Goal: Task Accomplishment & Management: Use online tool/utility

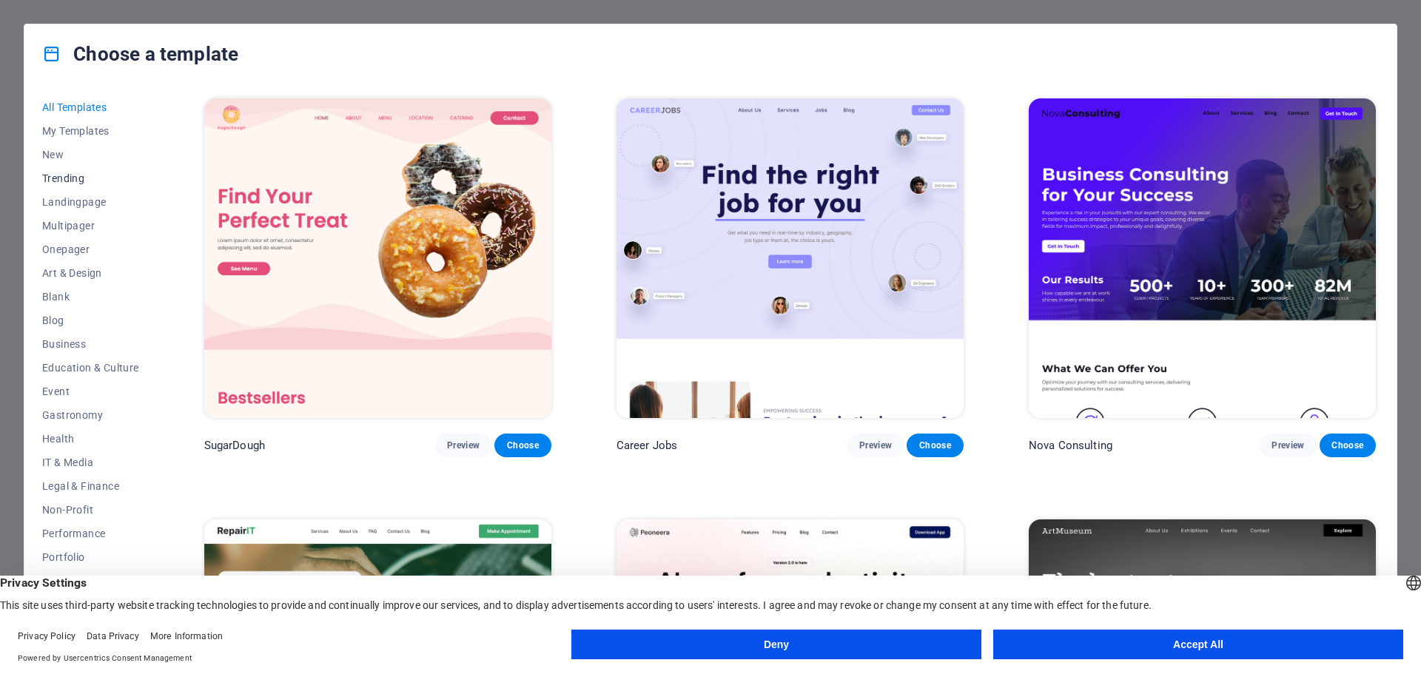
click at [78, 177] on span "Trending" at bounding box center [90, 178] width 97 height 12
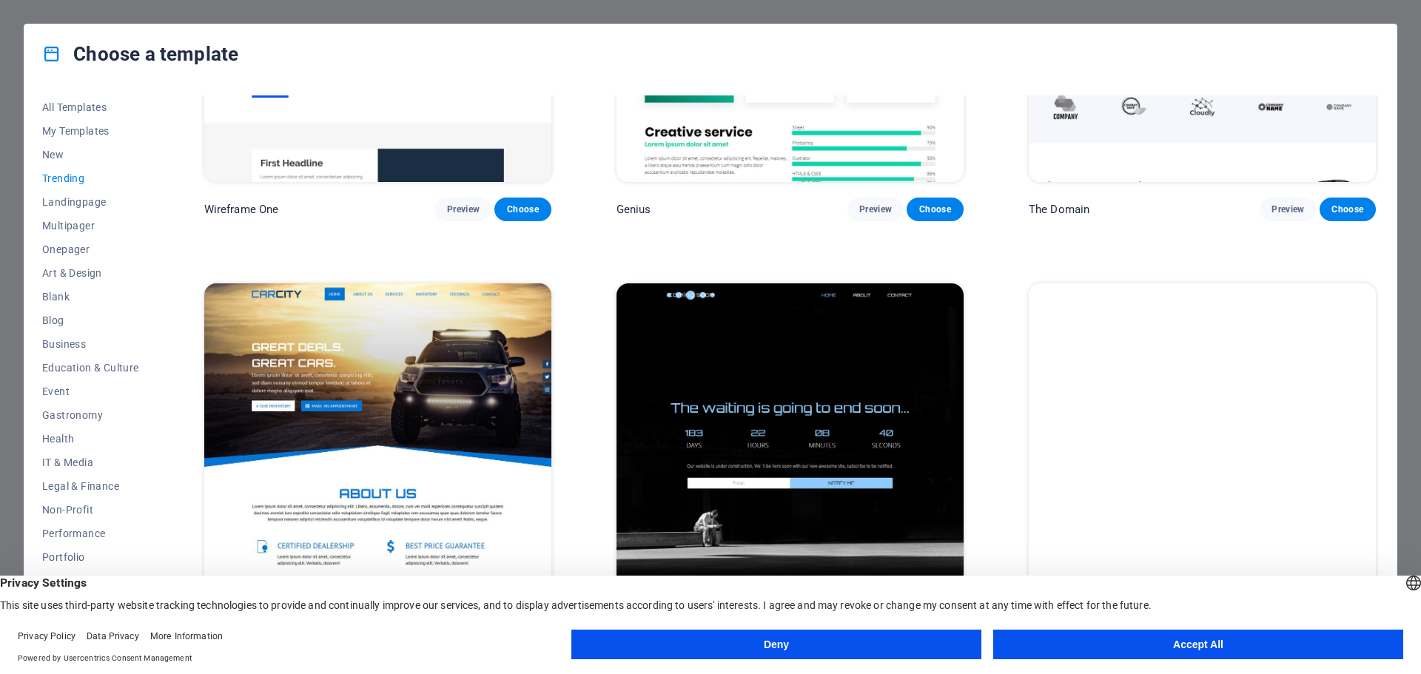
scroll to position [1922, 0]
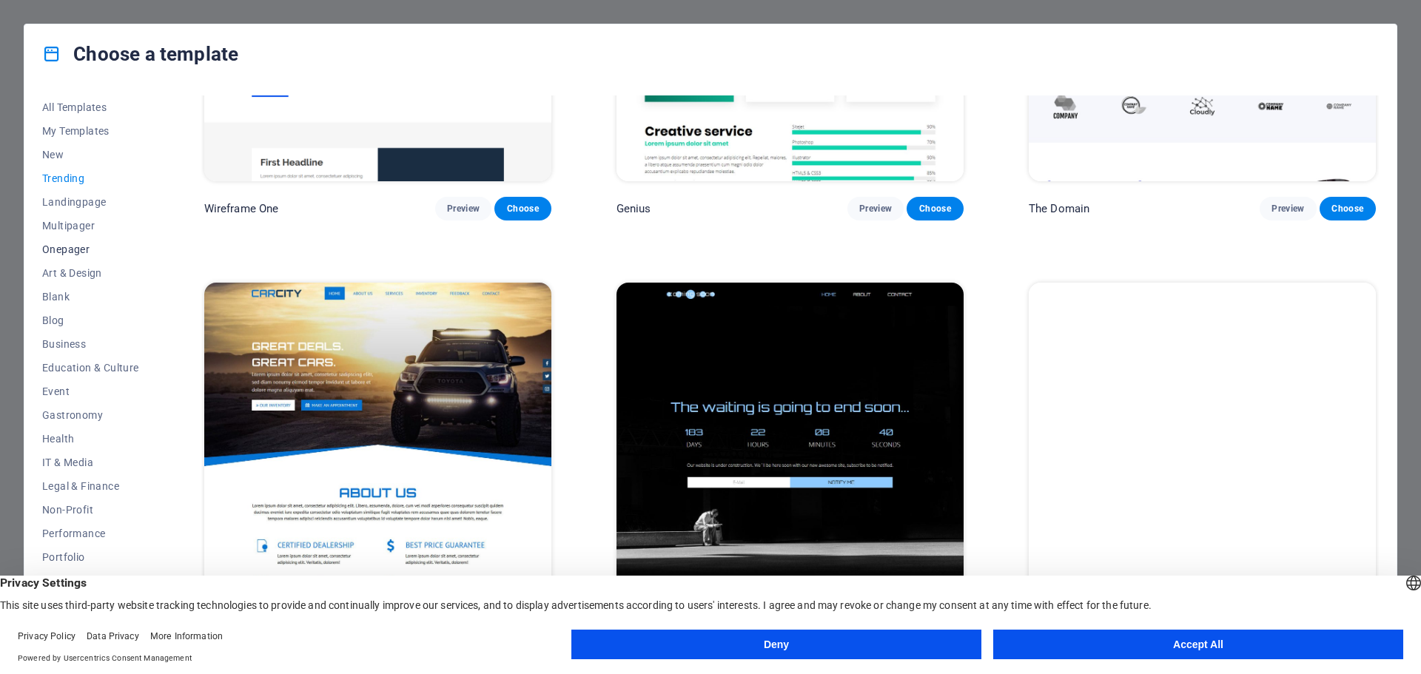
click at [93, 250] on span "Onepager" at bounding box center [90, 249] width 97 height 12
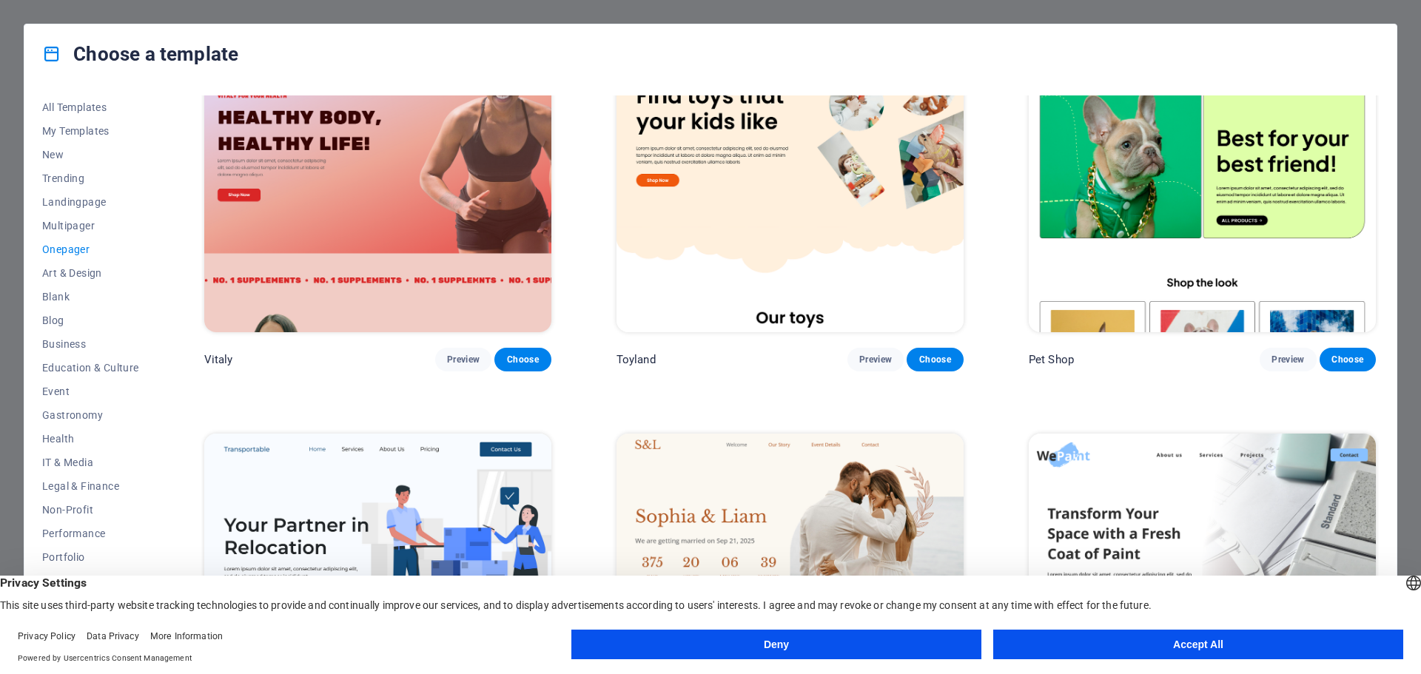
scroll to position [0, 0]
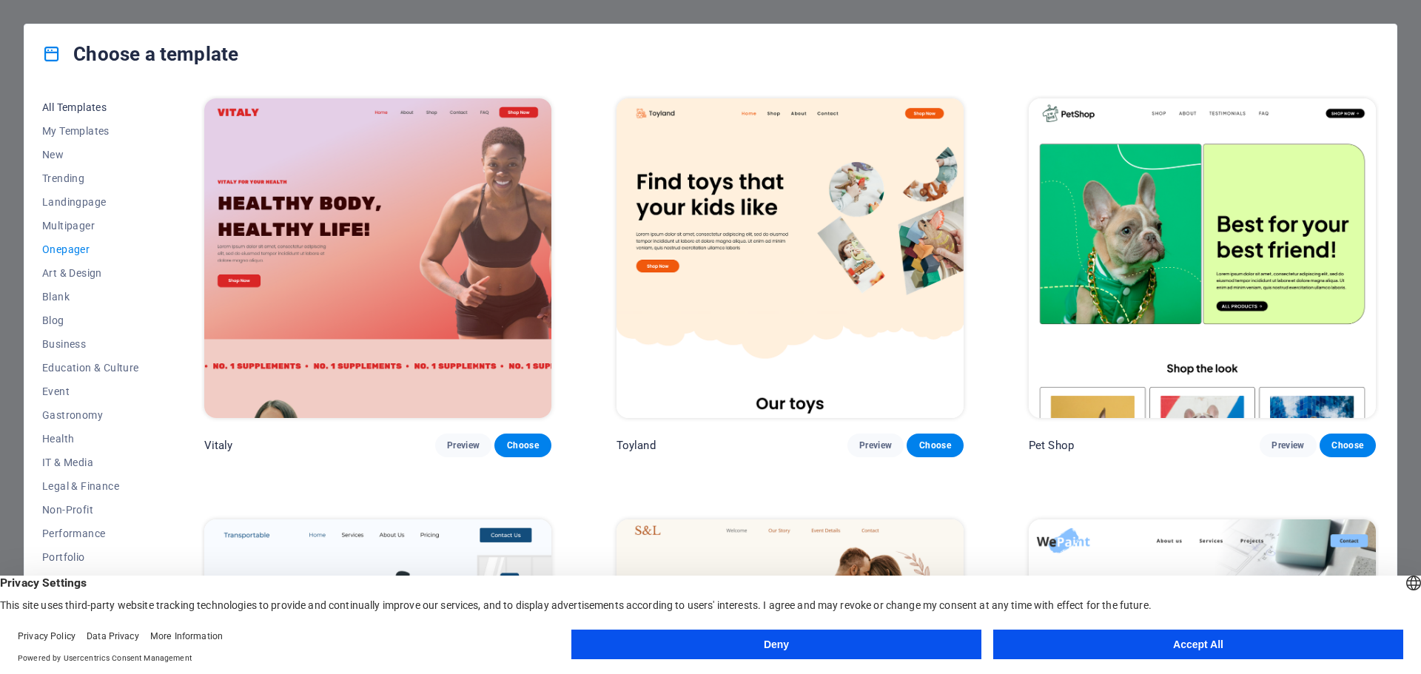
click at [103, 106] on span "All Templates" at bounding box center [90, 107] width 97 height 12
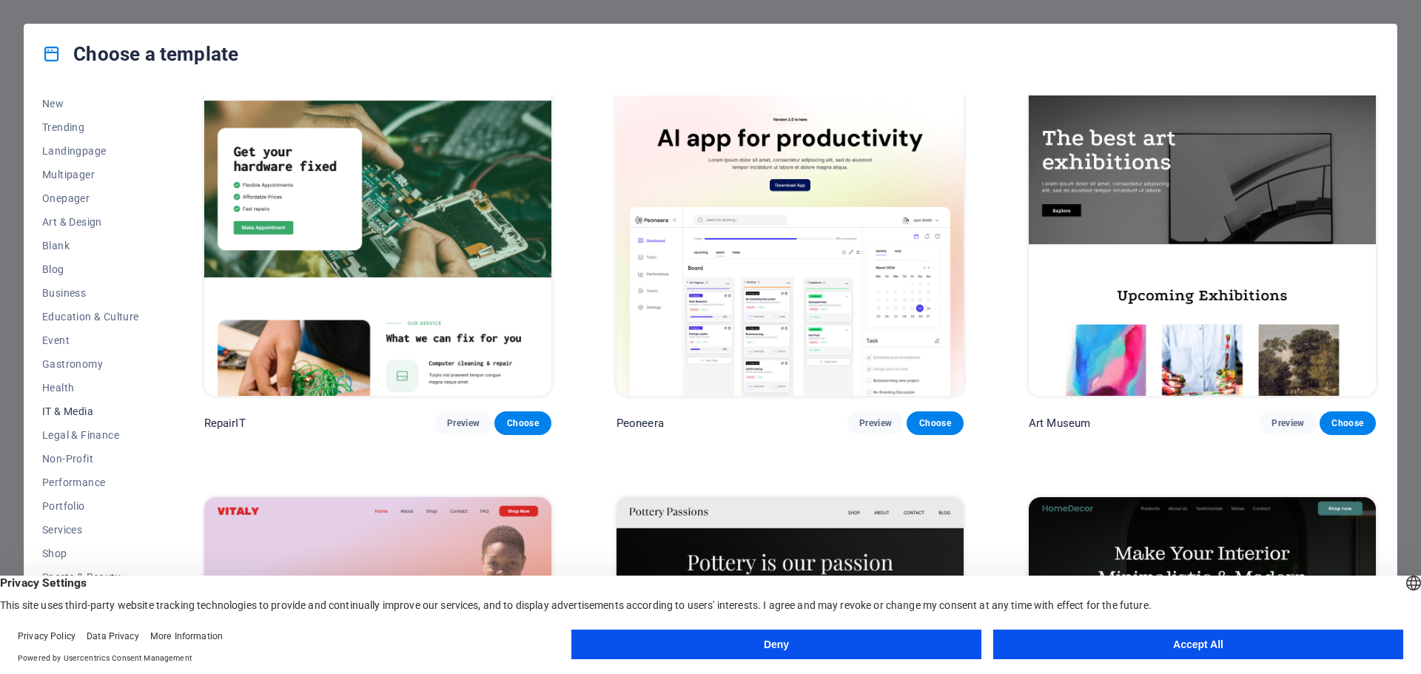
scroll to position [79, 0]
click at [70, 503] on span "Services" at bounding box center [90, 502] width 97 height 12
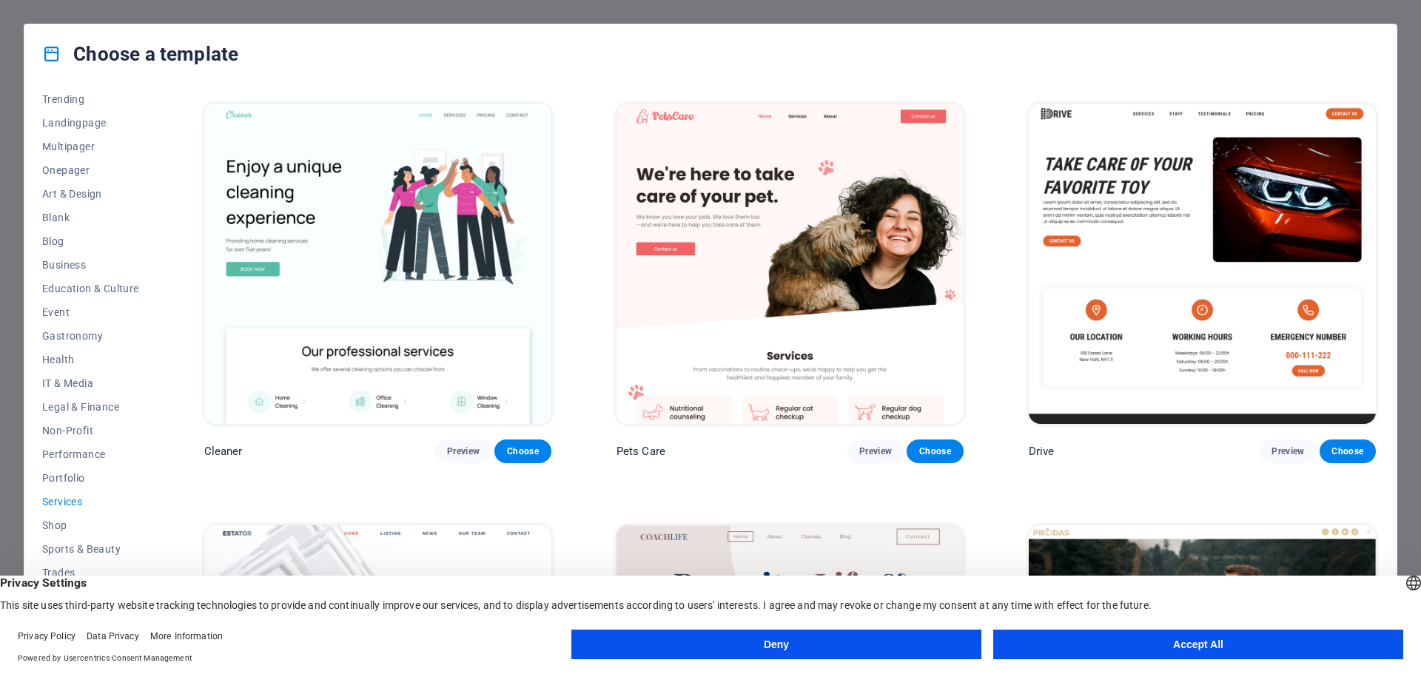
scroll to position [838, 0]
click at [1203, 203] on img at bounding box center [1202, 263] width 347 height 320
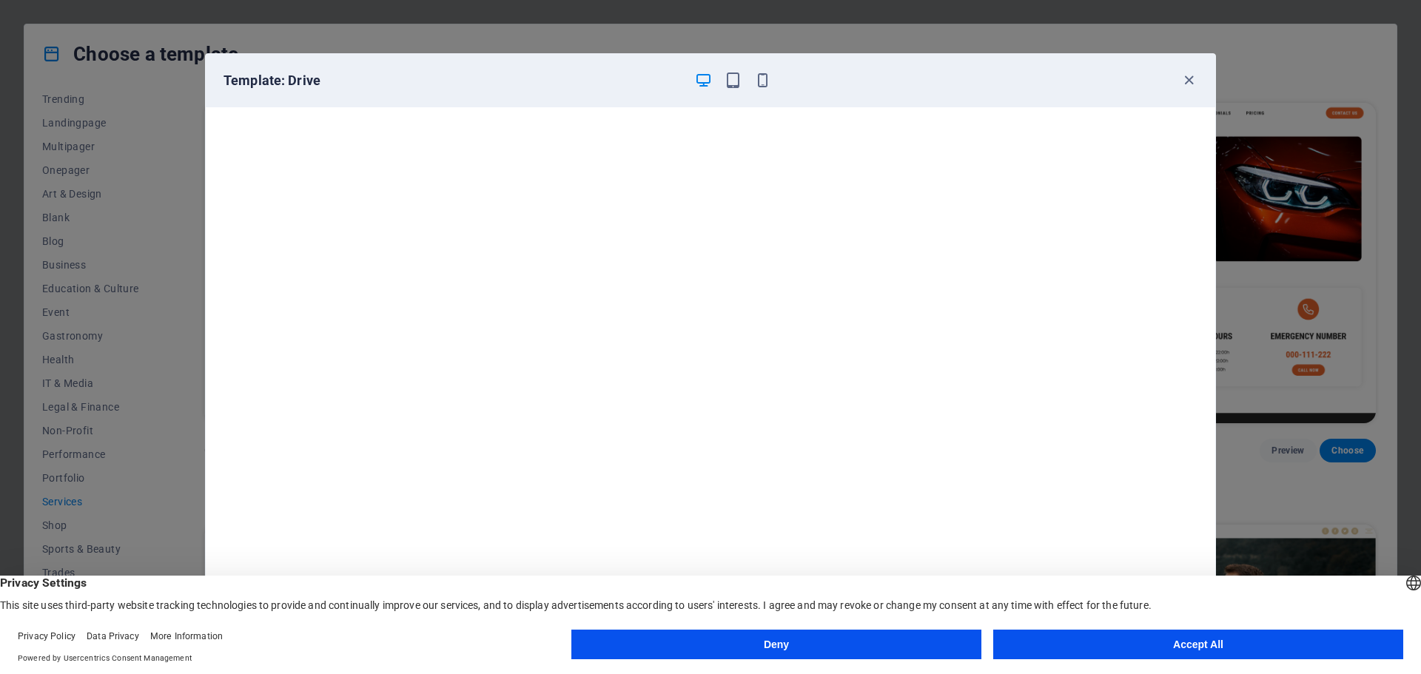
scroll to position [1, 0]
click at [1163, 646] on button "Accept All" at bounding box center [1198, 645] width 410 height 30
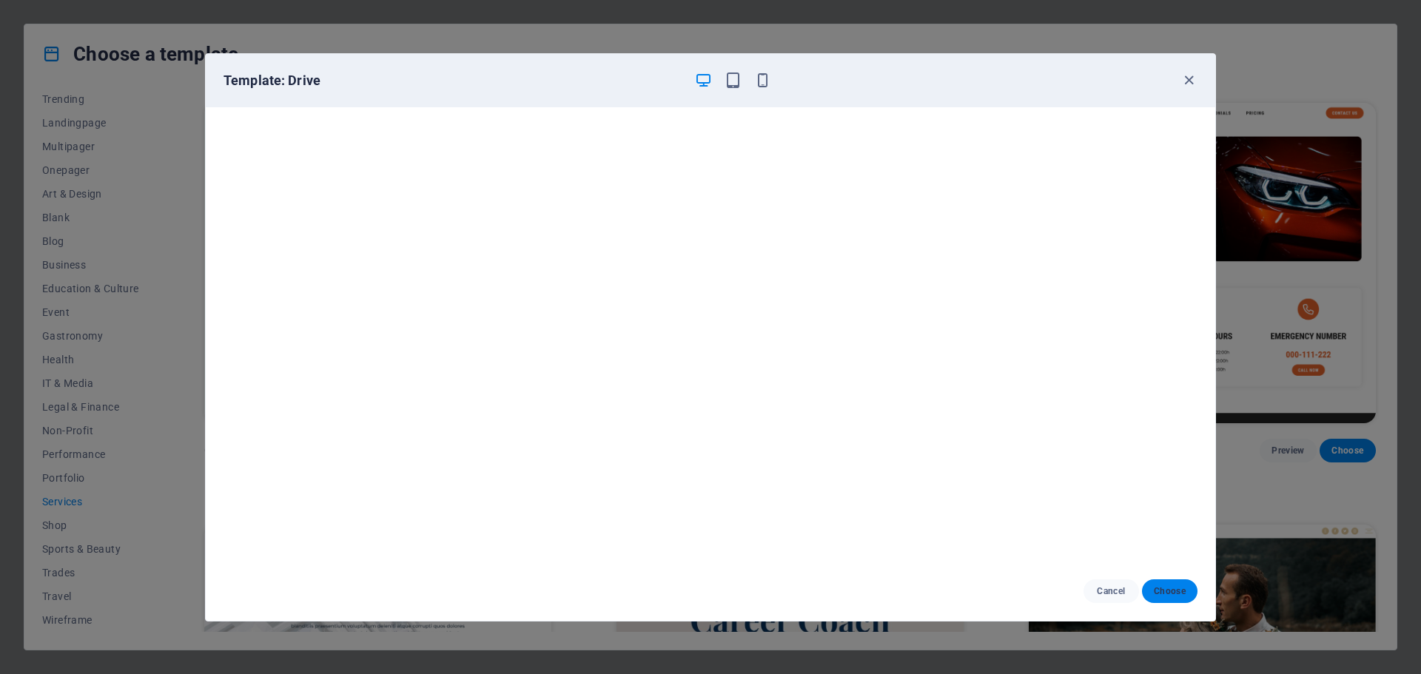
click at [1176, 592] on span "Choose" at bounding box center [1170, 591] width 32 height 12
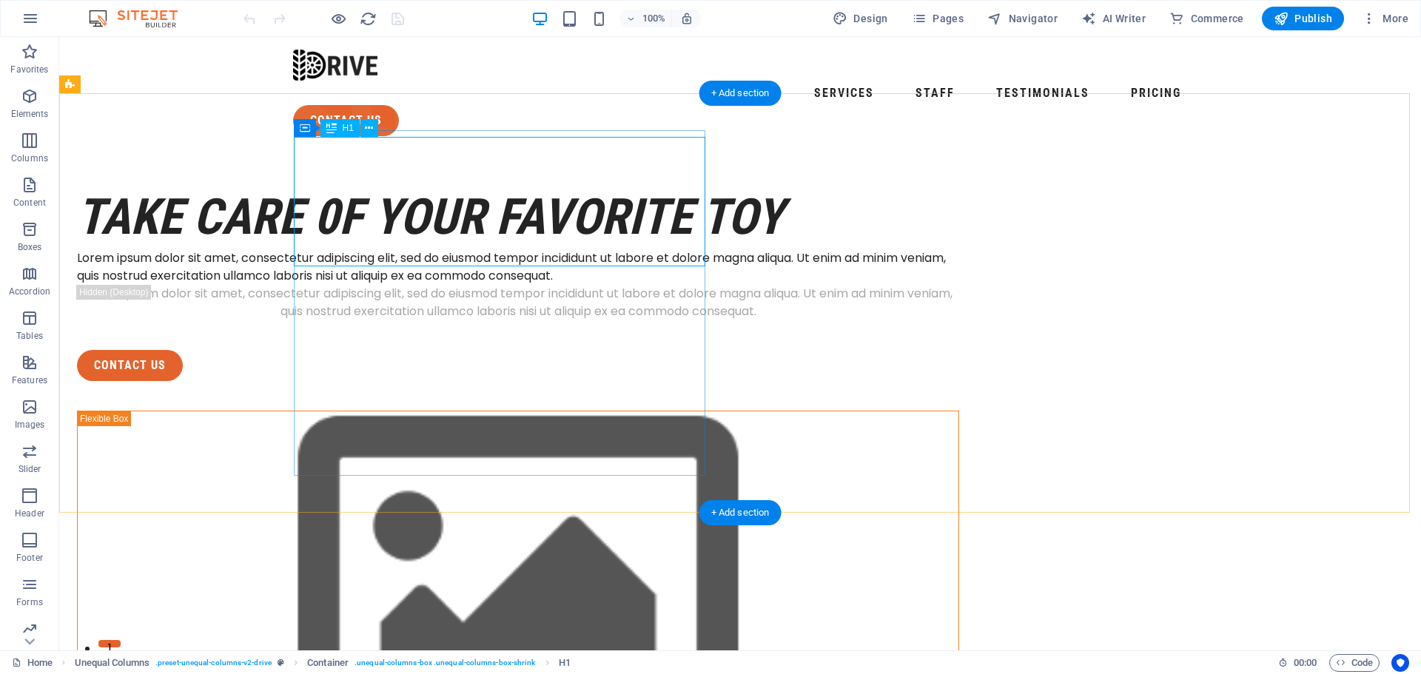
click at [538, 218] on div "take care 0f your favorite toy" at bounding box center [518, 217] width 882 height 64
click at [537, 225] on div "take care 0f your favorite toy" at bounding box center [518, 217] width 882 height 64
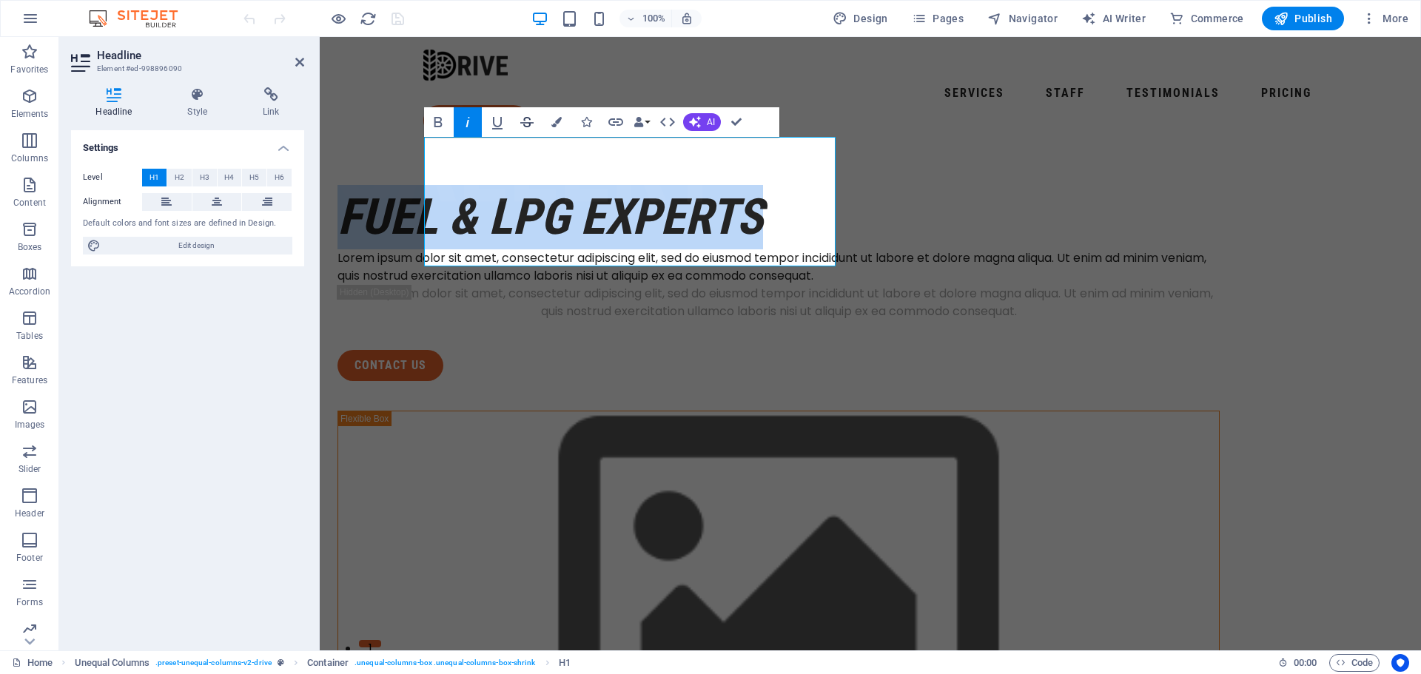
click at [528, 122] on icon "button" at bounding box center [527, 122] width 18 height 18
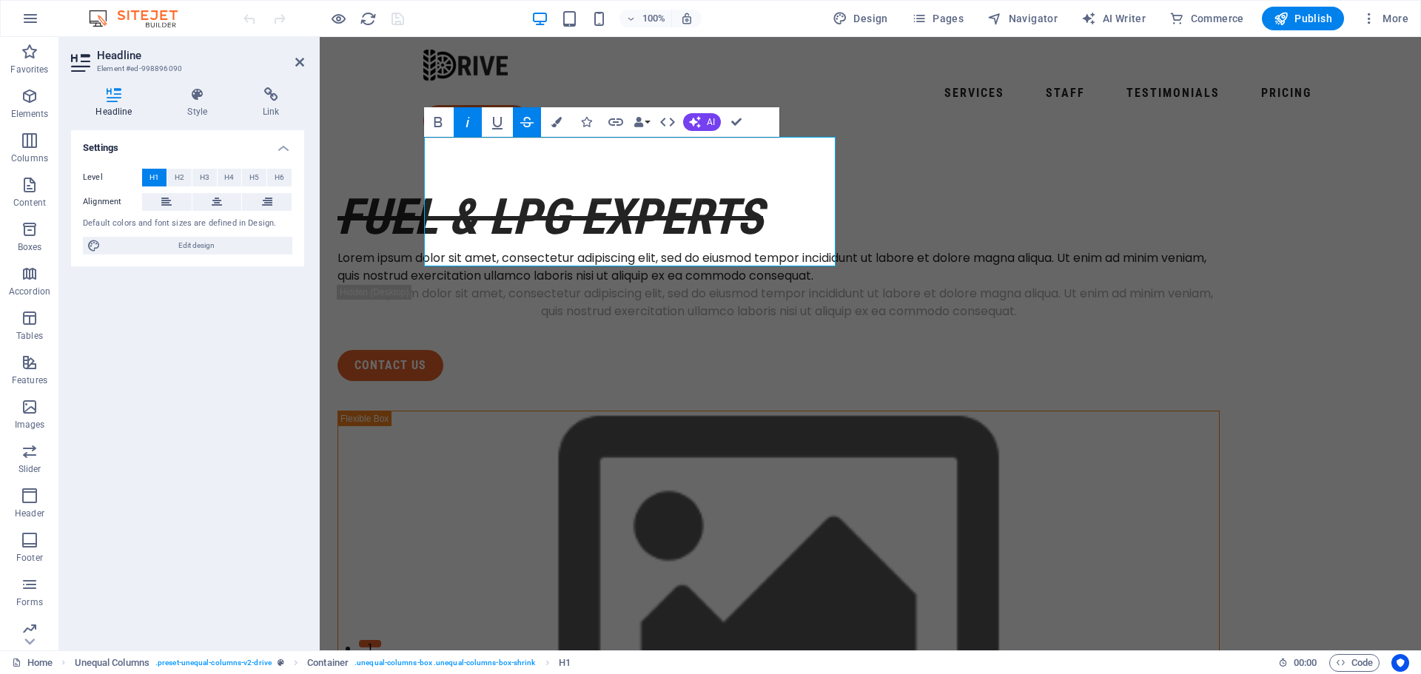
click at [528, 122] on icon "button" at bounding box center [527, 122] width 18 height 18
click at [494, 127] on icon "button" at bounding box center [497, 123] width 10 height 13
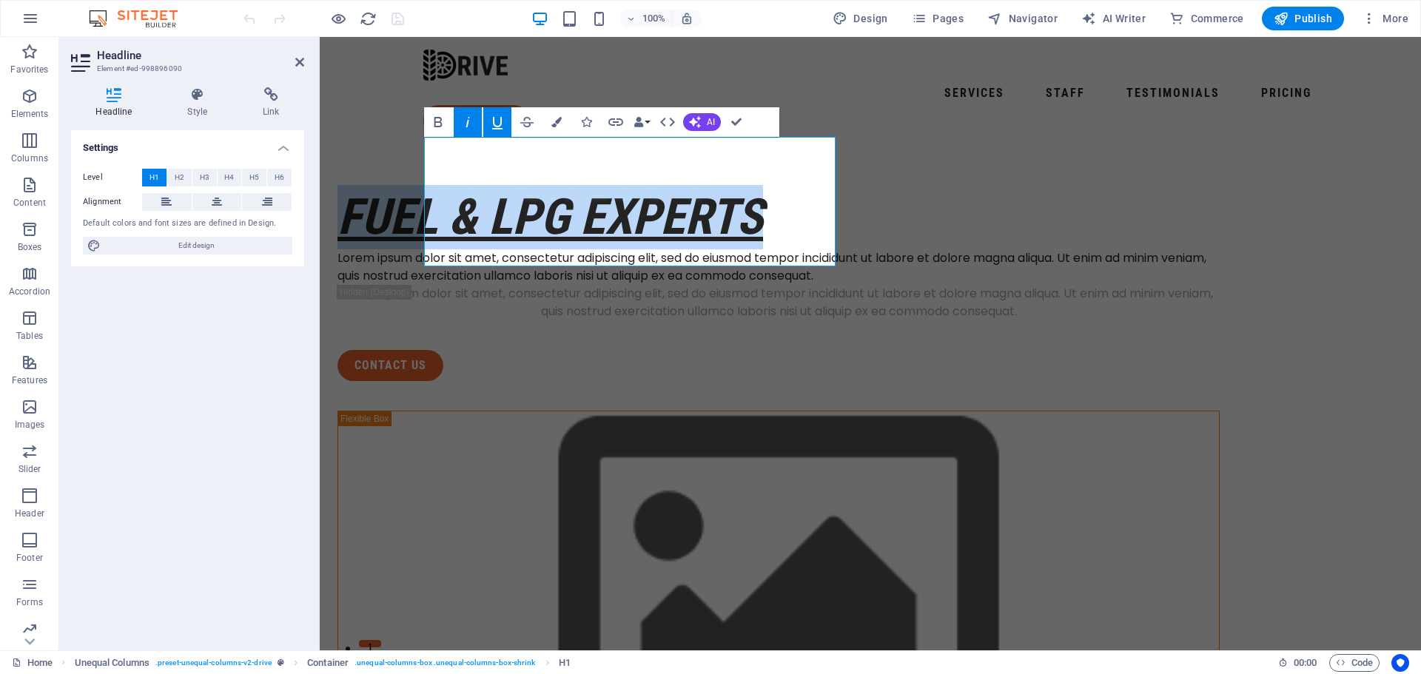
click at [494, 127] on icon "button" at bounding box center [497, 123] width 10 height 13
click at [440, 121] on icon "button" at bounding box center [438, 122] width 8 height 10
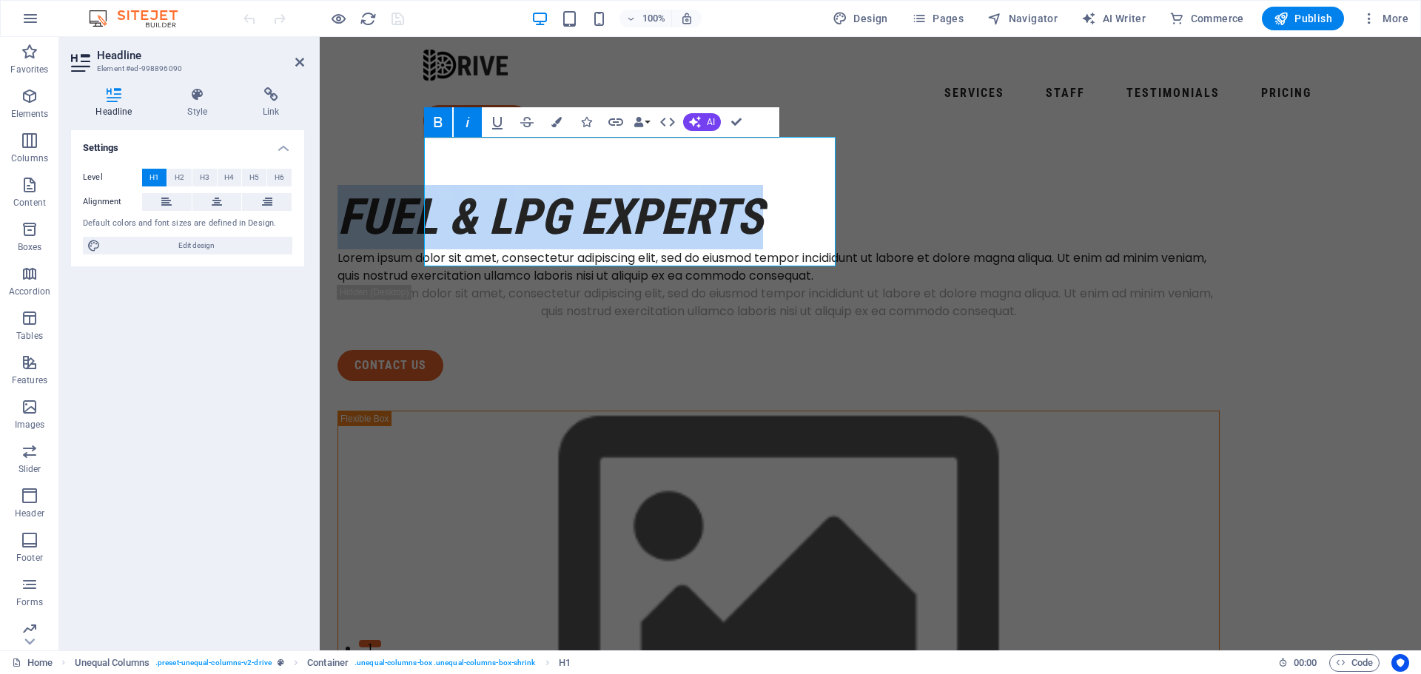
click at [440, 121] on icon "button" at bounding box center [438, 122] width 8 height 10
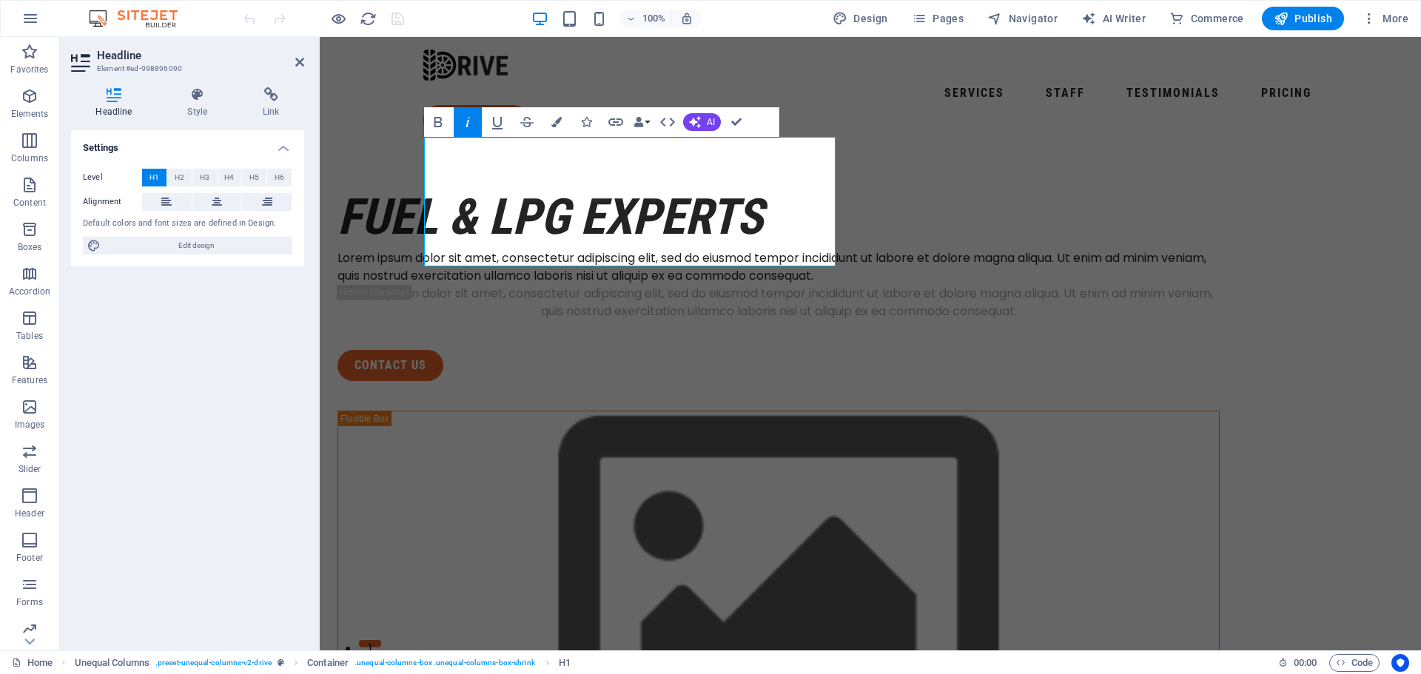
click at [463, 125] on icon "button" at bounding box center [468, 122] width 18 height 18
click at [712, 124] on span "AI" at bounding box center [711, 122] width 8 height 9
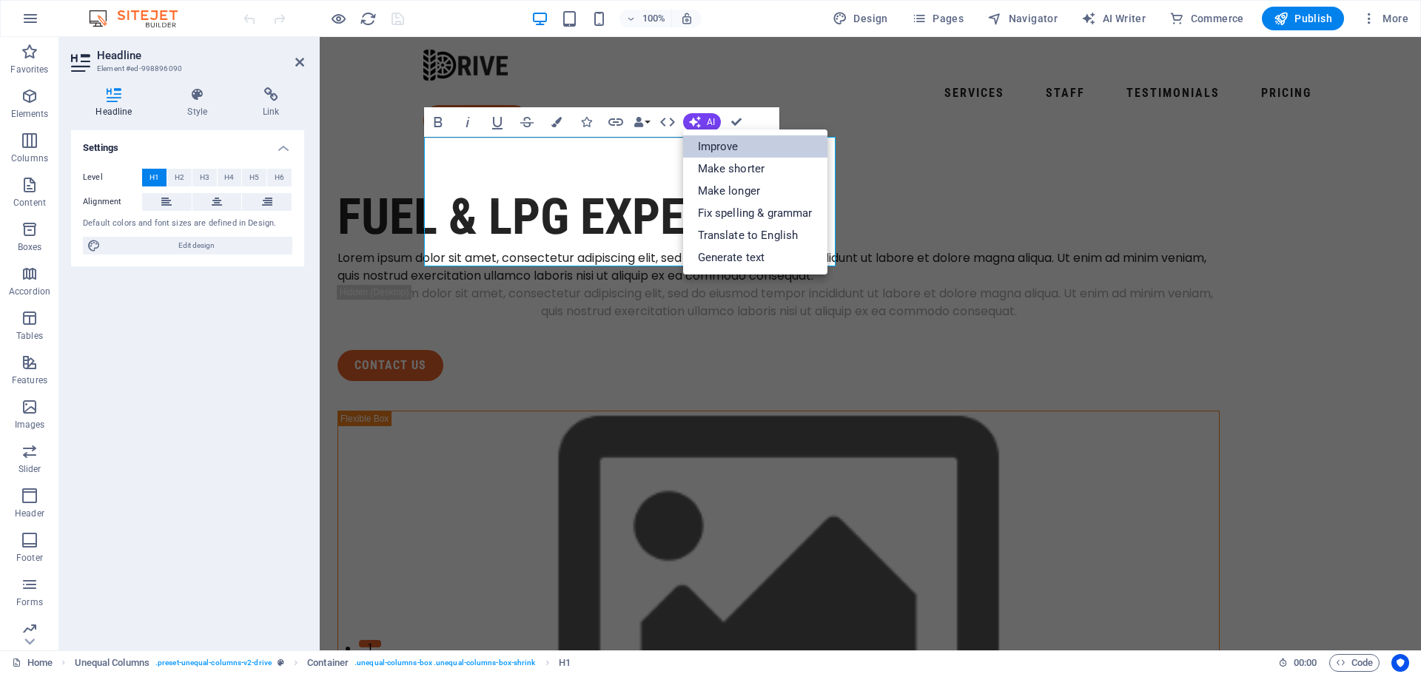
click at [728, 152] on link "Improve" at bounding box center [755, 146] width 144 height 22
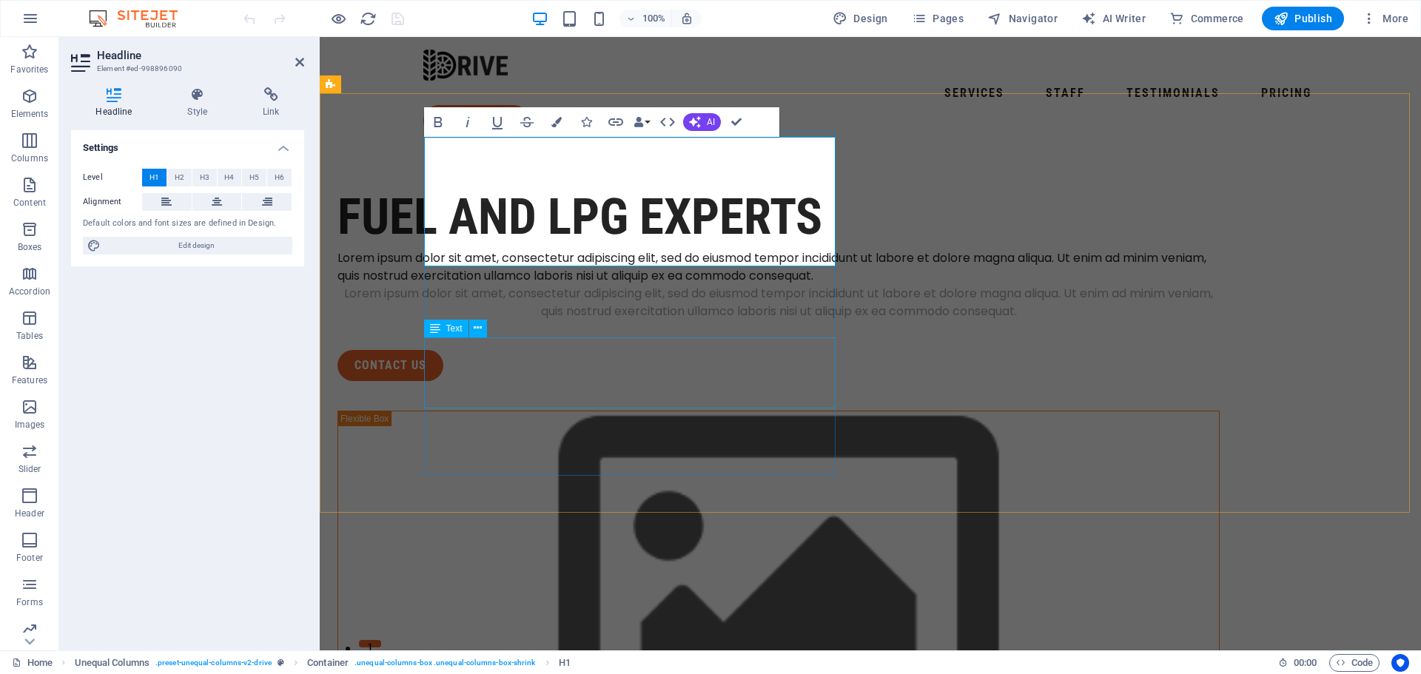
click at [712, 320] on div "Lorem ipsum dolor sit amet, consectetur adipiscing elit, sed do eiusmod tempor …" at bounding box center [778, 303] width 882 height 36
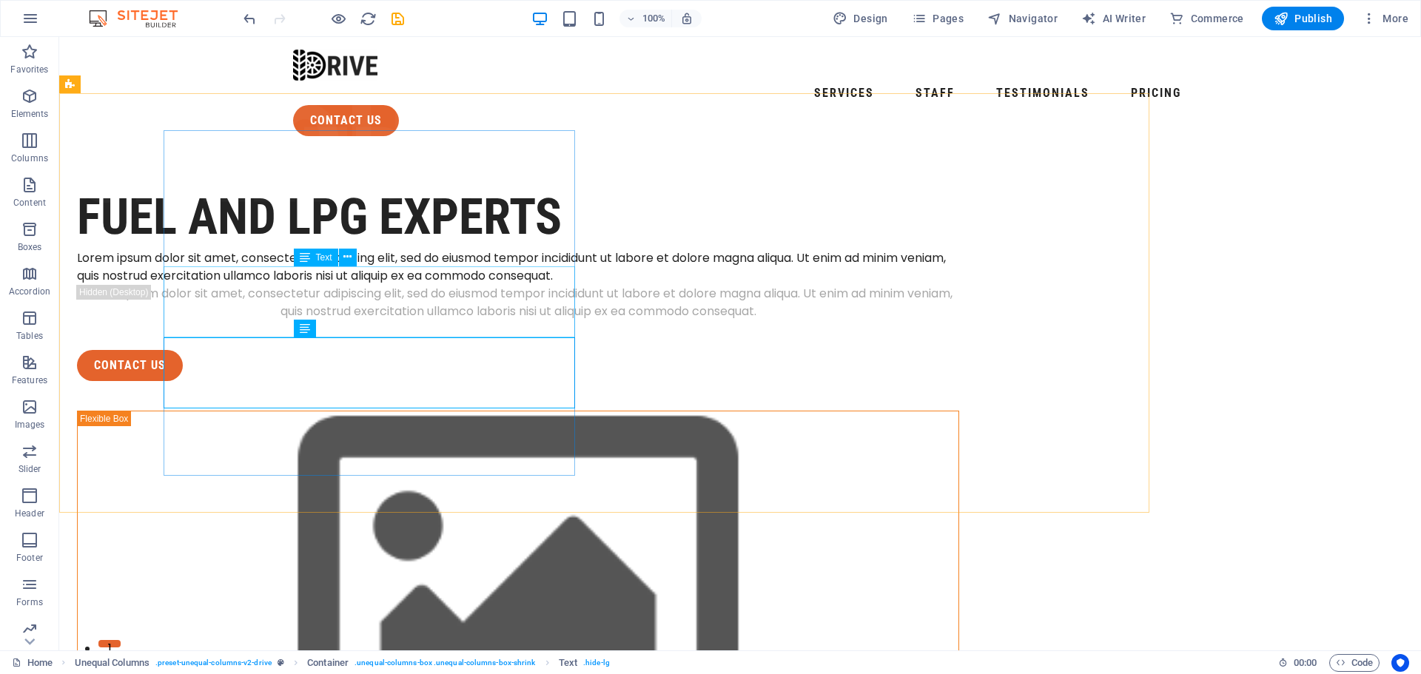
click at [657, 285] on div "Lorem ipsum dolor sit amet, consectetur adipiscing elit, sed do eiusmod tempor …" at bounding box center [518, 267] width 882 height 36
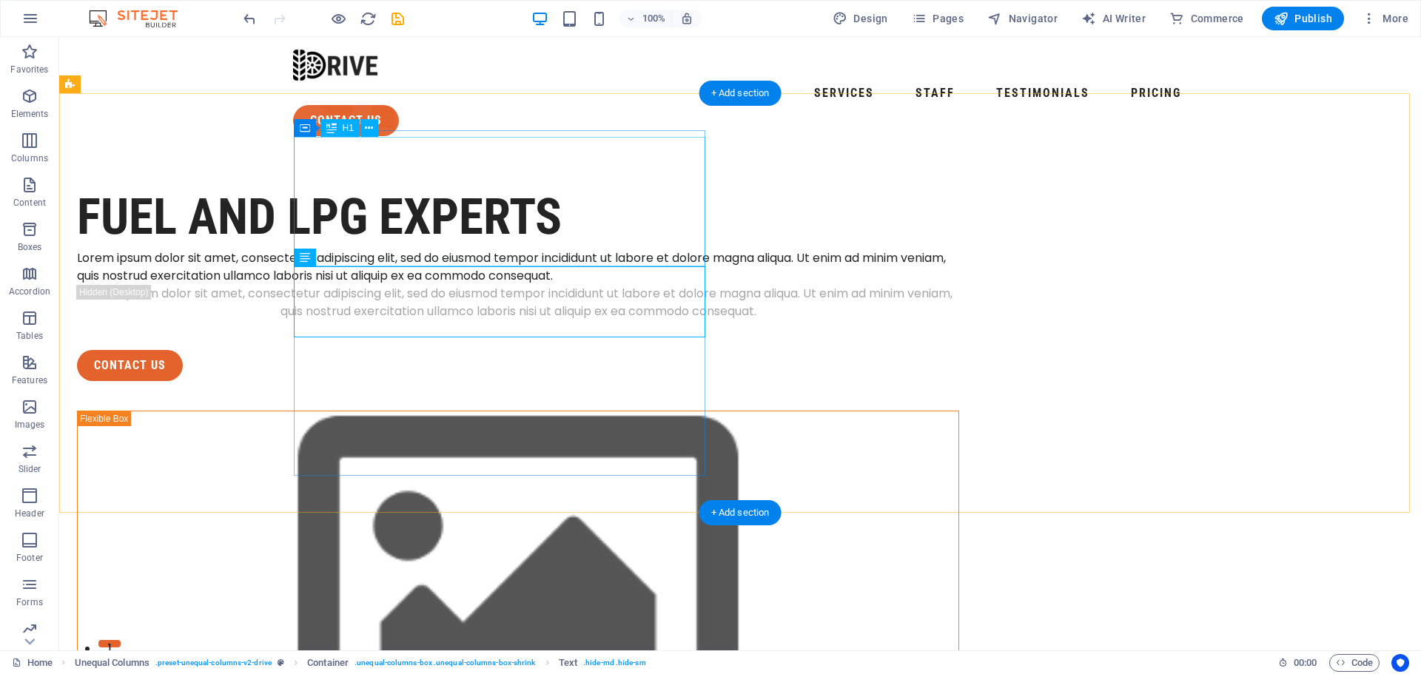
click at [476, 185] on div "FUEL AND LPG EXPERTS" at bounding box center [518, 217] width 882 height 64
click at [450, 185] on div "FUEL AND LPG EXPERTS" at bounding box center [518, 217] width 882 height 64
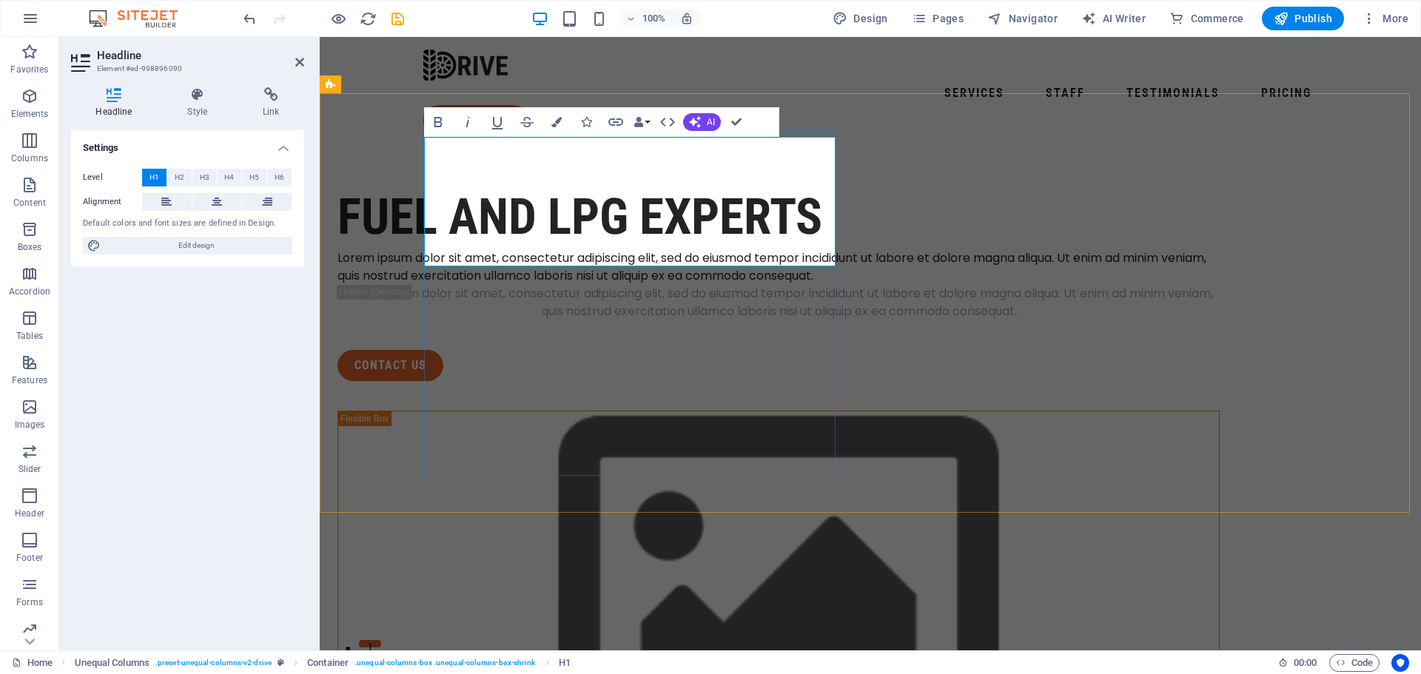
click at [524, 185] on h1 "FUEL AND LPG EXPERTS" at bounding box center [778, 217] width 882 height 64
click at [568, 185] on h1 "FUEL AND LPG EXPERTS" at bounding box center [778, 217] width 882 height 64
click at [562, 185] on h1 "FUEL AND LPG EXPERTS" at bounding box center [778, 217] width 882 height 64
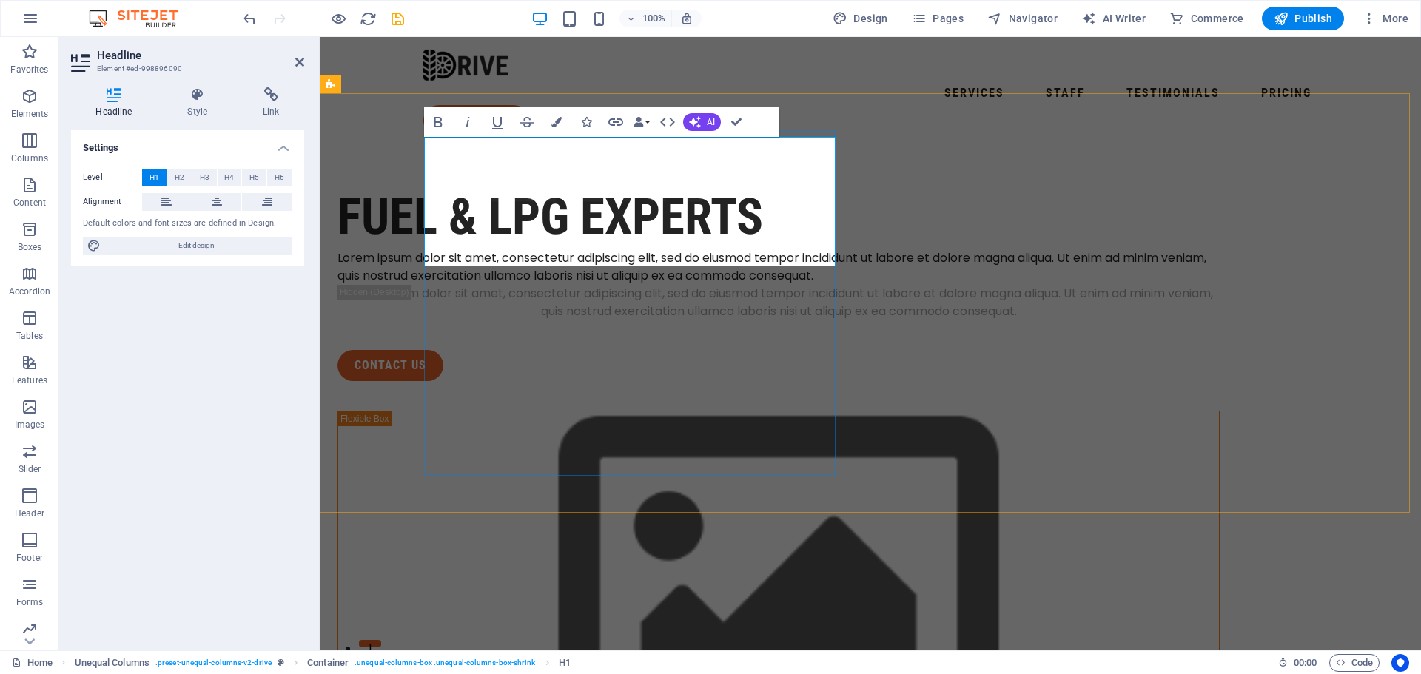
click at [674, 185] on h1 "FUEL & LPG EXPERTS" at bounding box center [778, 217] width 882 height 64
click at [574, 228] on h1 "FUEL & LPG is our EXPERTS" at bounding box center [778, 217] width 882 height 64
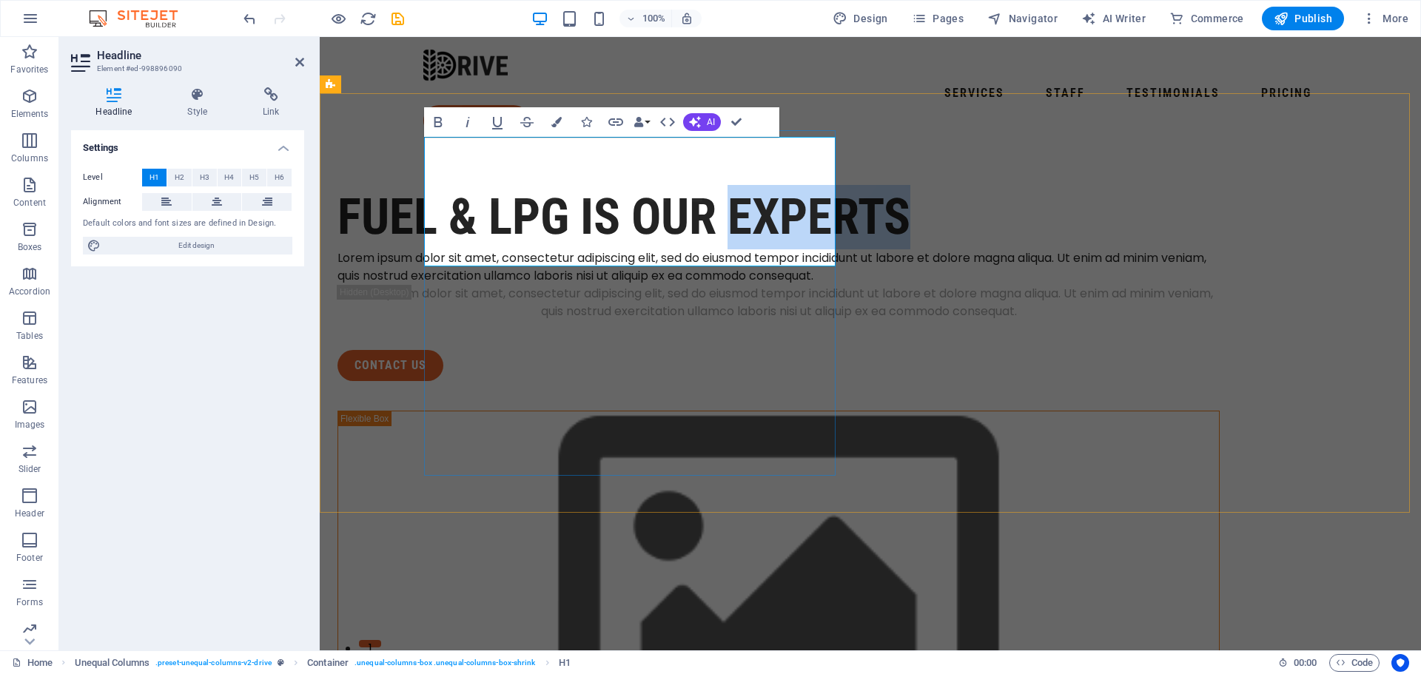
click at [574, 228] on h1 "FUEL & LPG is our EXPERTS" at bounding box center [778, 217] width 882 height 64
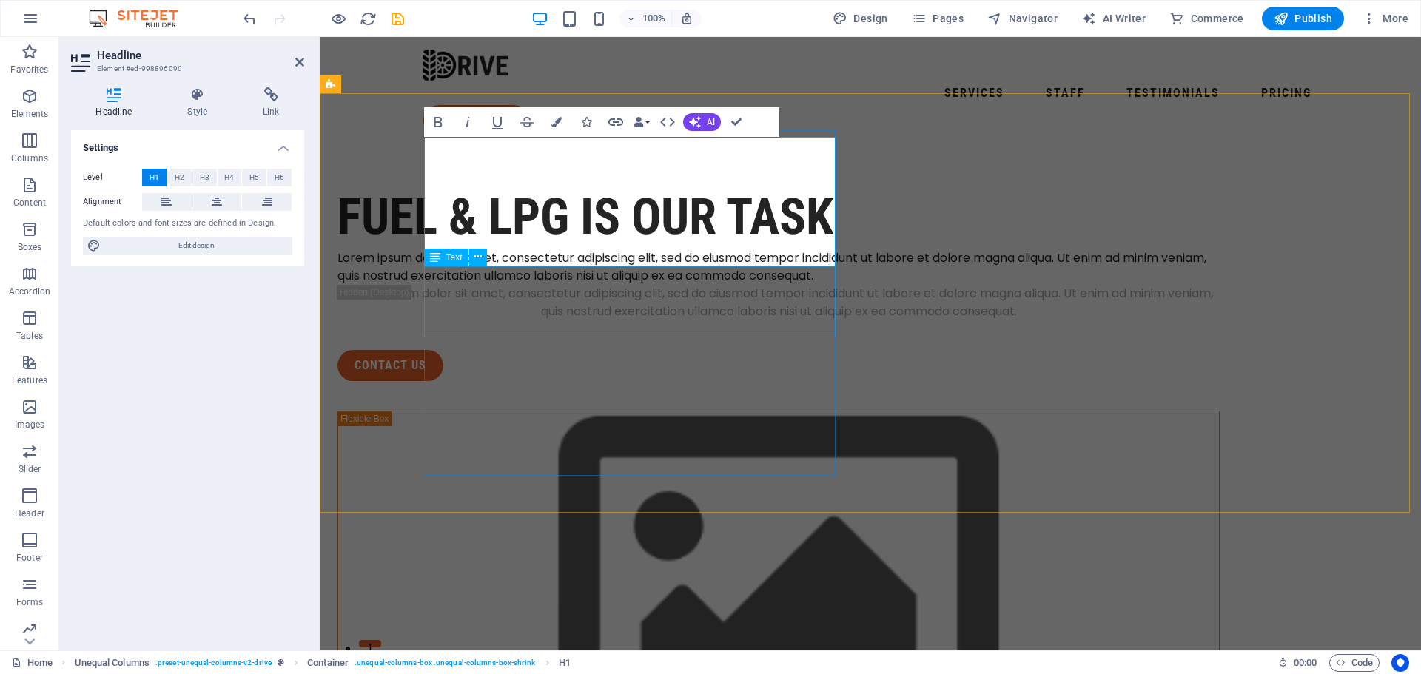
click at [579, 285] on div "Lorem ipsum dolor sit amet, consectetur adipiscing elit, sed do eiusmod tempor …" at bounding box center [778, 267] width 882 height 36
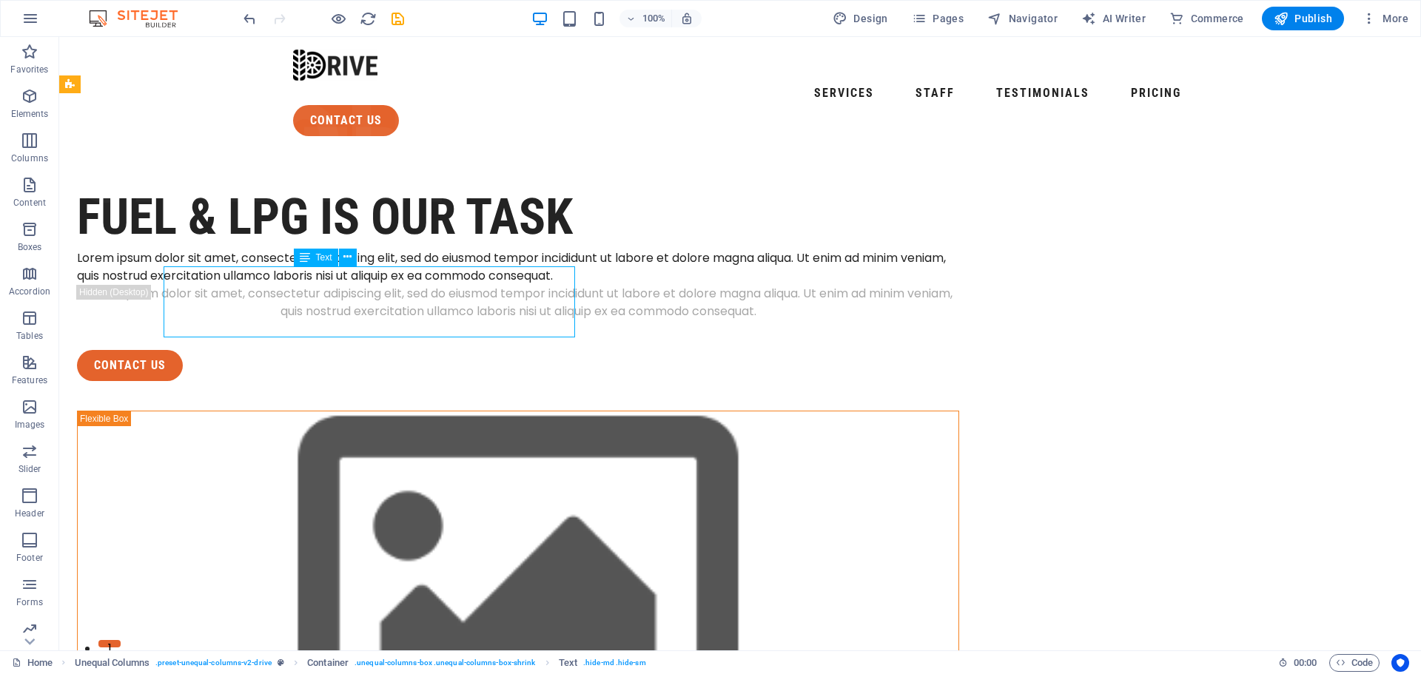
drag, startPoint x: 303, startPoint y: 317, endPoint x: 563, endPoint y: 317, distance: 259.8
click at [563, 285] on div "Lorem ipsum dolor sit amet, consectetur adipiscing elit, sed do eiusmod tempor …" at bounding box center [518, 267] width 882 height 36
click at [557, 285] on div "Lorem ipsum dolor sit amet, consectetur adipiscing elit, sed do eiusmod tempor …" at bounding box center [518, 267] width 882 height 36
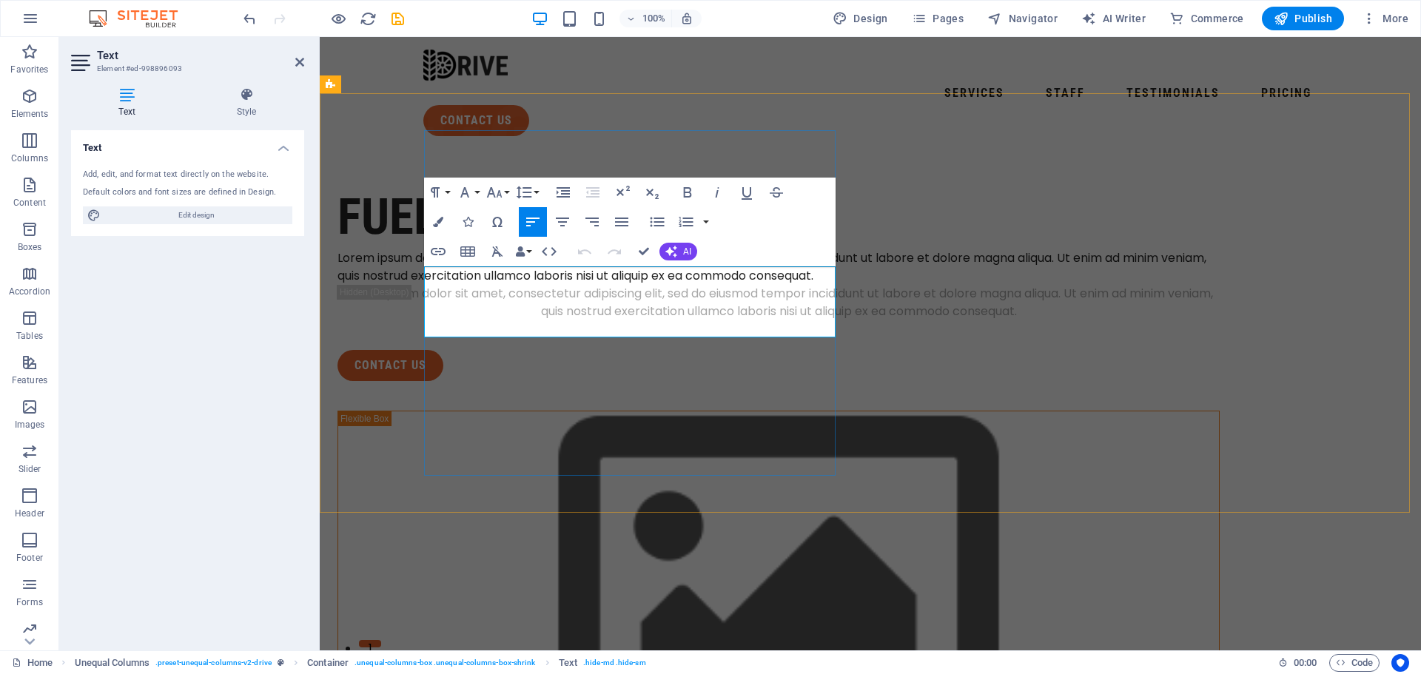
click at [540, 285] on p "Lorem ipsum dolor sit amet, consectetur adipiscing elit, sed do eiusmod tempor …" at bounding box center [778, 267] width 882 height 36
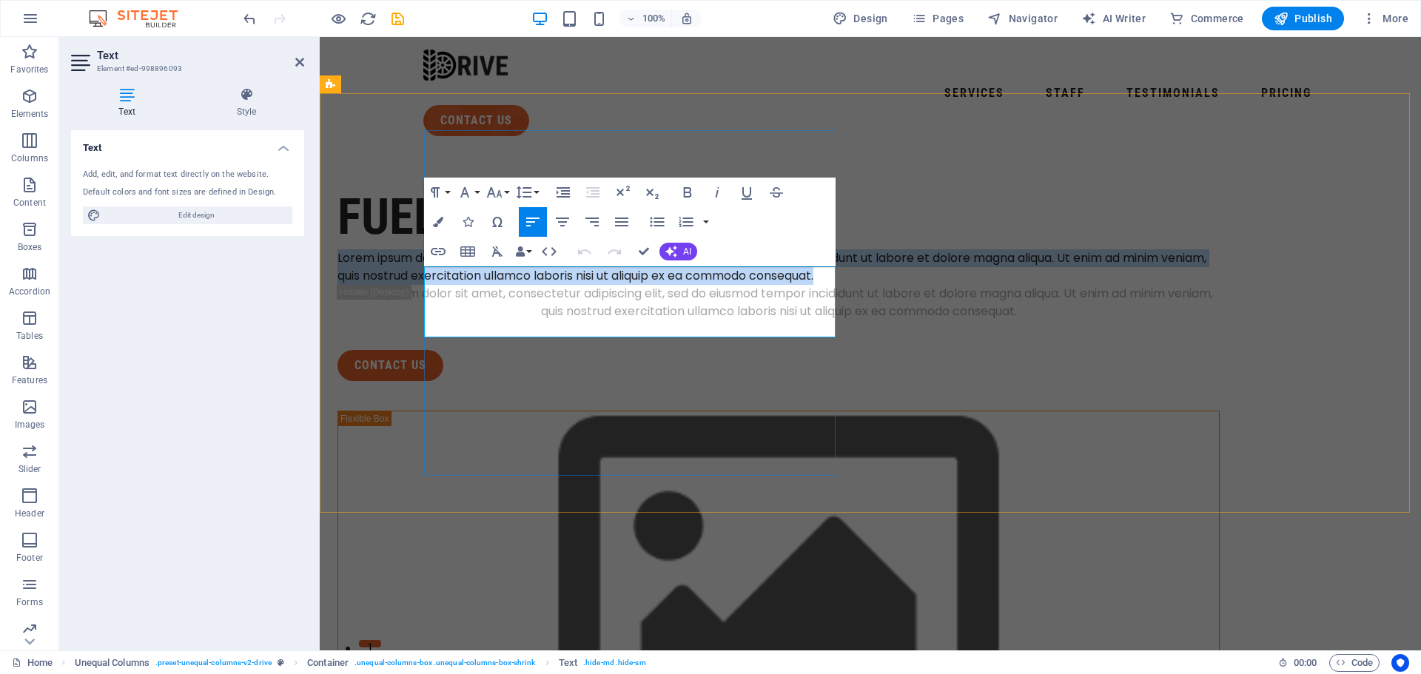
click at [540, 285] on p "Lorem ipsum dolor sit amet, consectetur adipiscing elit, sed do eiusmod tempor …" at bounding box center [778, 267] width 882 height 36
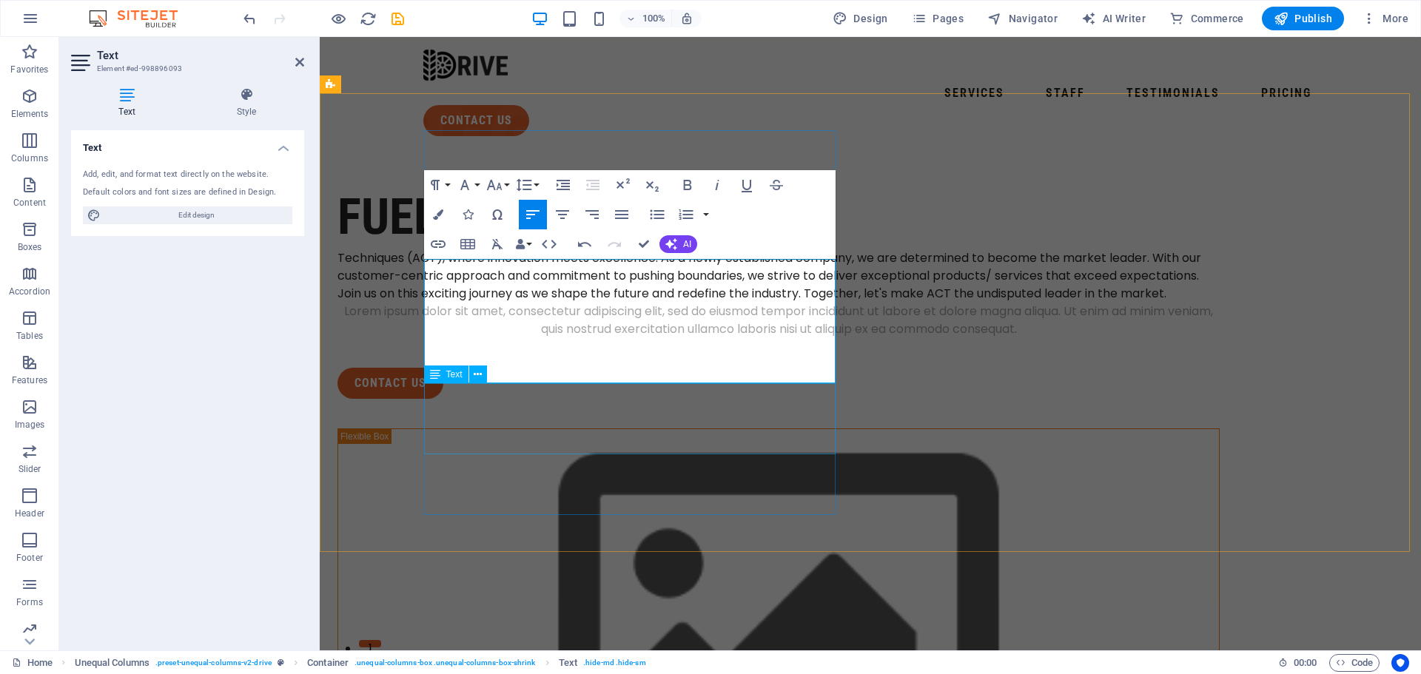
click at [855, 338] on div "Lorem ipsum dolor sit amet, consectetur adipiscing elit, sed do eiusmod tempor …" at bounding box center [778, 321] width 882 height 36
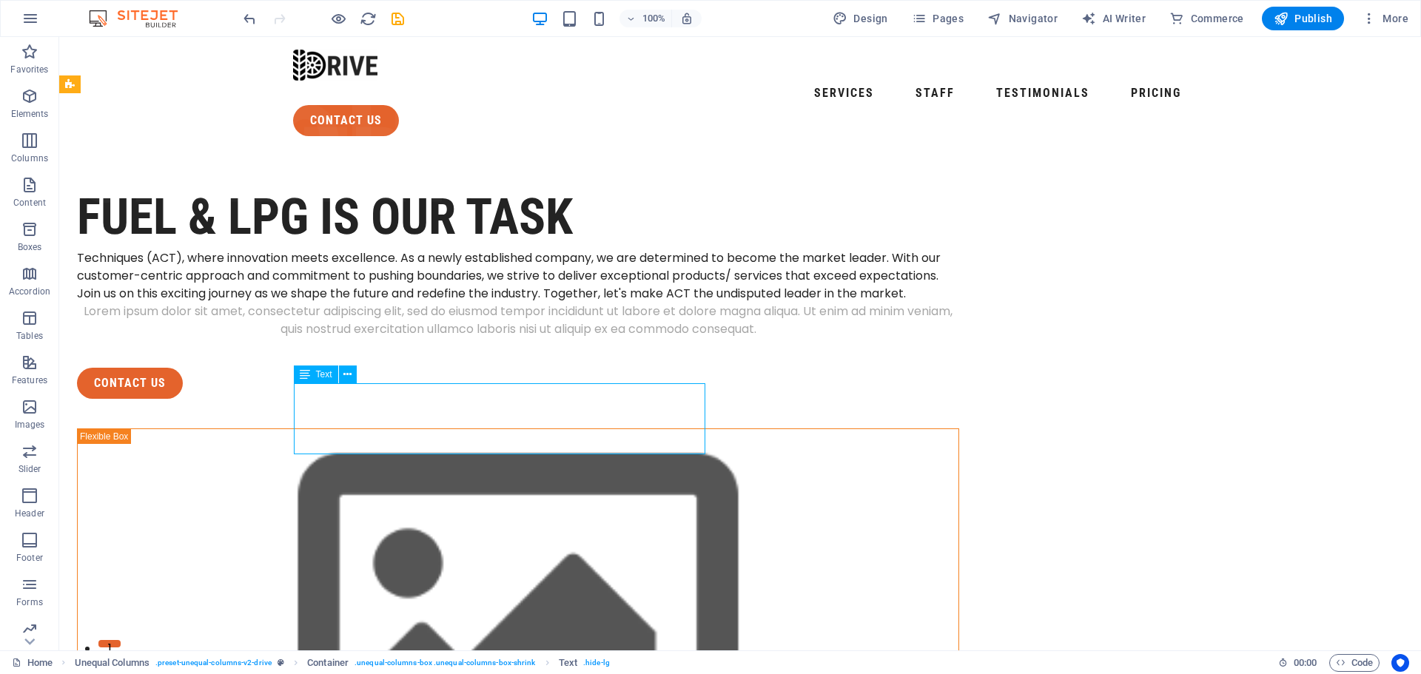
click at [562, 338] on div "Lorem ipsum dolor sit amet, consectetur adipiscing elit, sed do eiusmod tempor …" at bounding box center [518, 321] width 882 height 36
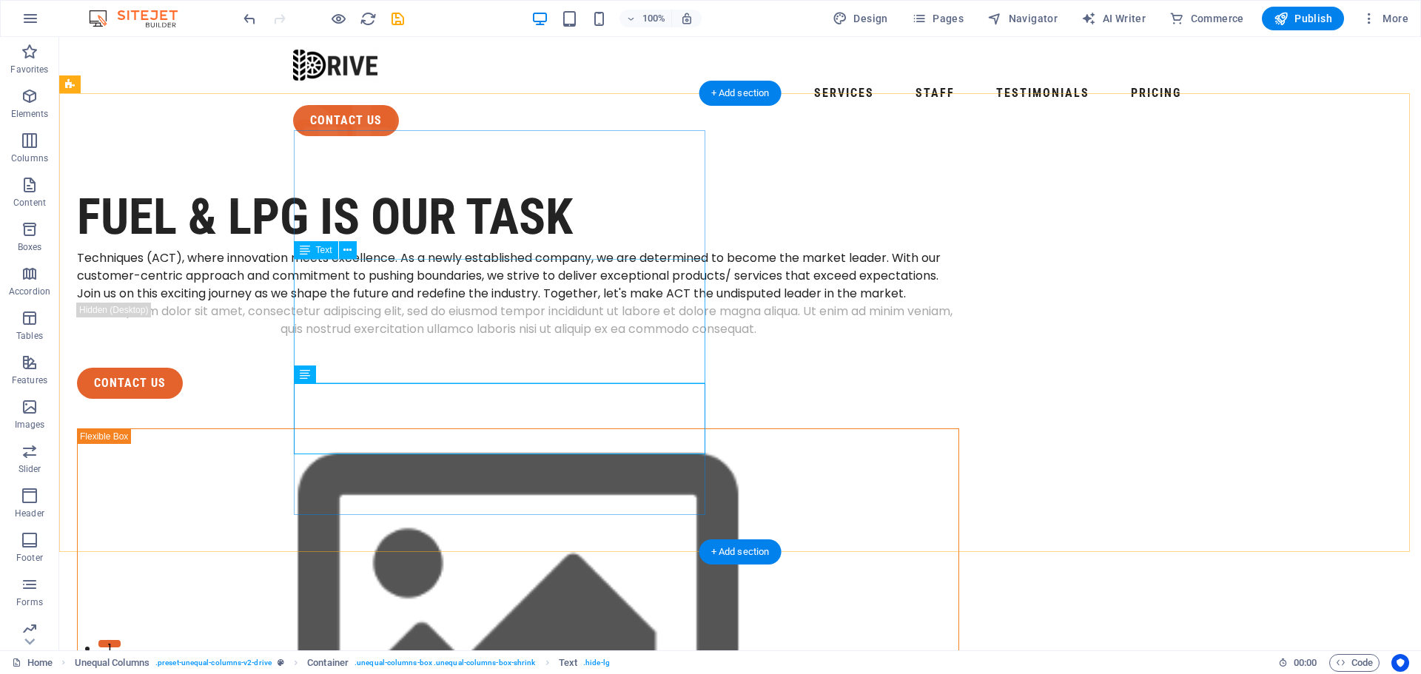
click at [534, 303] on div "Techniques (ACT), where innovation meets excellence. As a newly established com…" at bounding box center [518, 275] width 882 height 53
click at [542, 303] on div "Techniques (ACT), where innovation meets excellence. As a newly established com…" at bounding box center [518, 275] width 882 height 53
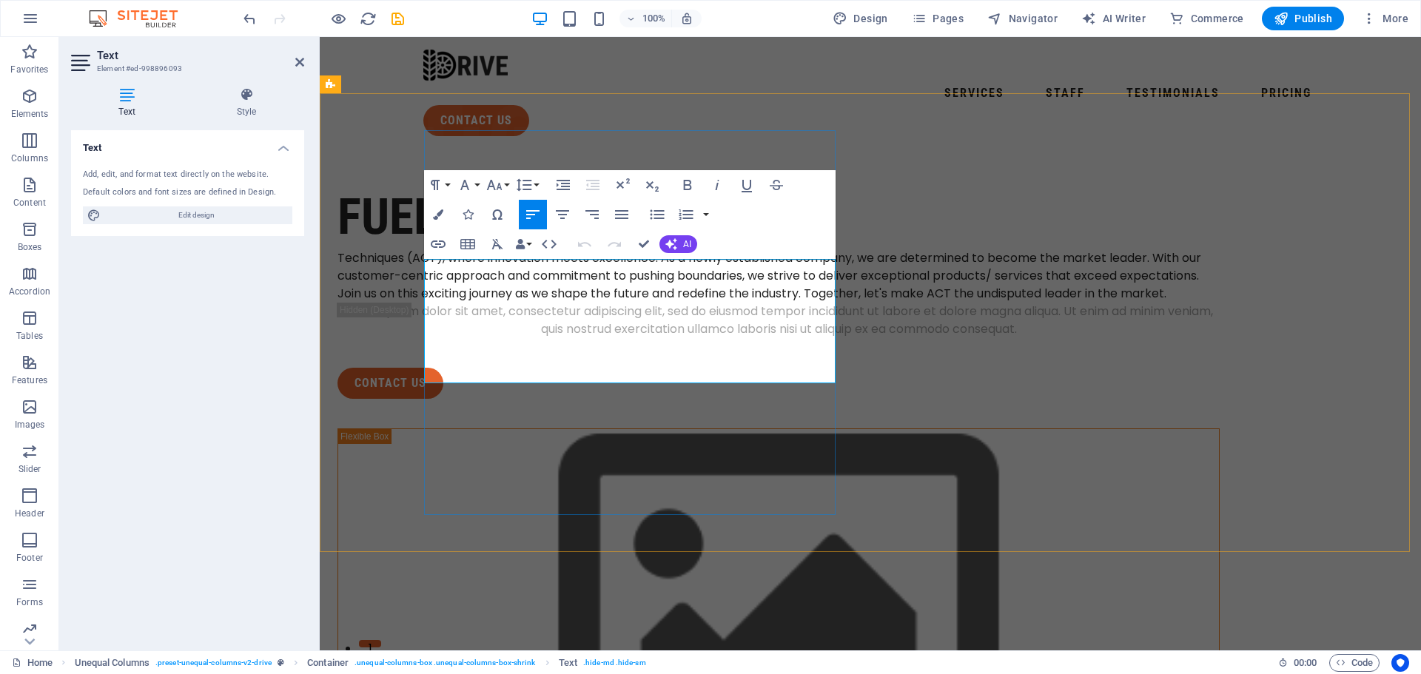
click at [564, 303] on p "Techniques (ACT), where innovation meets excellence. As a newly established com…" at bounding box center [778, 275] width 882 height 53
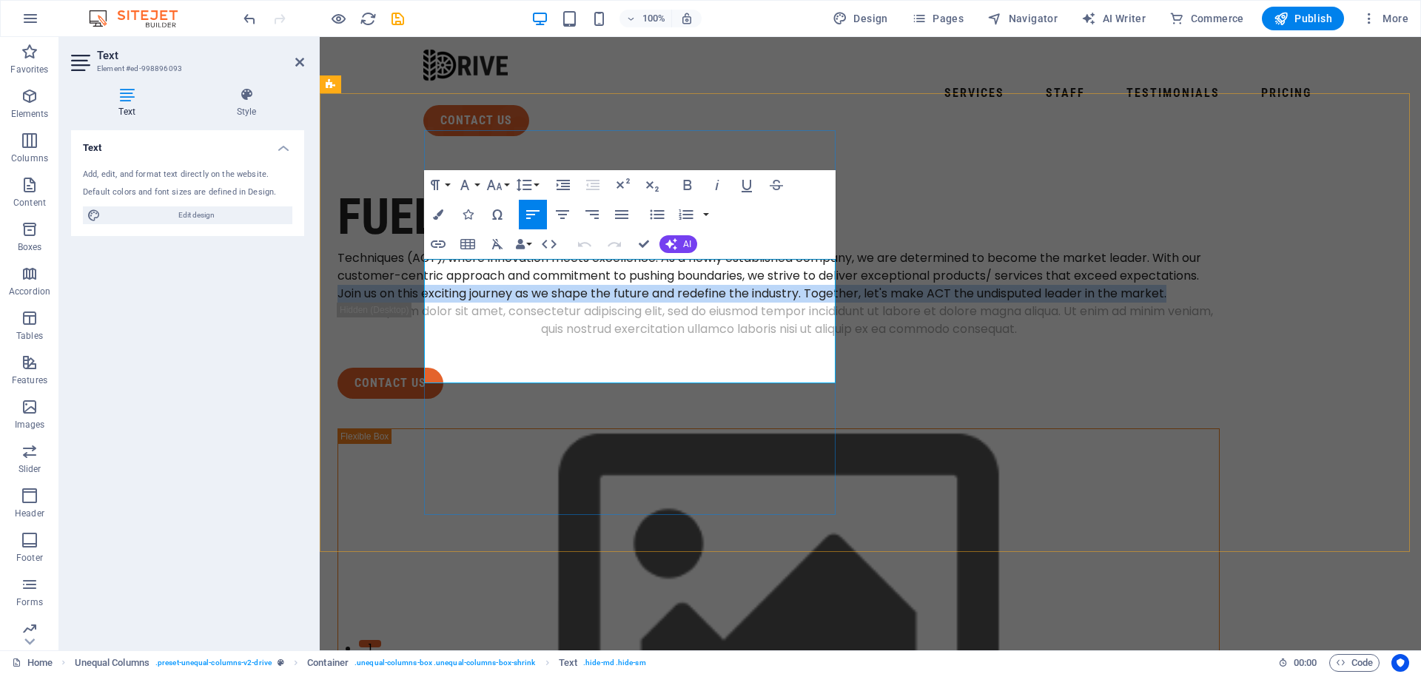
drag, startPoint x: 678, startPoint y: 377, endPoint x: 631, endPoint y: 346, distance: 56.7
click at [631, 303] on p "Techniques (ACT), where innovation meets excellence. As a newly established com…" at bounding box center [778, 275] width 882 height 53
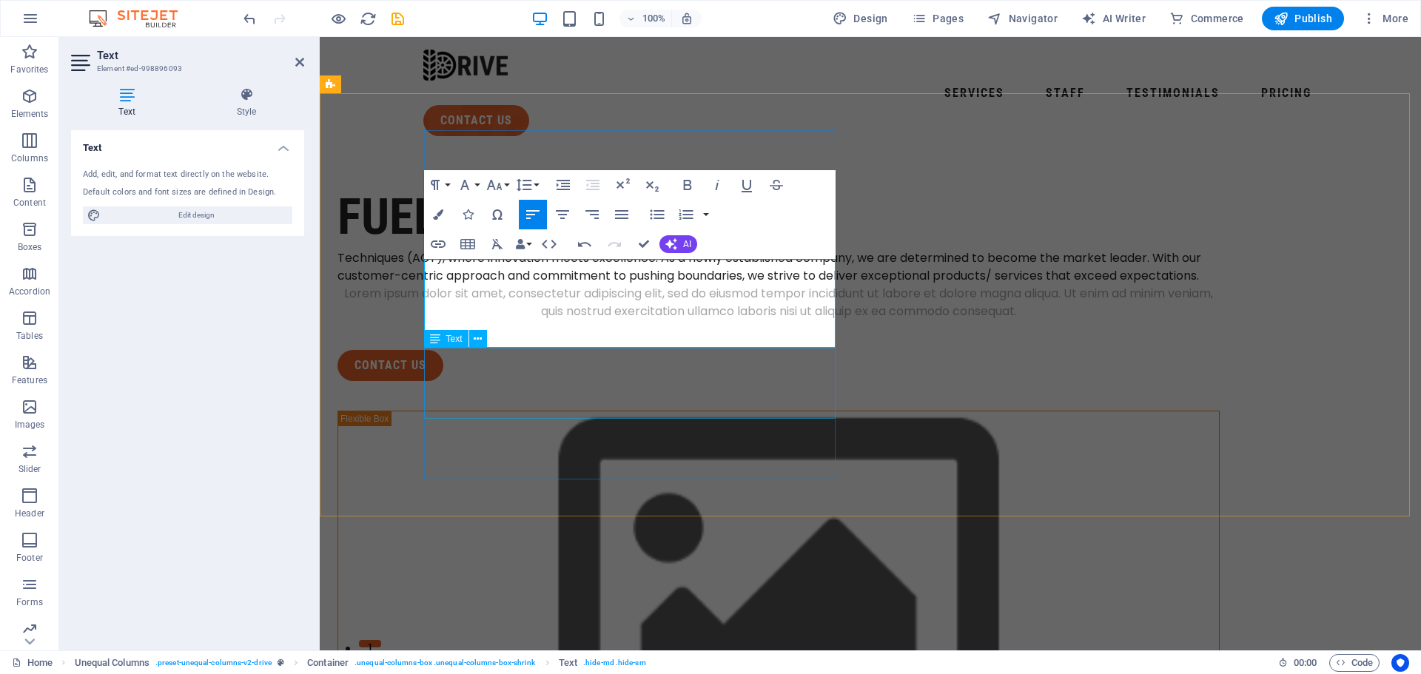
click at [629, 320] on div "Lorem ipsum dolor sit amet, consectetur adipiscing elit, sed do eiusmod tempor …" at bounding box center [778, 303] width 882 height 36
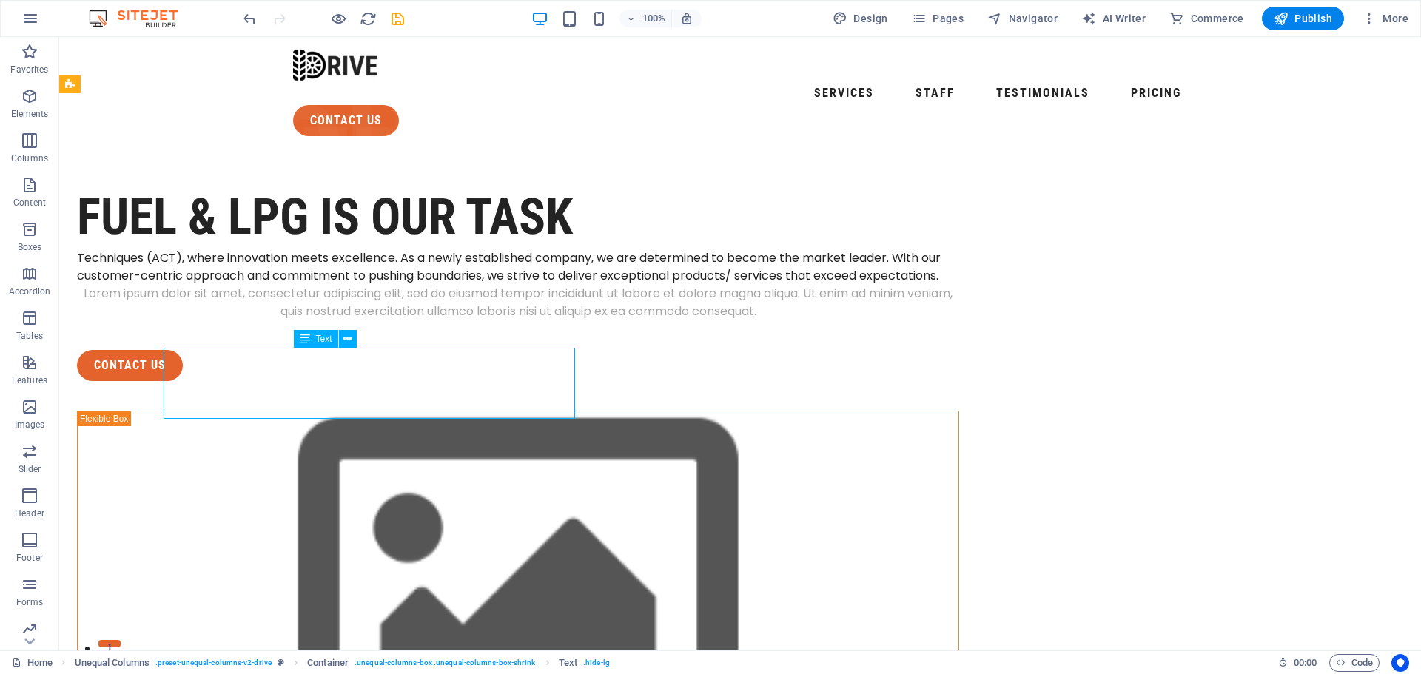
click at [618, 320] on div "Lorem ipsum dolor sit amet, consectetur adipiscing elit, sed do eiusmod tempor …" at bounding box center [518, 303] width 882 height 36
click at [597, 320] on div "Lorem ipsum dolor sit amet, consectetur adipiscing elit, sed do eiusmod tempor …" at bounding box center [518, 303] width 882 height 36
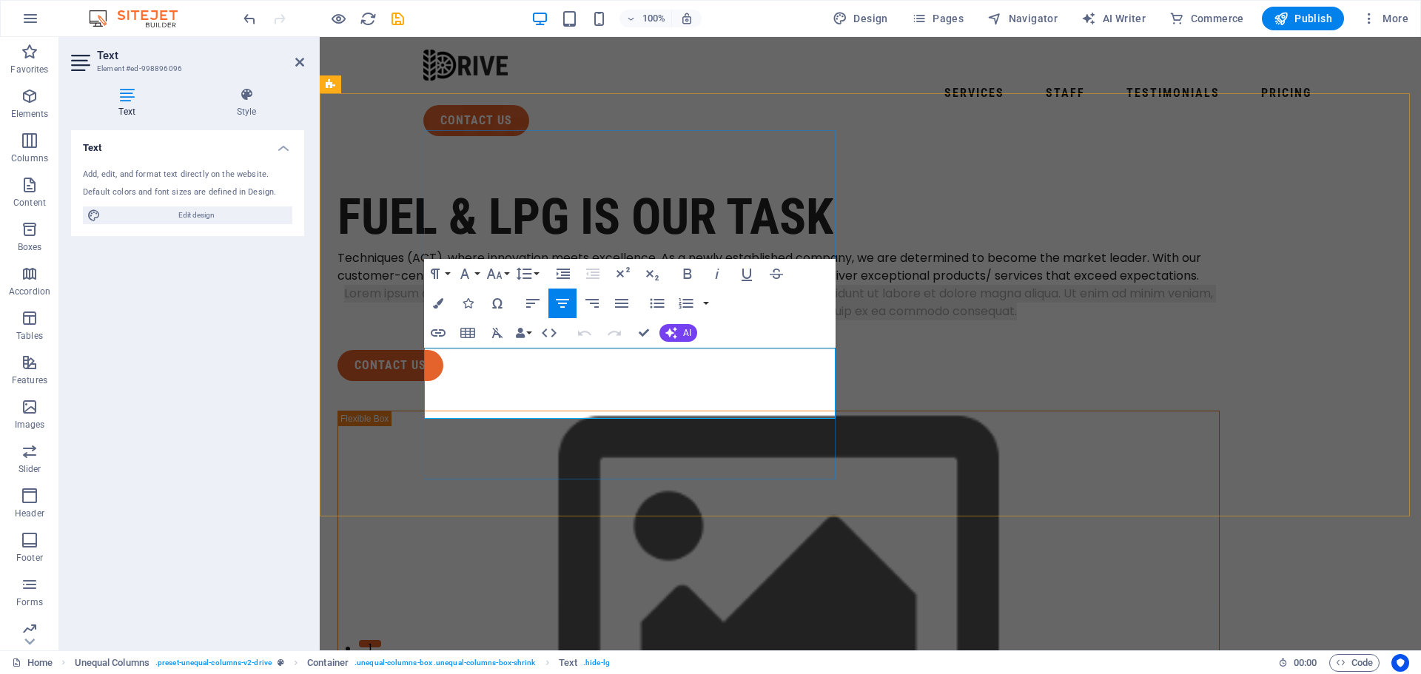
click at [597, 320] on p "Lorem ipsum dolor sit amet, consectetur adipiscing elit, sed do eiusmod tempor …" at bounding box center [778, 303] width 882 height 36
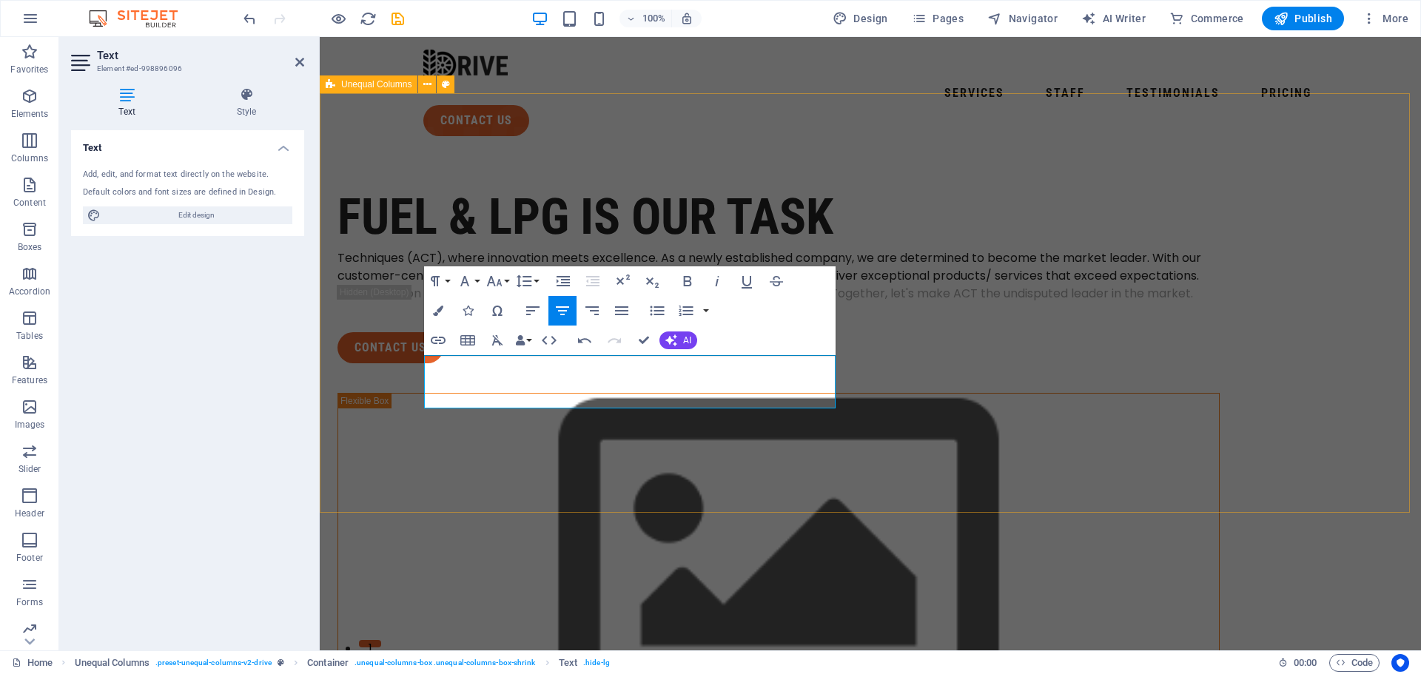
drag, startPoint x: 739, startPoint y: 504, endPoint x: 998, endPoint y: 503, distance: 259.8
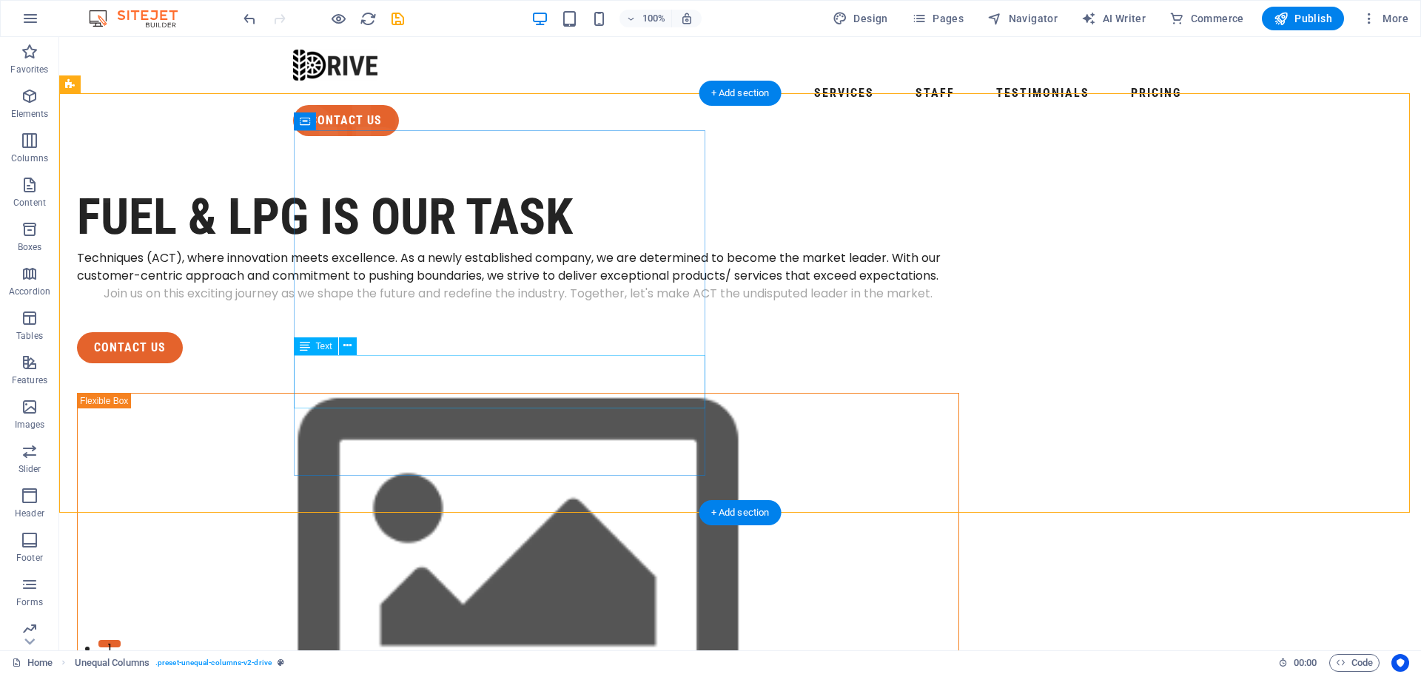
click at [553, 303] on div "Join us on this exciting journey as we shape the future and redefine the indust…" at bounding box center [518, 294] width 882 height 18
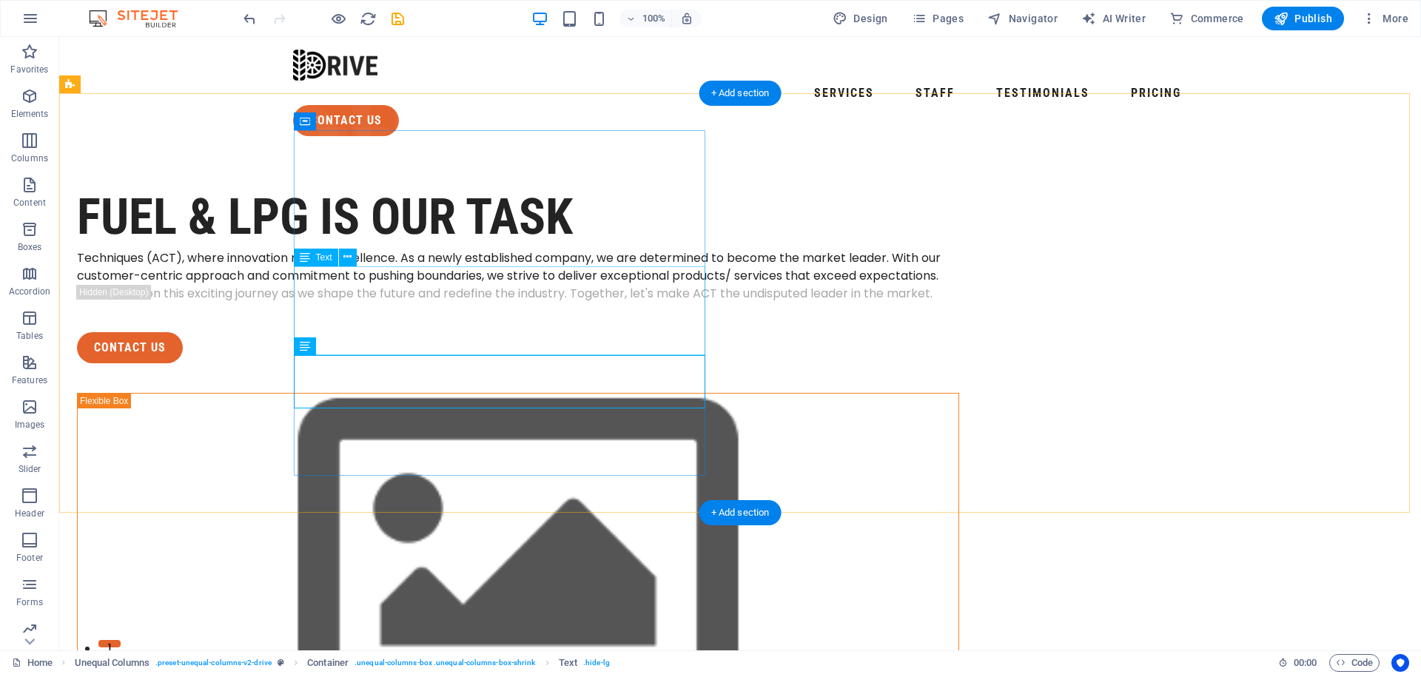
click at [545, 285] on div "Techniques (ACT), where innovation meets excellence. As a newly established com…" at bounding box center [518, 267] width 882 height 36
click at [520, 285] on div "Techniques (ACT), where innovation meets excellence. As a newly established com…" at bounding box center [518, 267] width 882 height 36
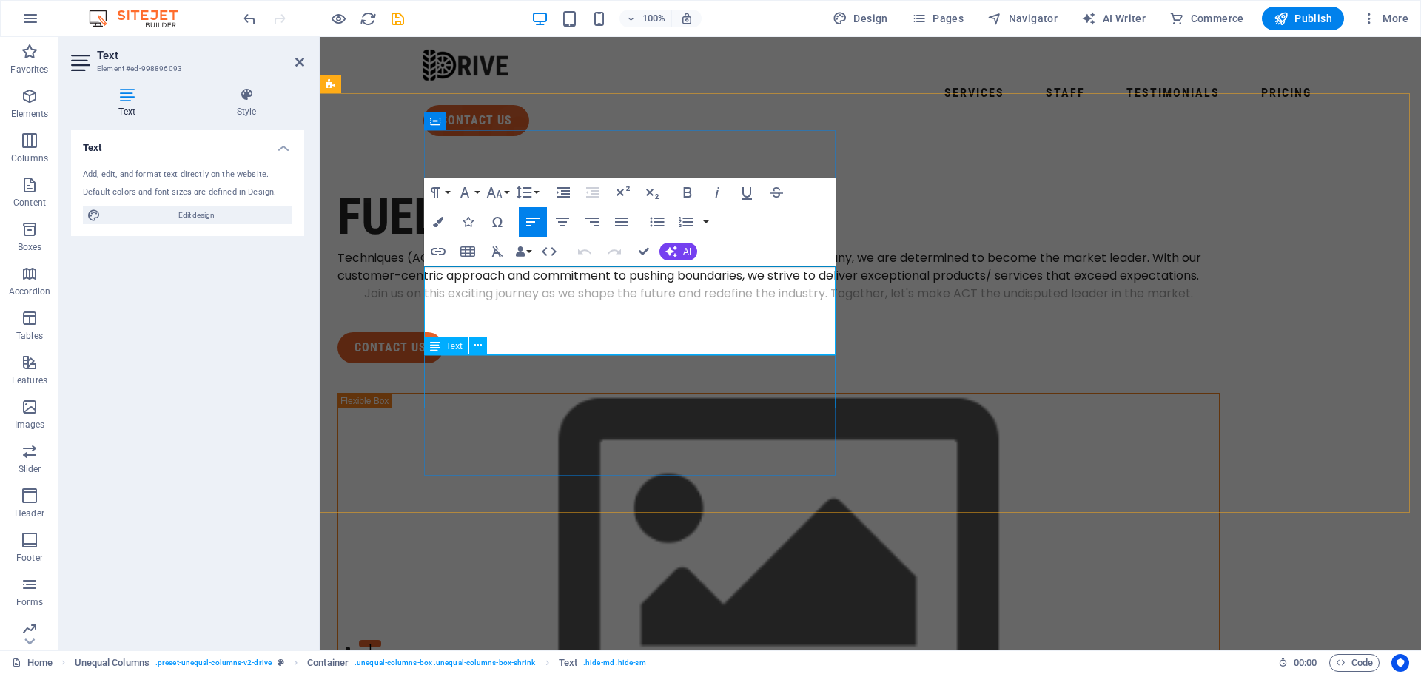
click at [557, 303] on div "Join us on this exciting journey as we shape the future and redefine the indust…" at bounding box center [778, 294] width 882 height 18
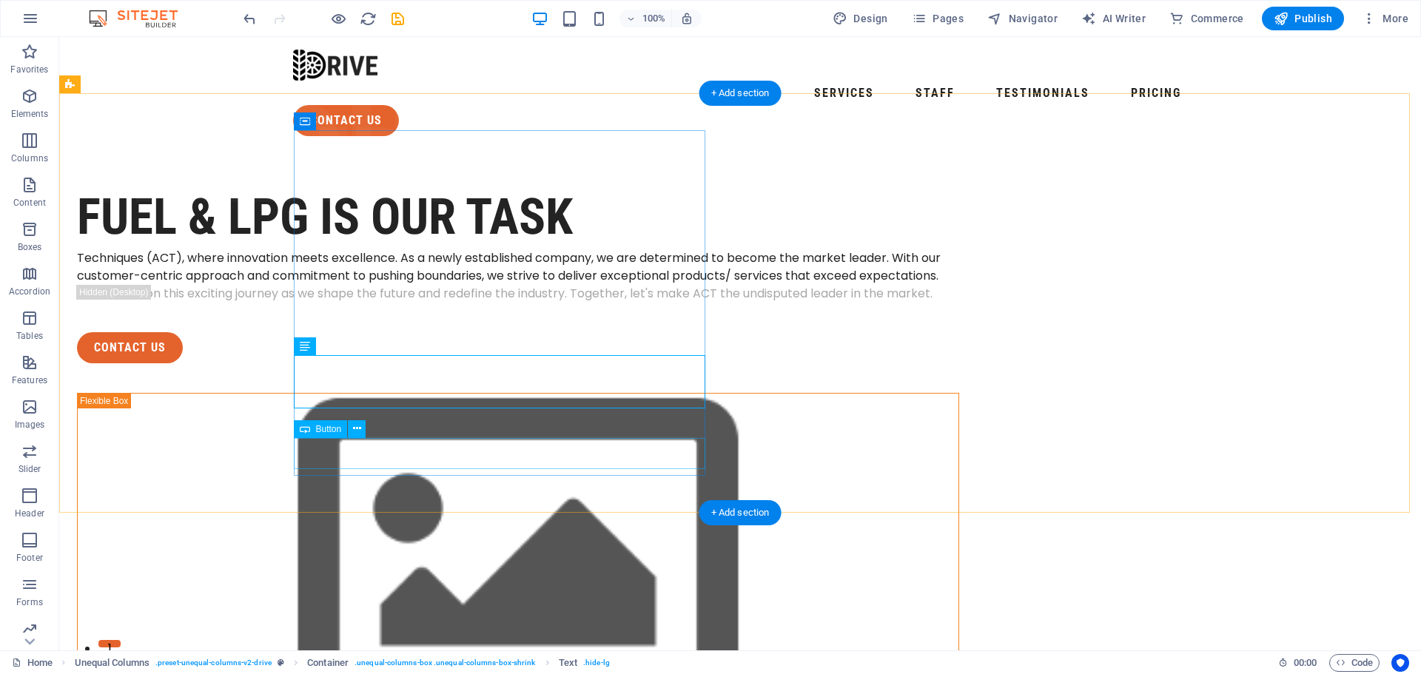
drag, startPoint x: 614, startPoint y: 450, endPoint x: 592, endPoint y: 457, distance: 23.4
click at [612, 363] on div "contact us" at bounding box center [518, 347] width 882 height 31
click at [346, 363] on div "contact us" at bounding box center [518, 347] width 882 height 31
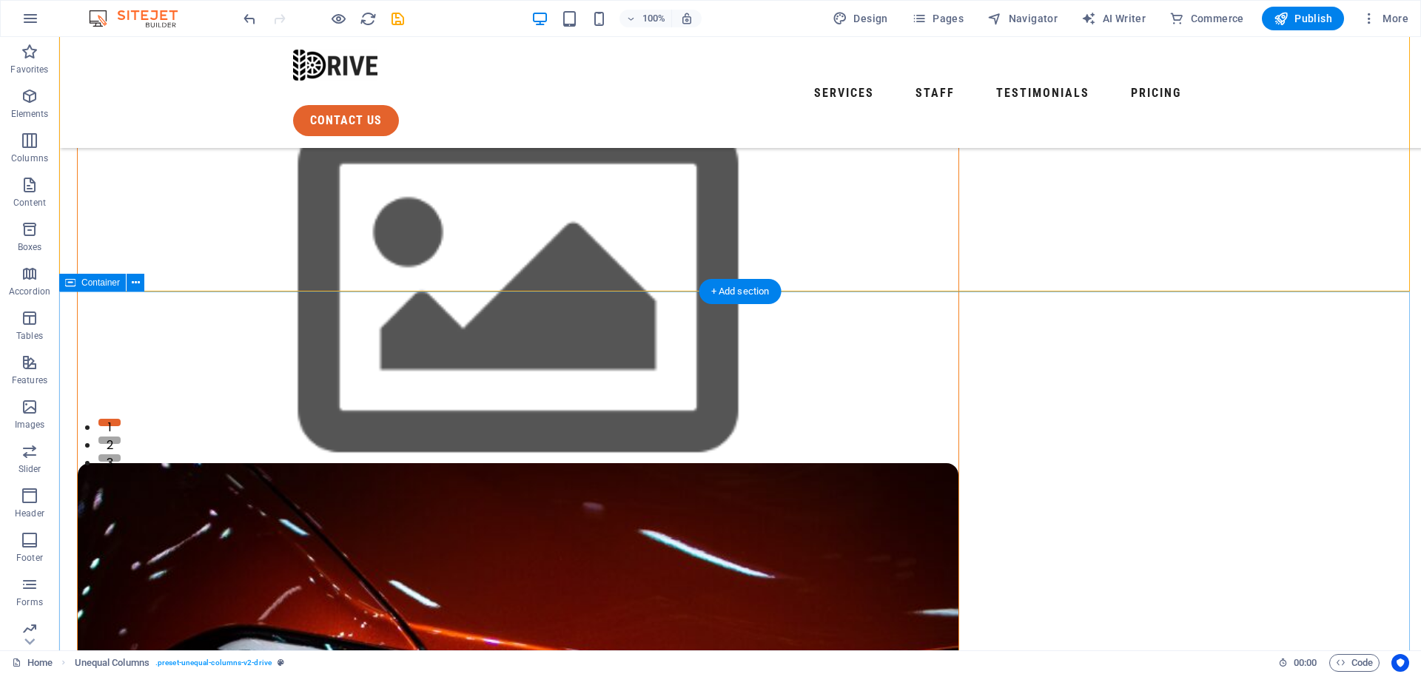
scroll to position [222, 0]
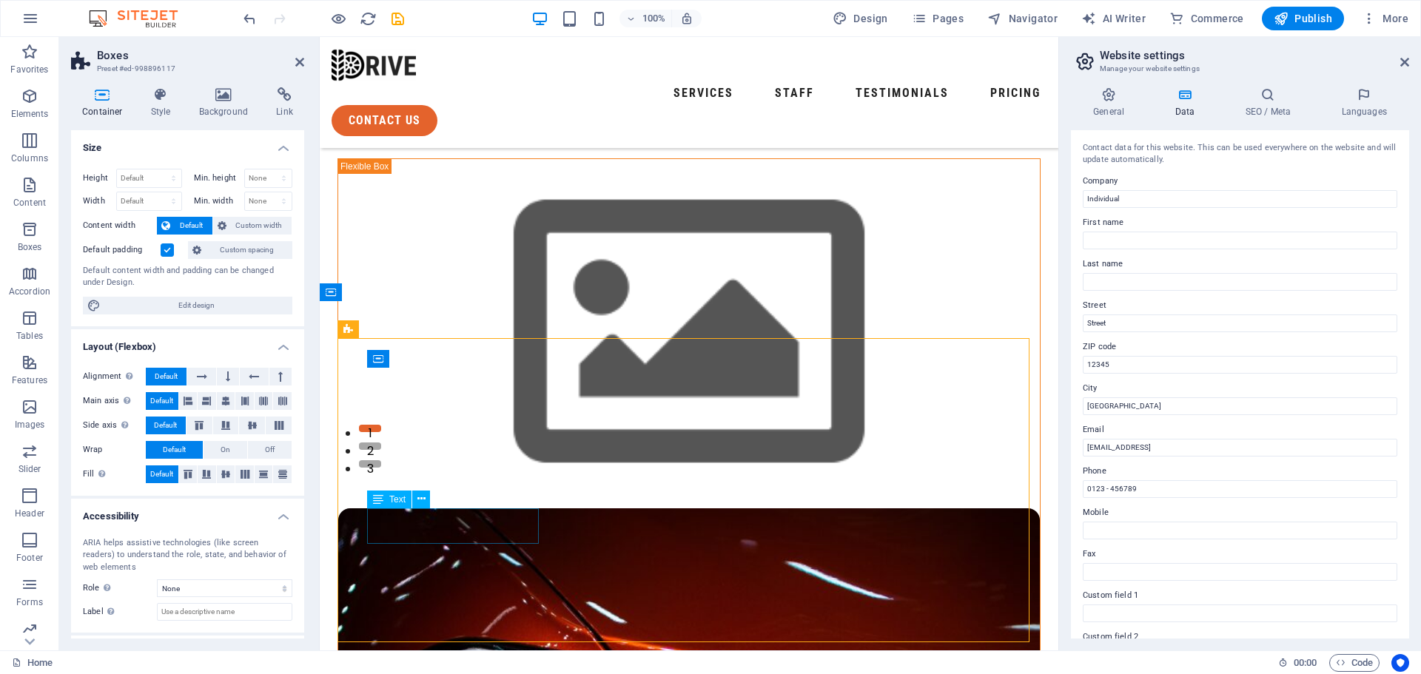
drag, startPoint x: 488, startPoint y: 534, endPoint x: 455, endPoint y: 527, distance: 34.1
drag, startPoint x: 437, startPoint y: 515, endPoint x: 491, endPoint y: 536, distance: 58.6
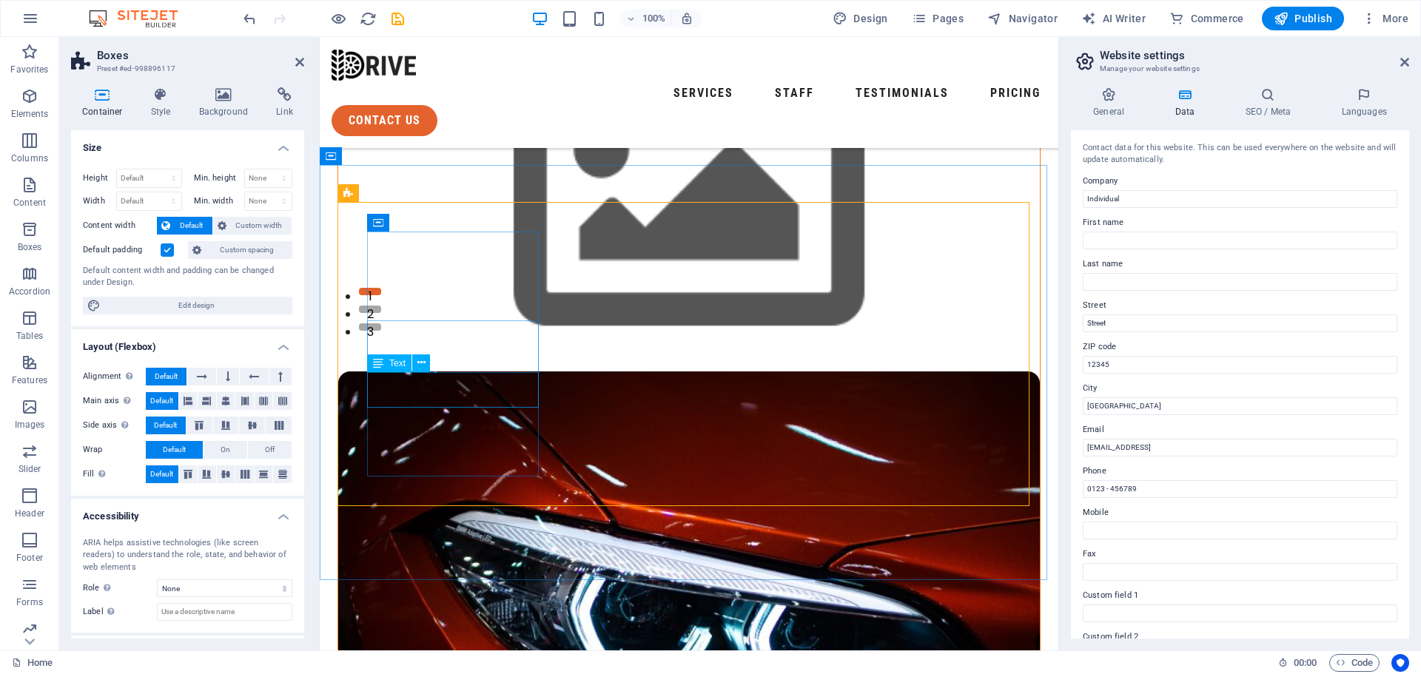
scroll to position [353, 0]
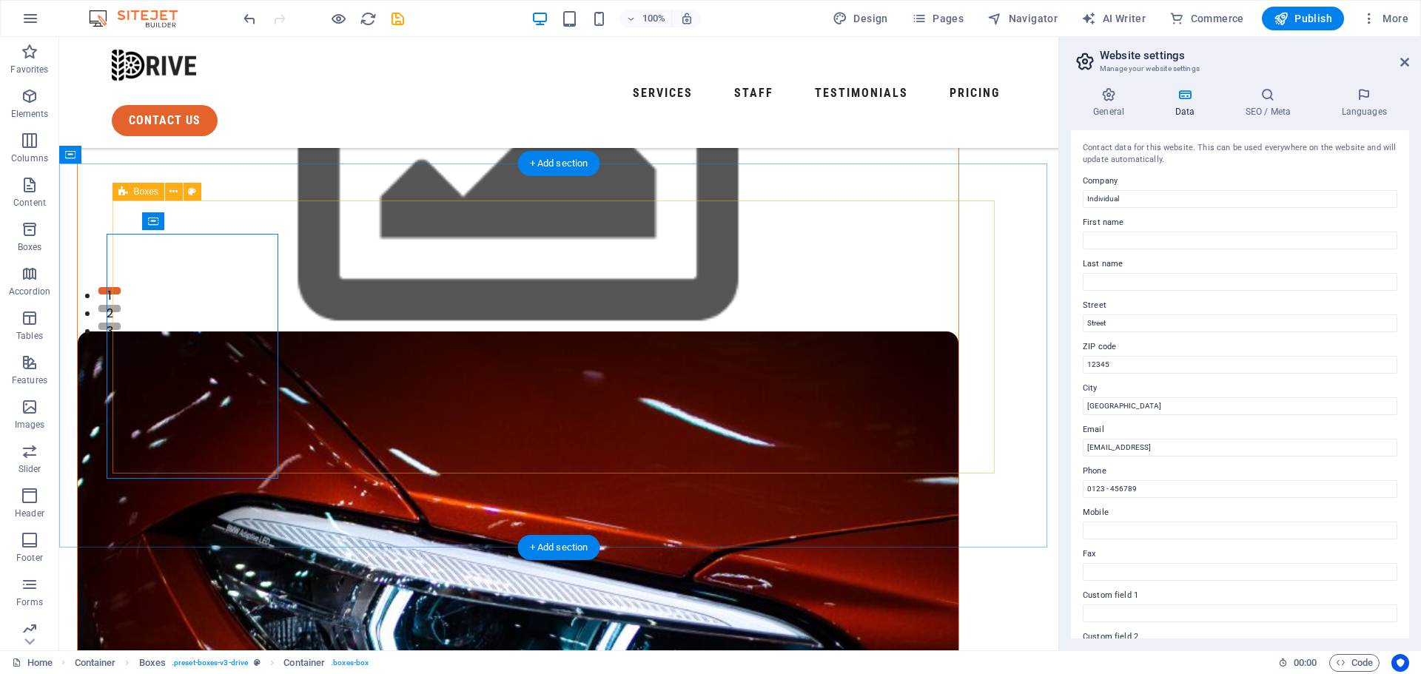
scroll to position [349, 0]
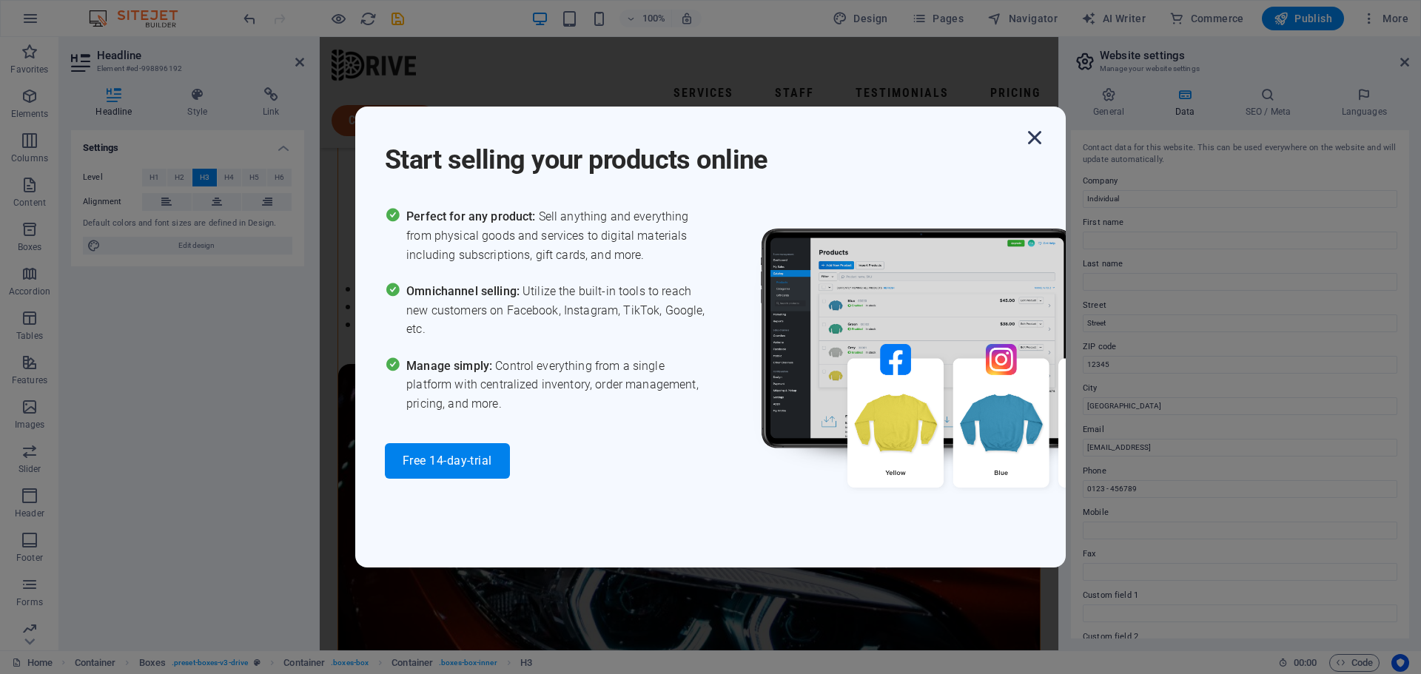
click at [1038, 135] on icon "button" at bounding box center [1034, 137] width 27 height 27
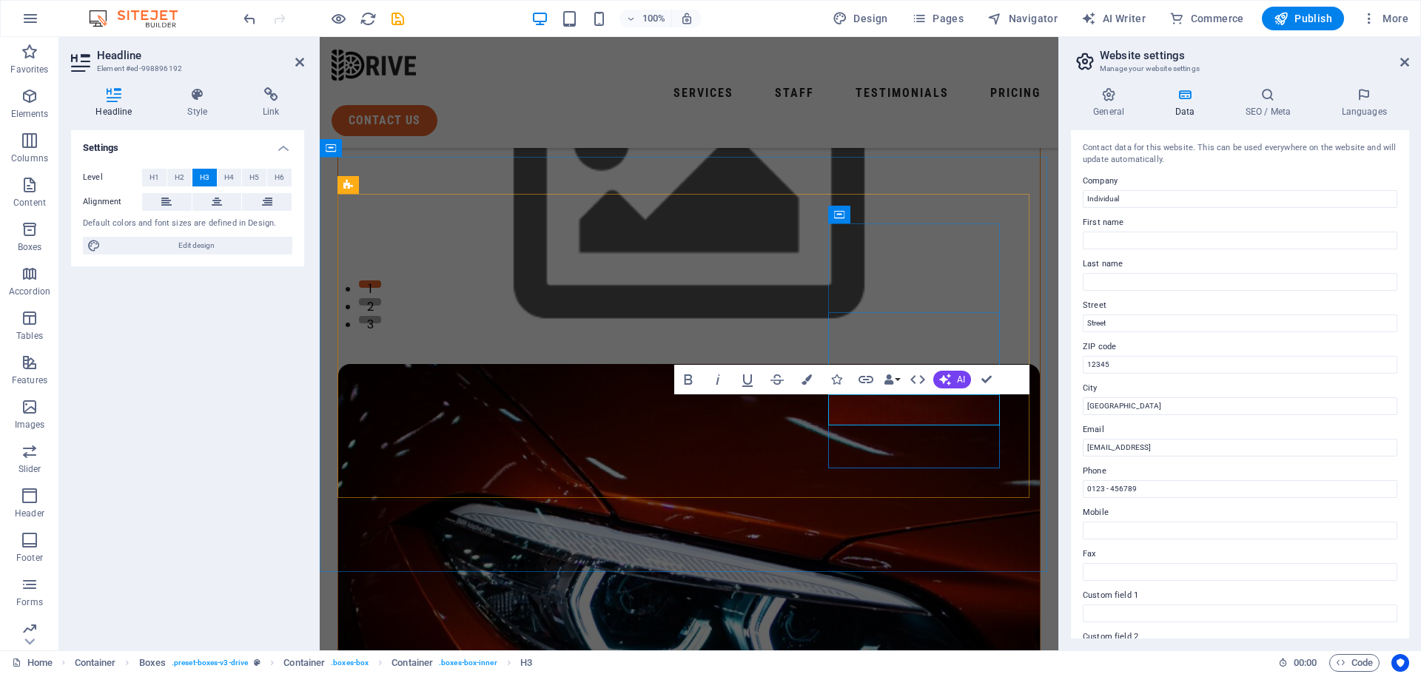
drag, startPoint x: 901, startPoint y: 403, endPoint x: 878, endPoint y: 397, distance: 24.4
drag, startPoint x: 947, startPoint y: 409, endPoint x: 955, endPoint y: 413, distance: 9.6
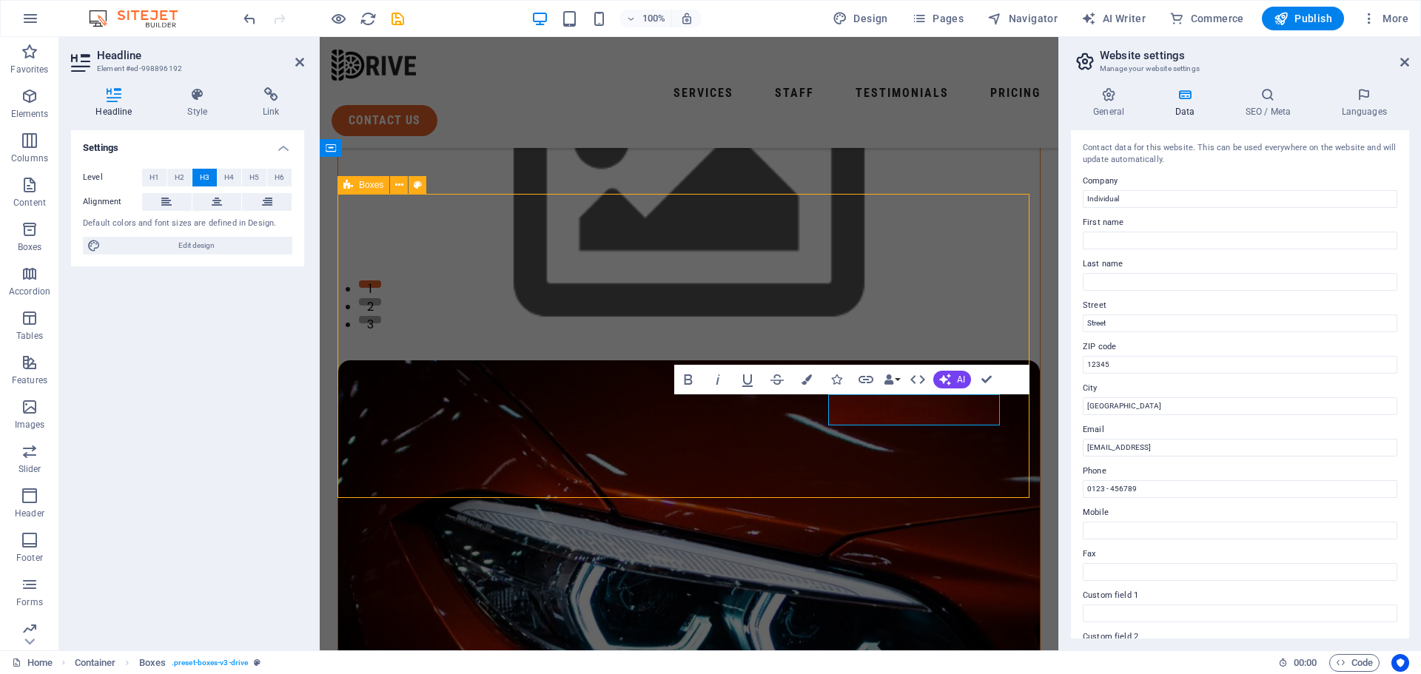
scroll to position [326, 0]
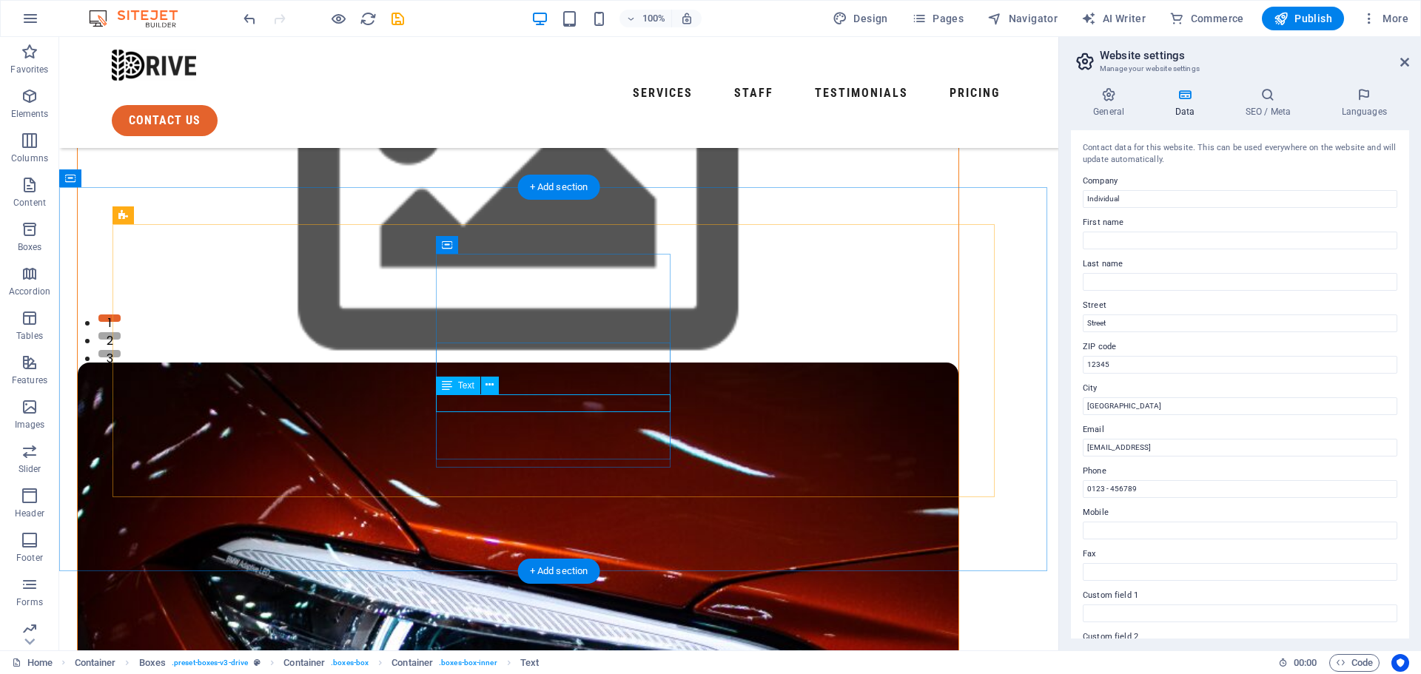
scroll to position [336, 0]
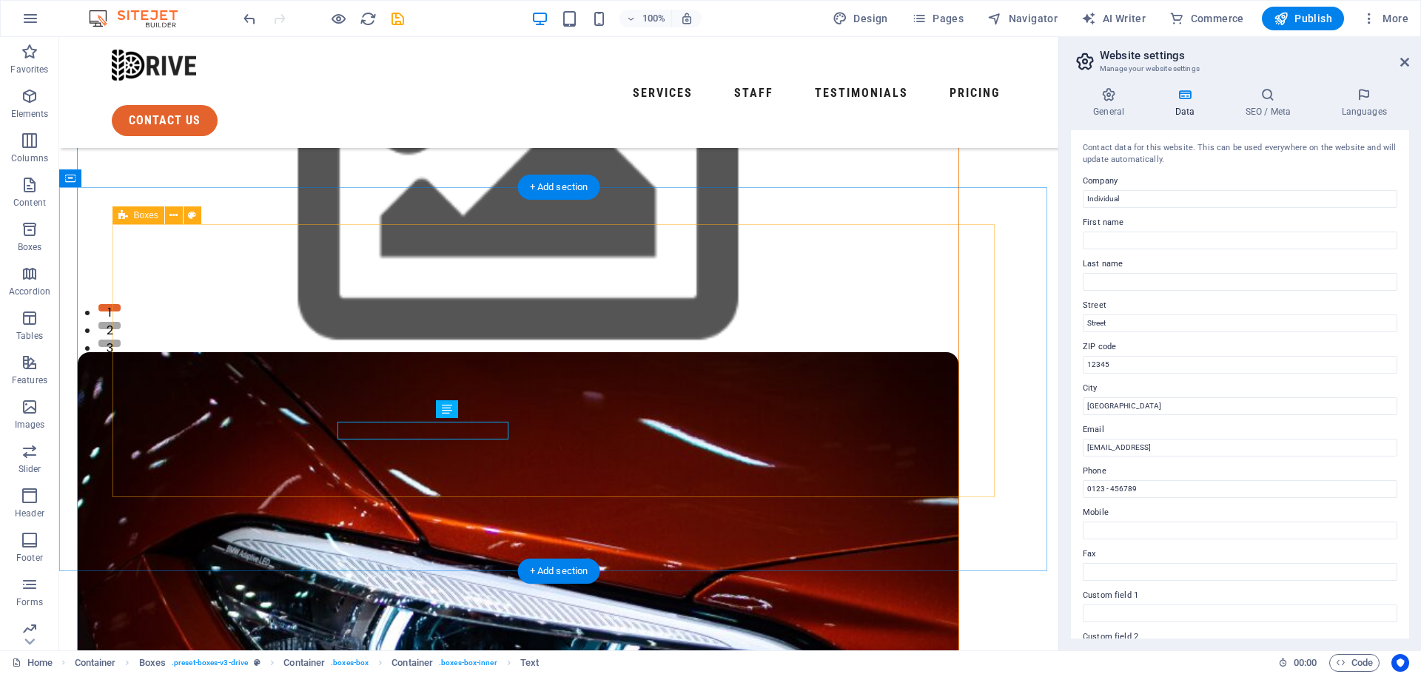
scroll to position [326, 0]
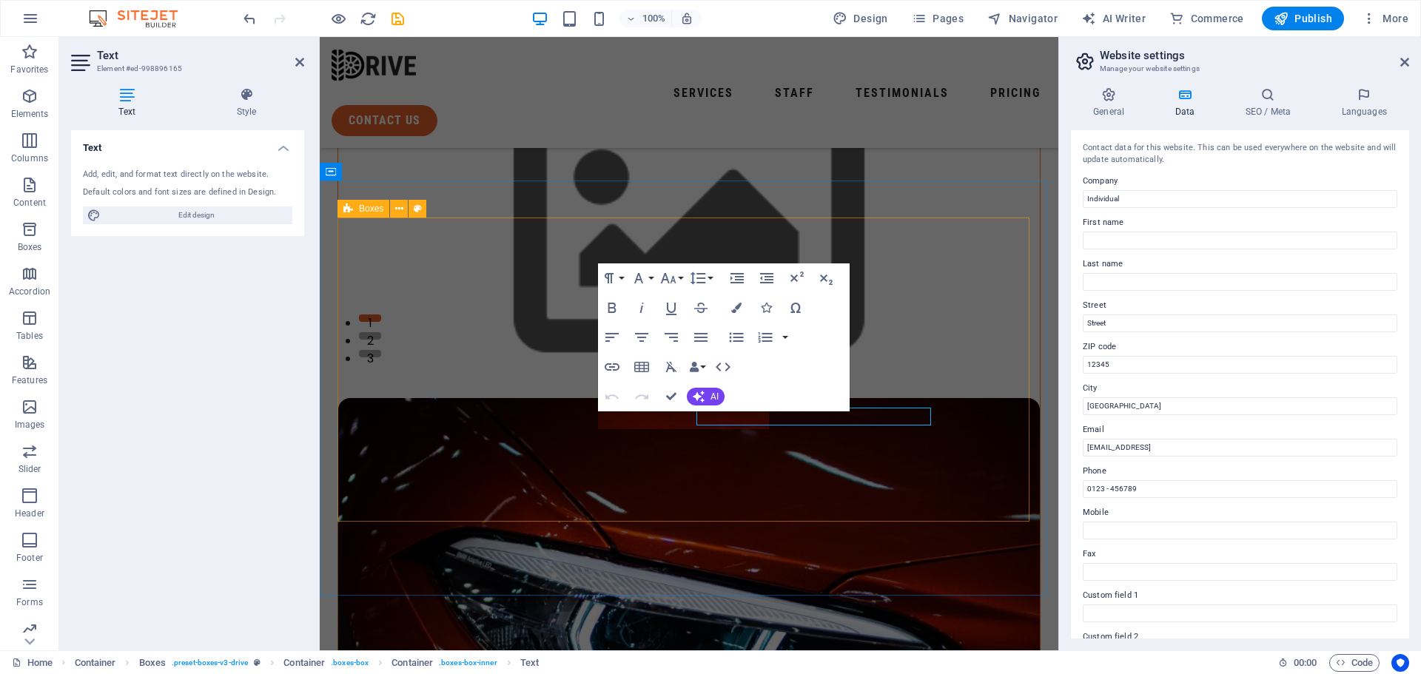
scroll to position [336, 0]
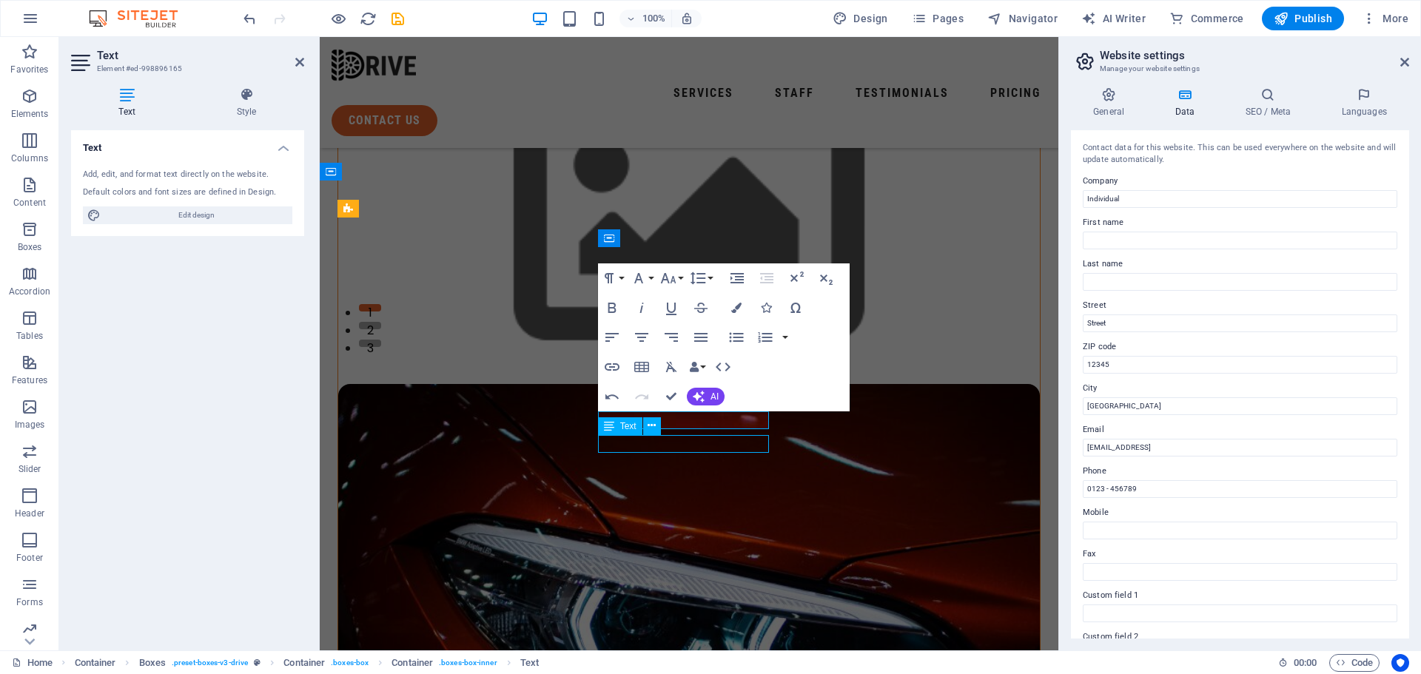
scroll to position [326, 0]
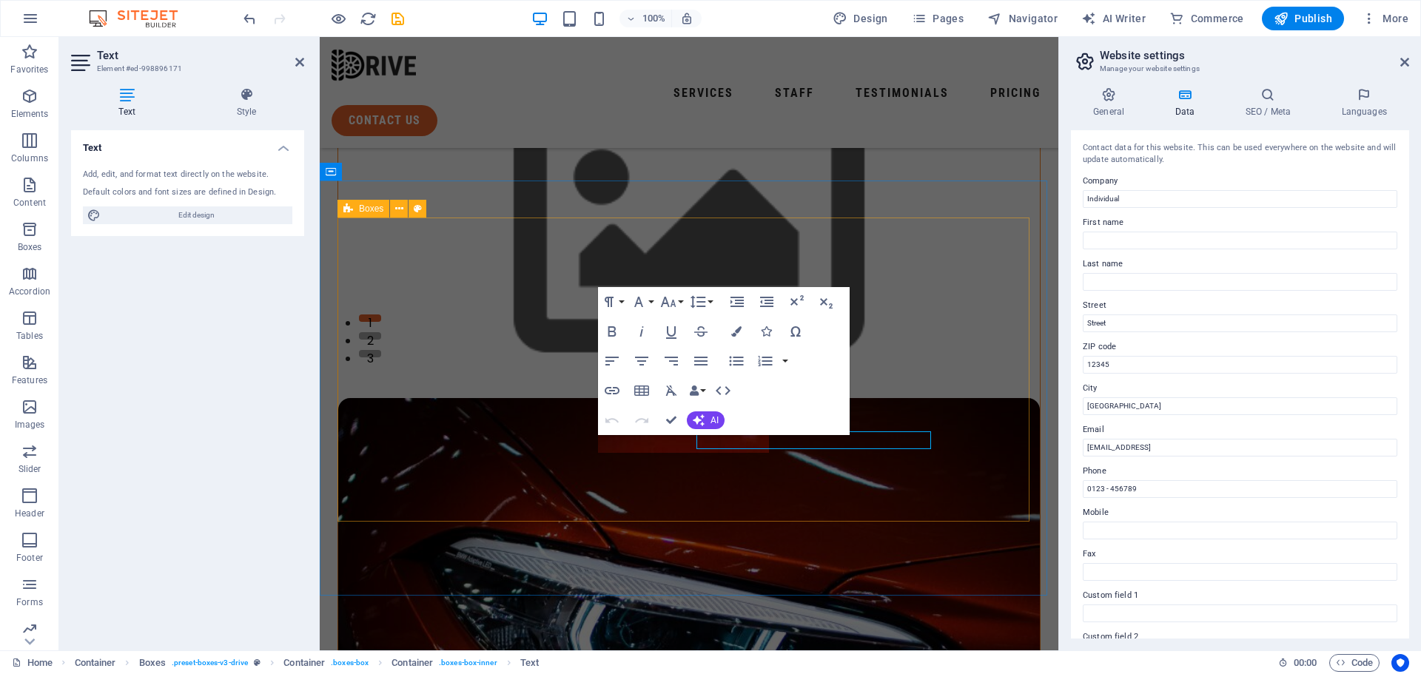
scroll to position [336, 0]
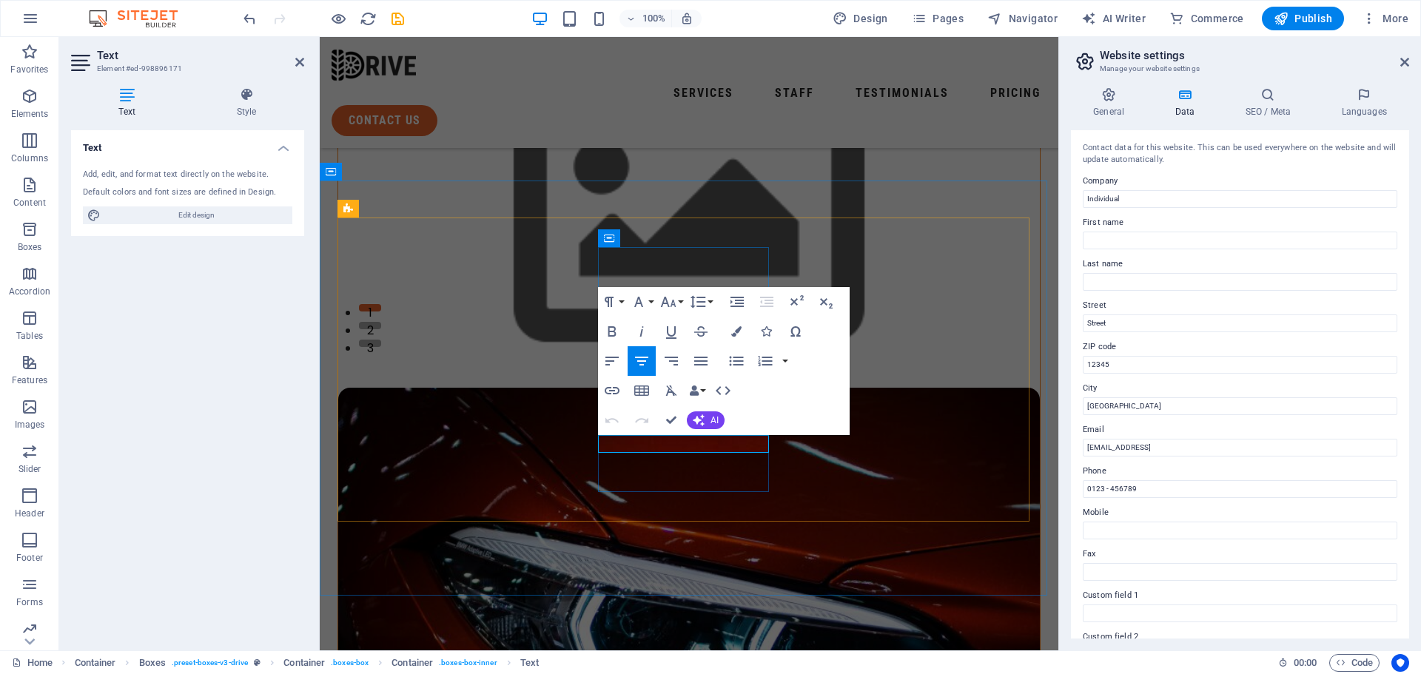
drag, startPoint x: 670, startPoint y: 441, endPoint x: 682, endPoint y: 446, distance: 12.0
drag, startPoint x: 710, startPoint y: 443, endPoint x: 719, endPoint y: 445, distance: 9.2
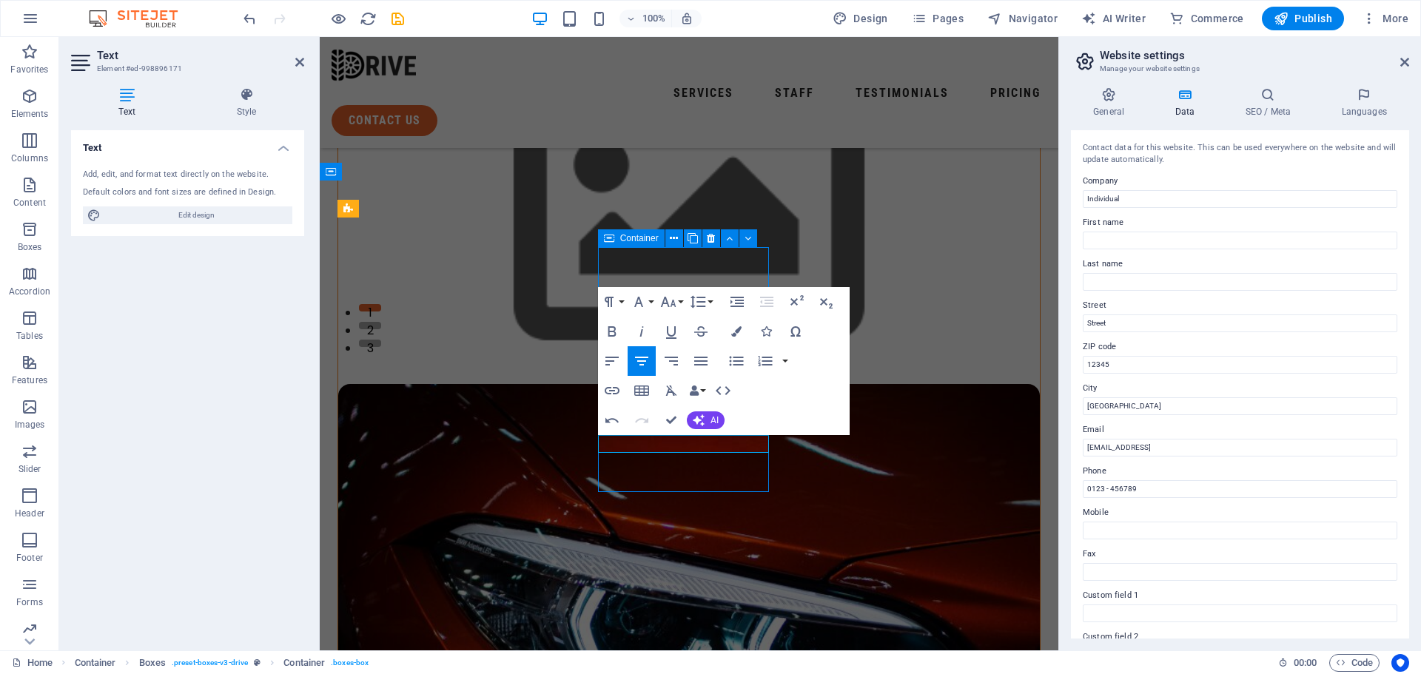
scroll to position [332, 0]
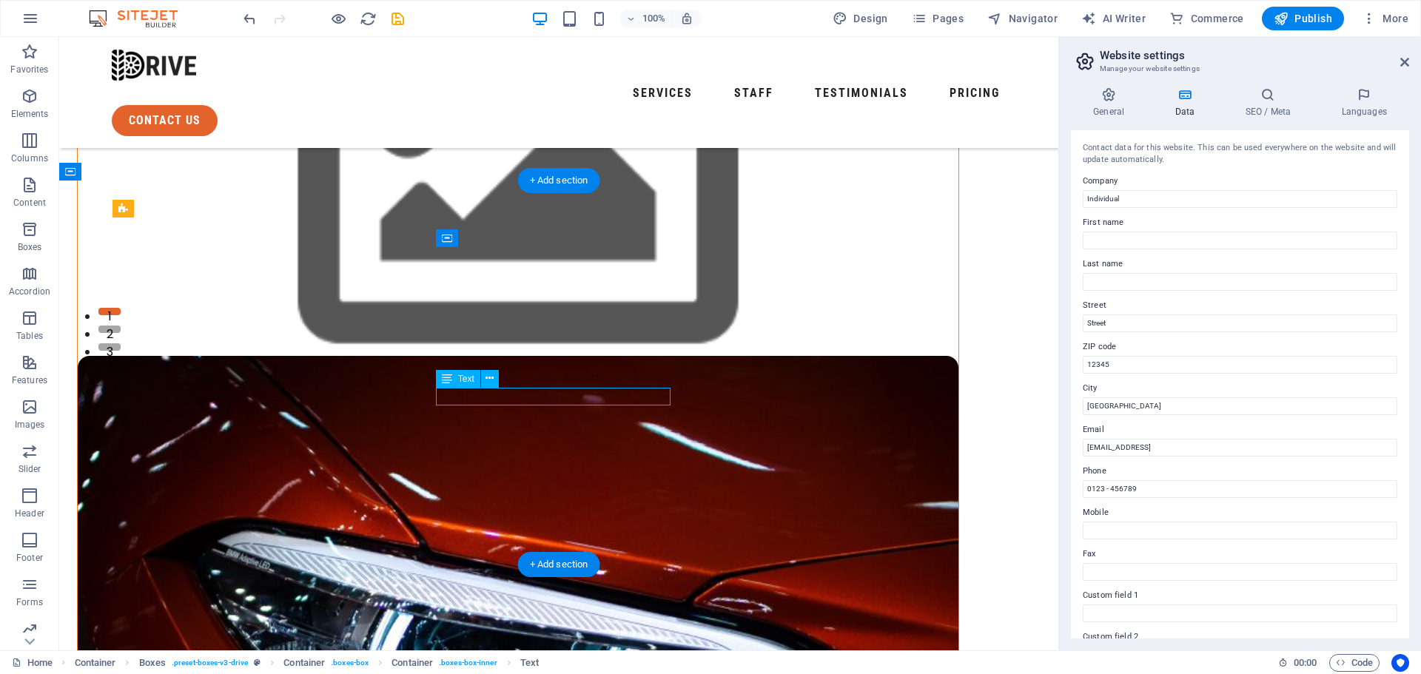
scroll to position [343, 0]
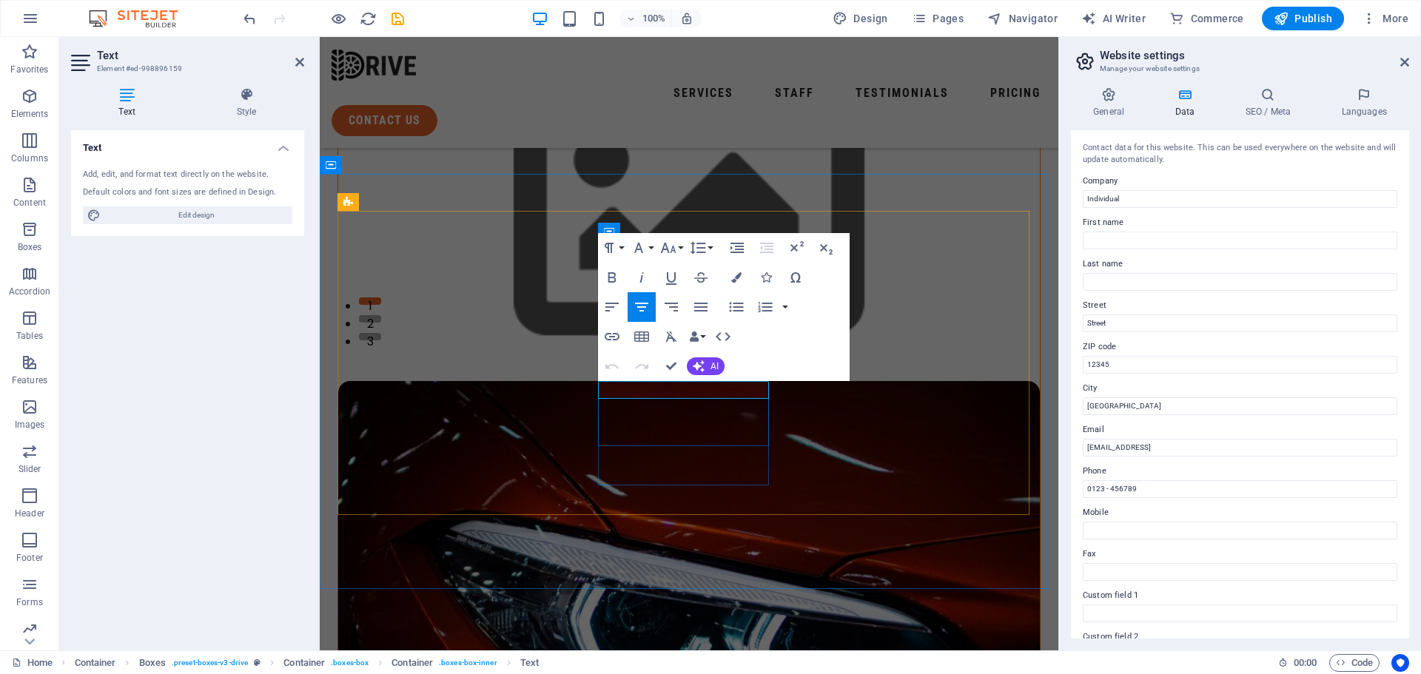
drag, startPoint x: 753, startPoint y: 390, endPoint x: 764, endPoint y: 394, distance: 11.3
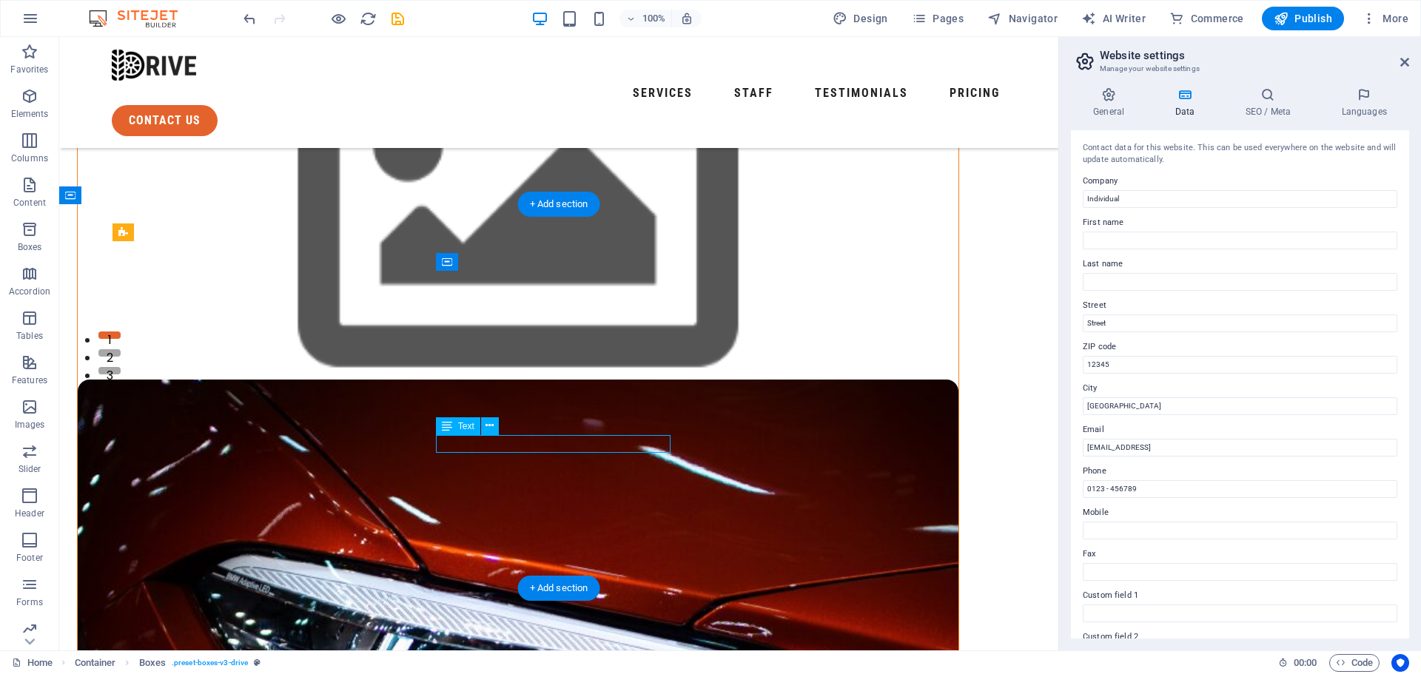
scroll to position [301, 0]
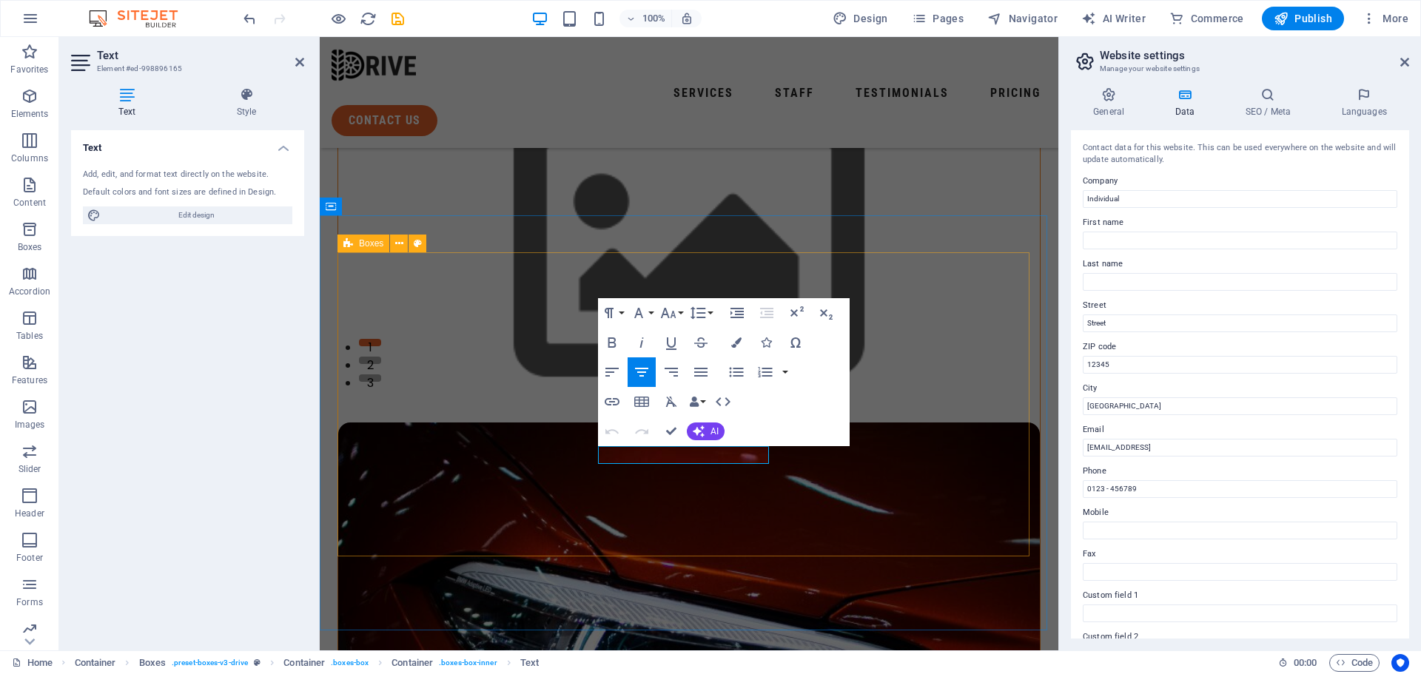
drag, startPoint x: 747, startPoint y: 456, endPoint x: 776, endPoint y: 465, distance: 29.5
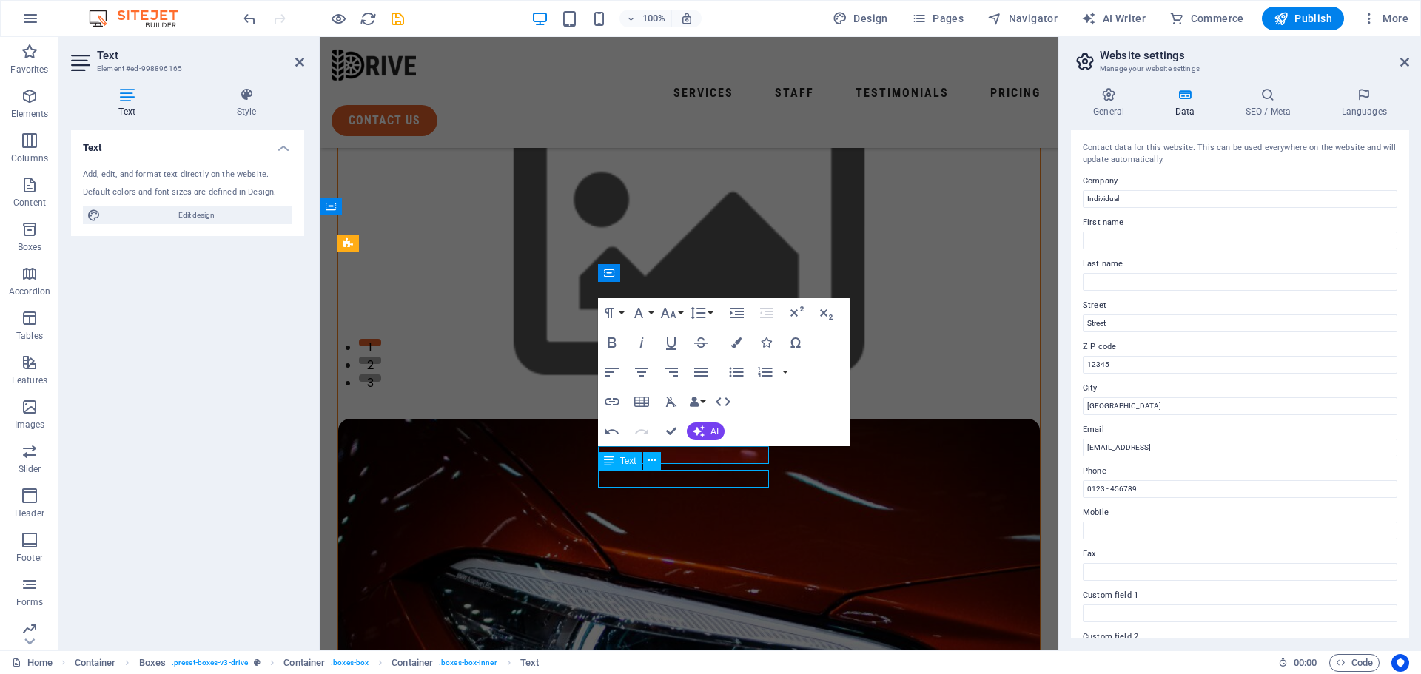
scroll to position [309, 0]
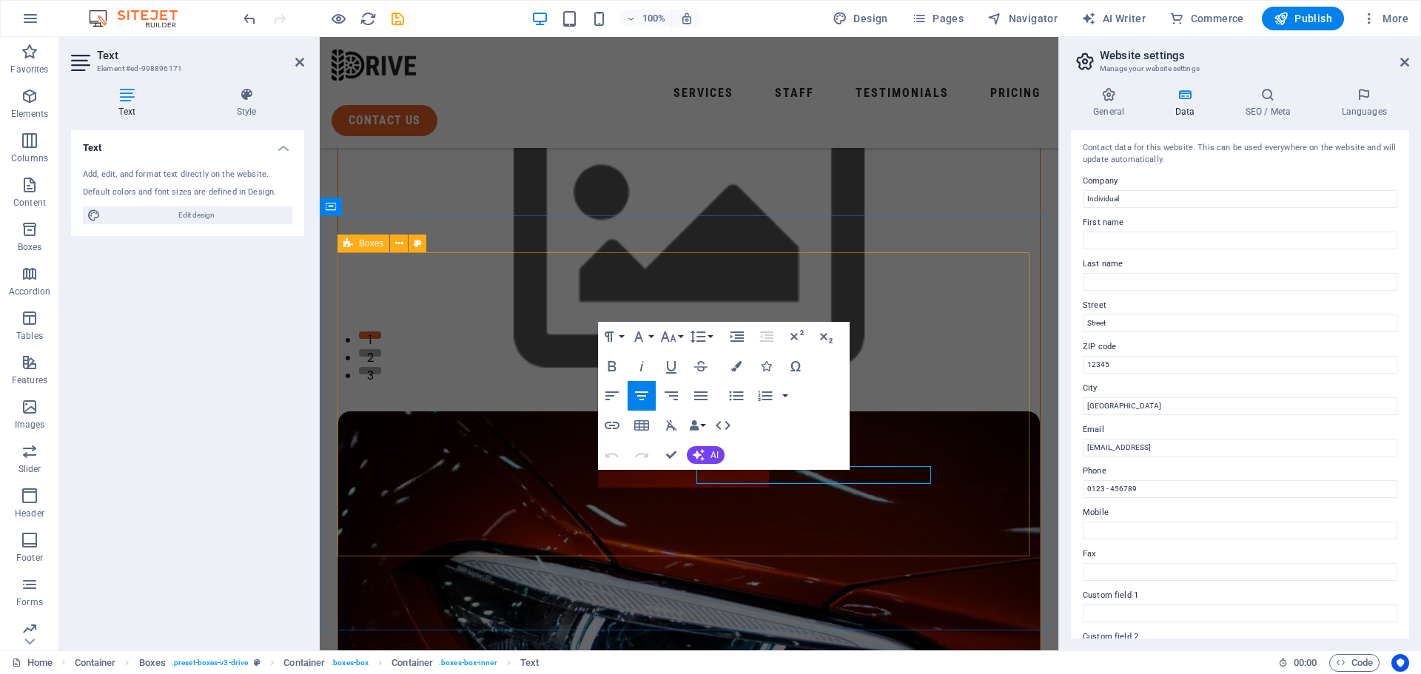
scroll to position [301, 0]
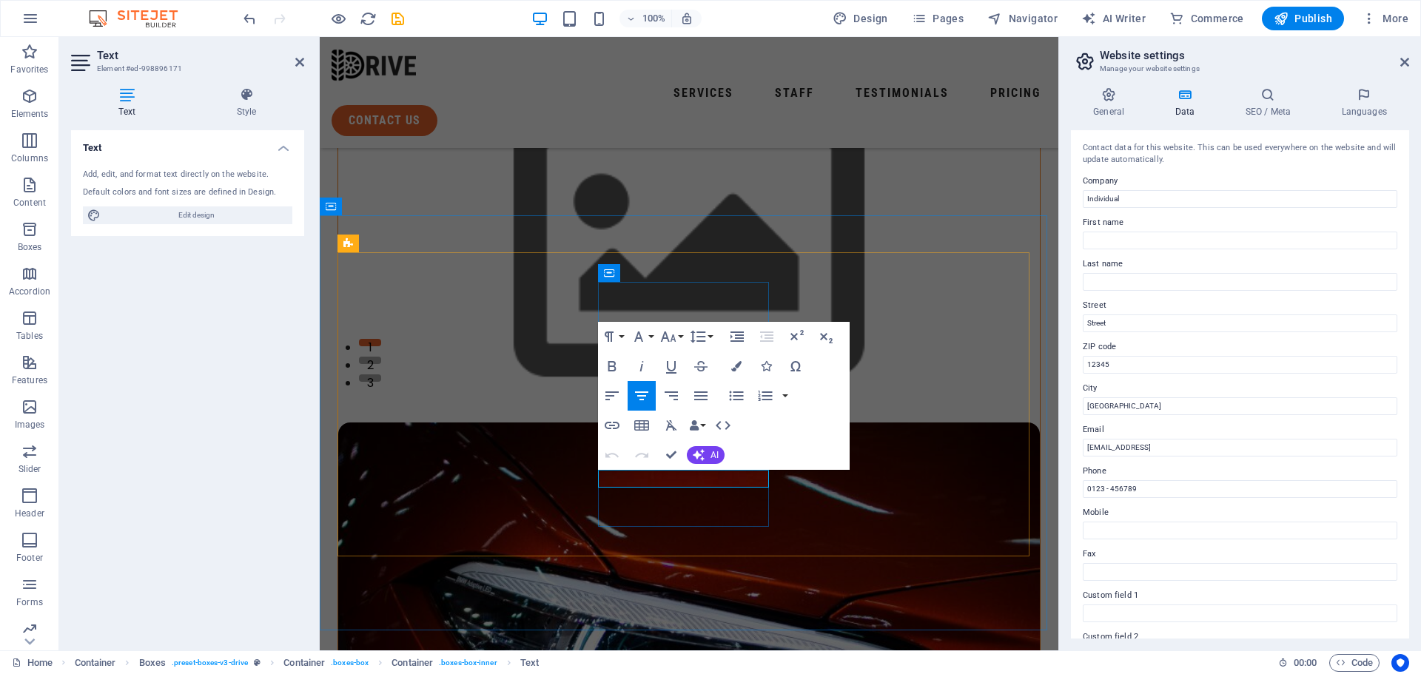
drag, startPoint x: 738, startPoint y: 480, endPoint x: 756, endPoint y: 487, distance: 19.0
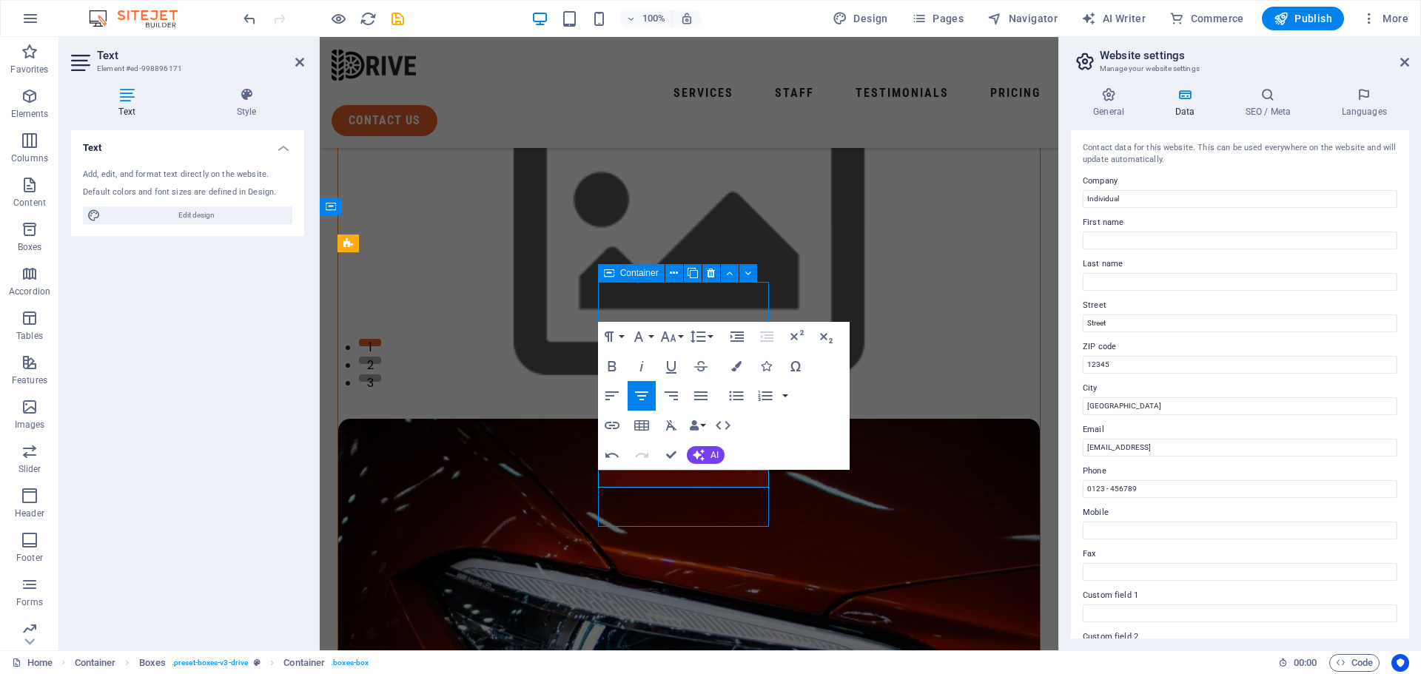
scroll to position [298, 0]
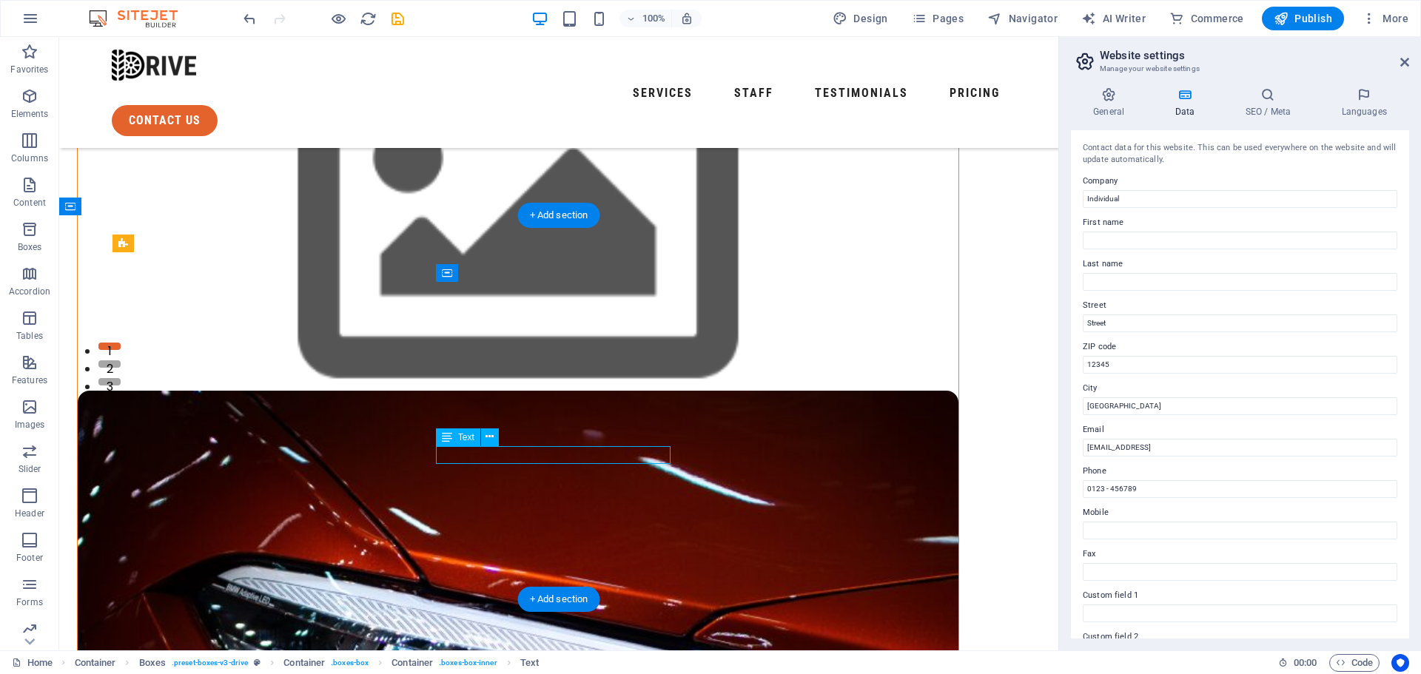
scroll to position [290, 0]
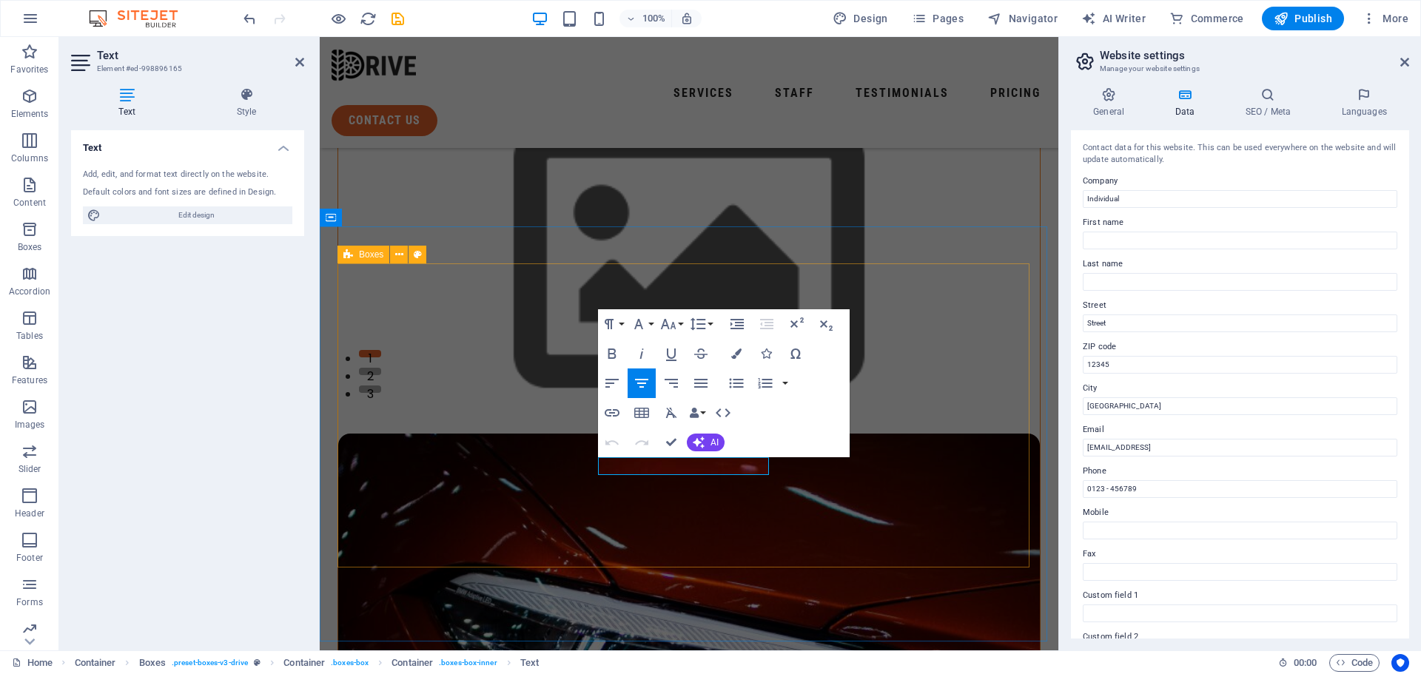
drag, startPoint x: 668, startPoint y: 466, endPoint x: 577, endPoint y: 443, distance: 94.1
drag, startPoint x: 668, startPoint y: 468, endPoint x: 752, endPoint y: 467, distance: 83.6
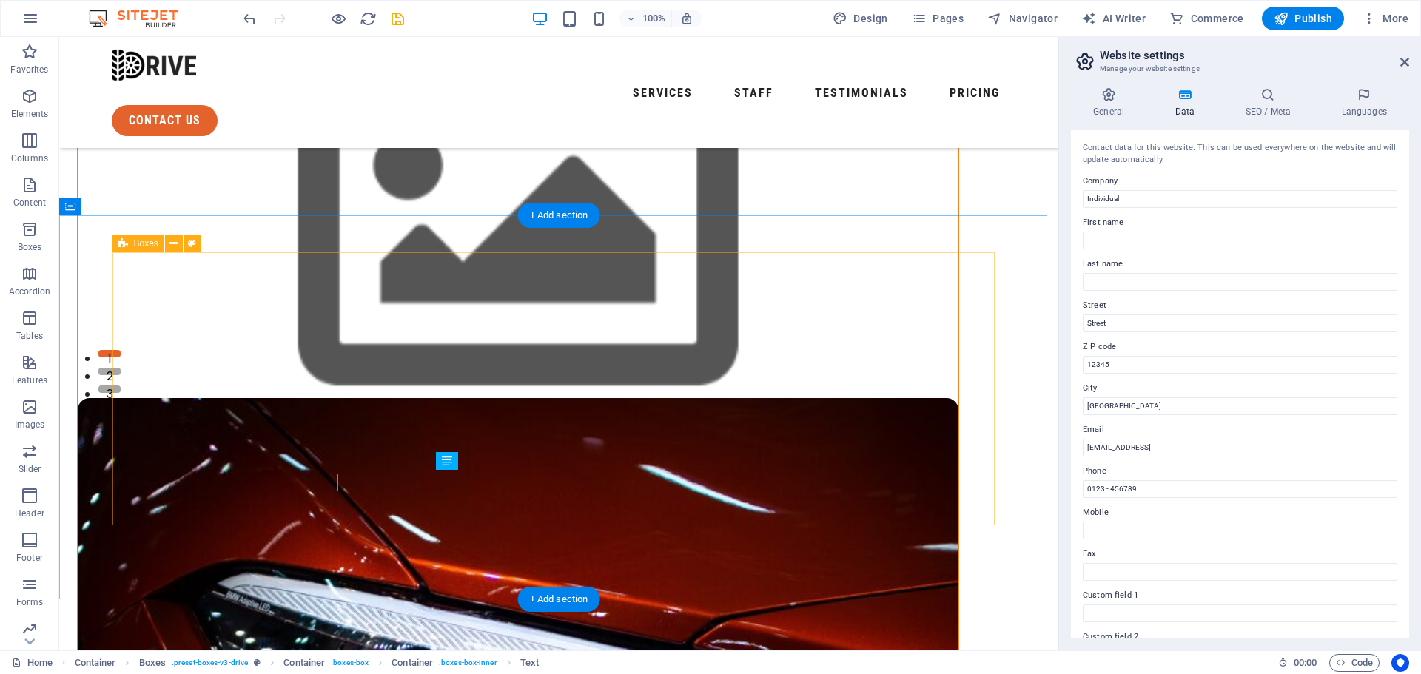
scroll to position [298, 0]
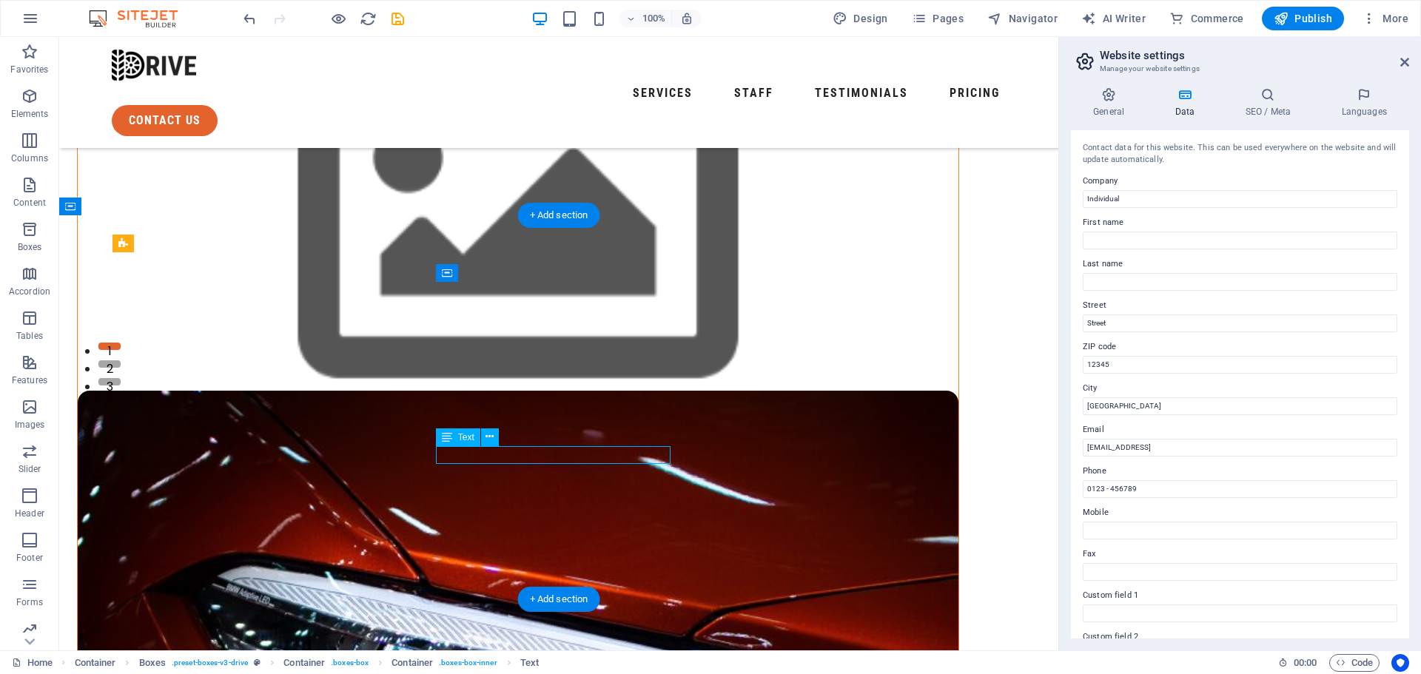
scroll to position [290, 0]
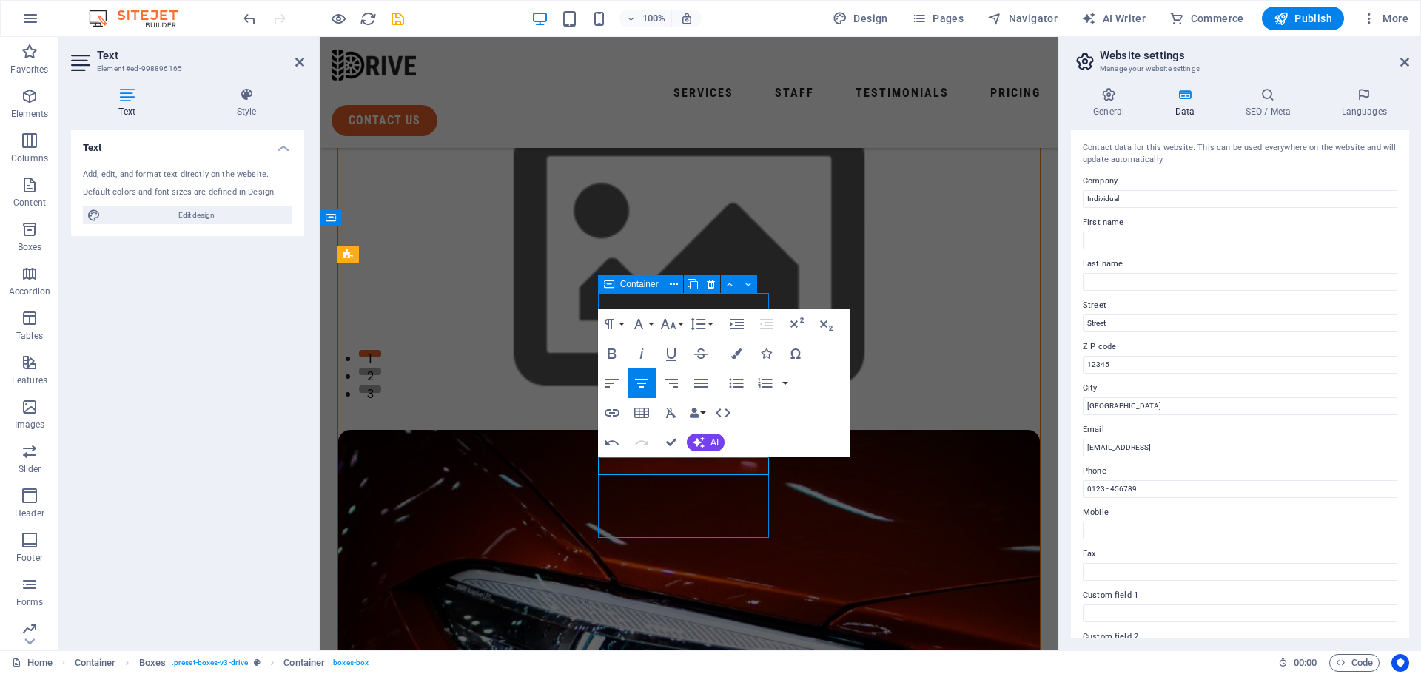
scroll to position [286, 0]
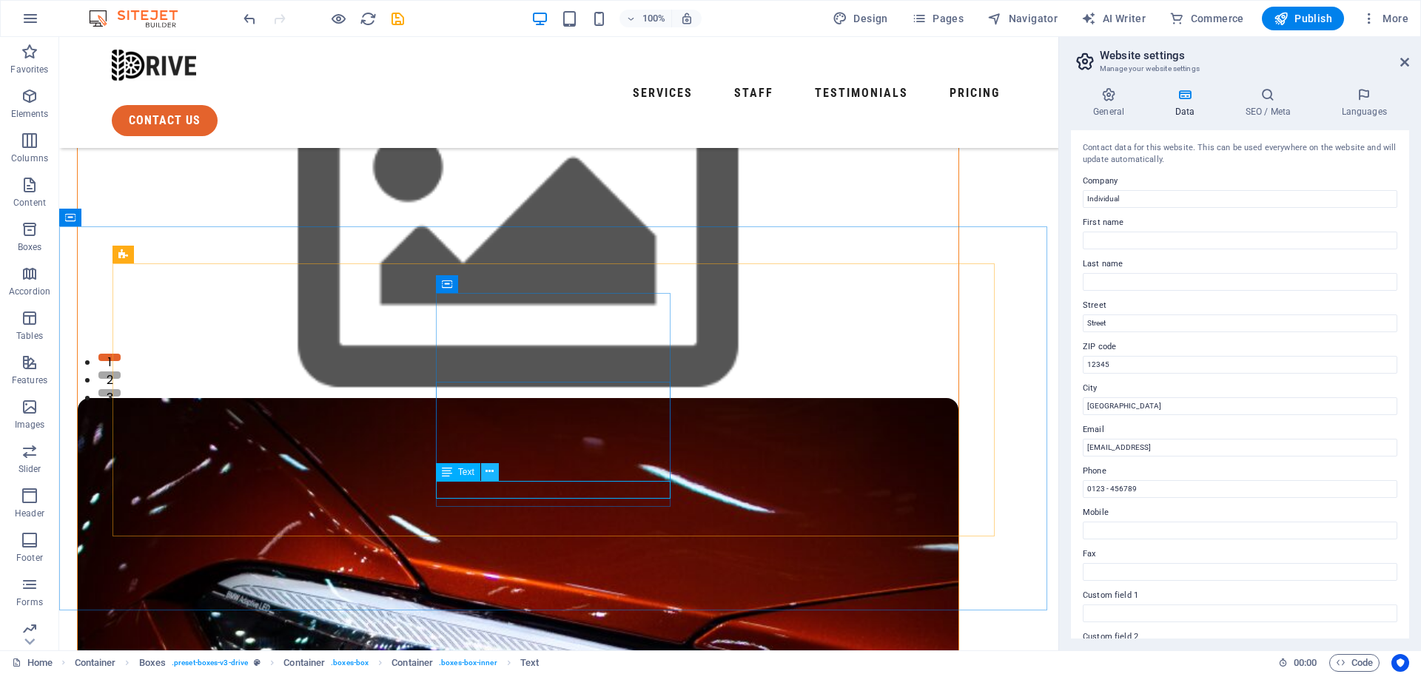
click at [491, 471] on icon at bounding box center [489, 472] width 8 height 16
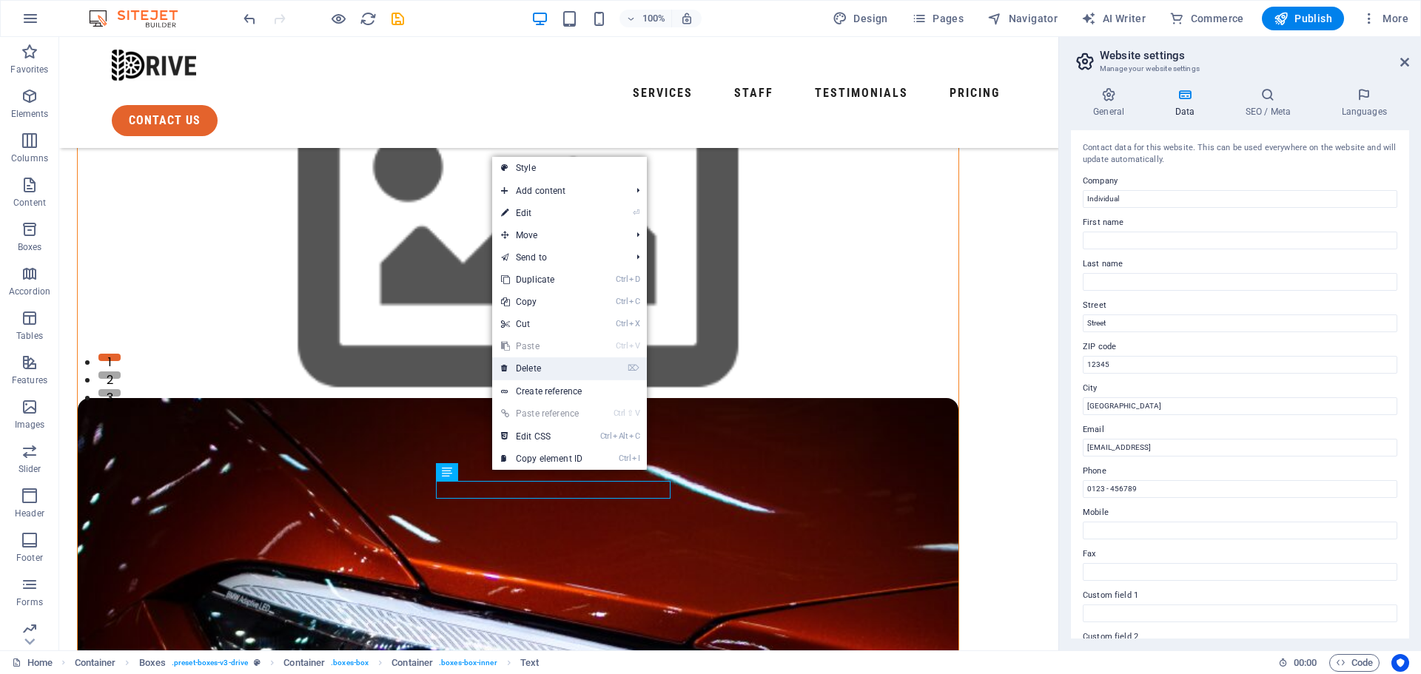
click at [562, 366] on link "⌦ Delete" at bounding box center [541, 368] width 99 height 22
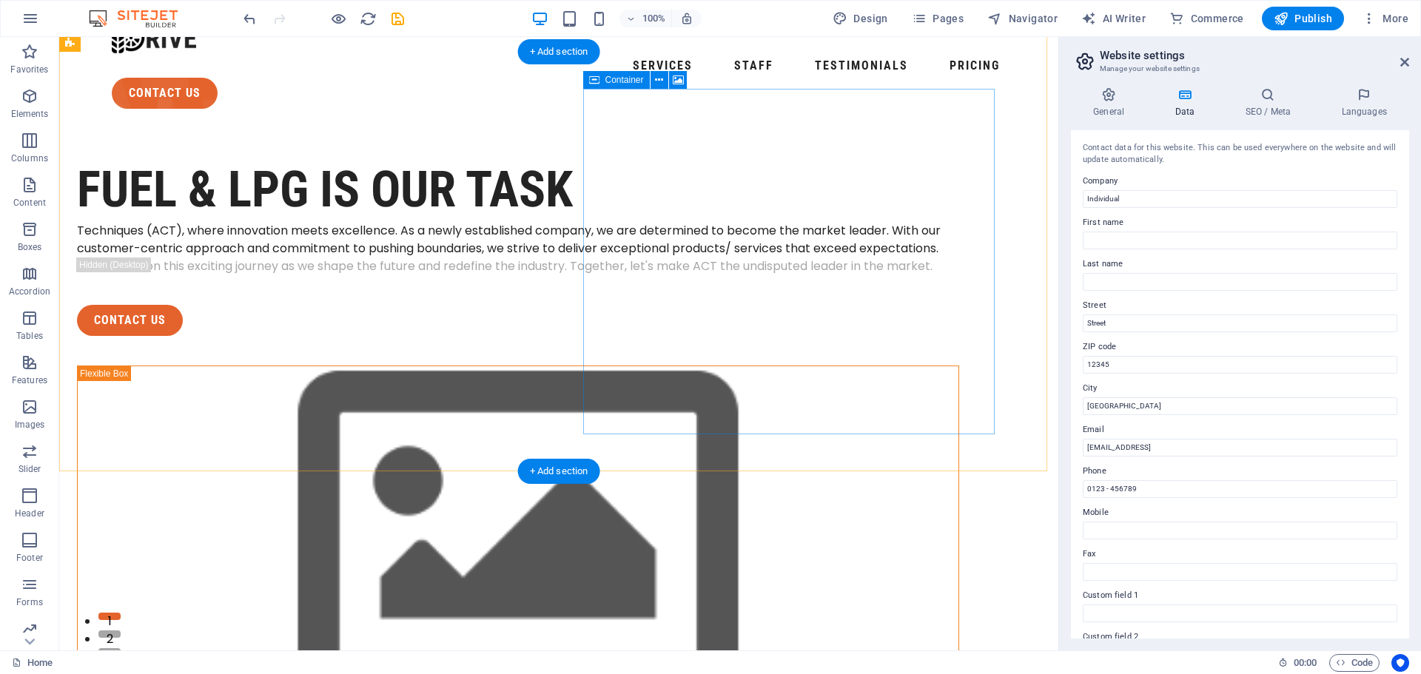
scroll to position [0, 0]
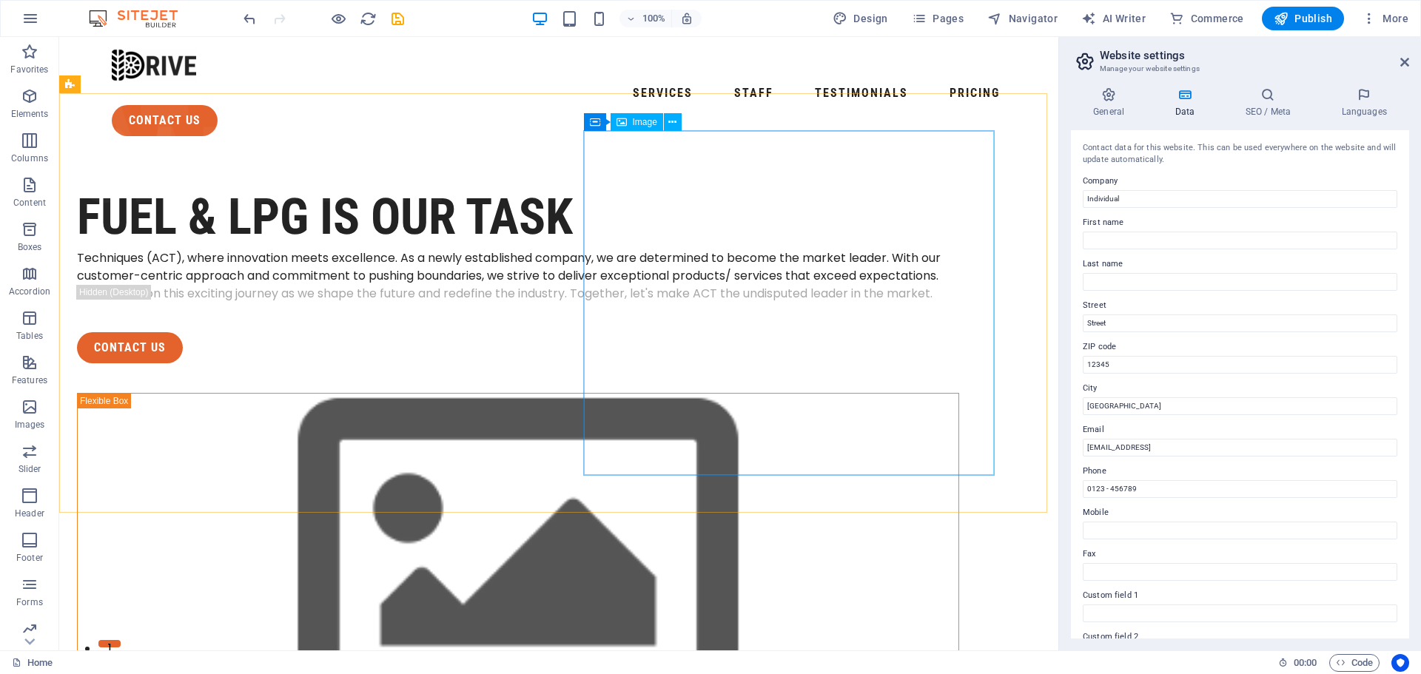
click at [639, 124] on span "Image" at bounding box center [645, 122] width 24 height 9
click at [664, 122] on button at bounding box center [660, 121] width 18 height 18
click at [669, 120] on icon at bounding box center [672, 123] width 8 height 16
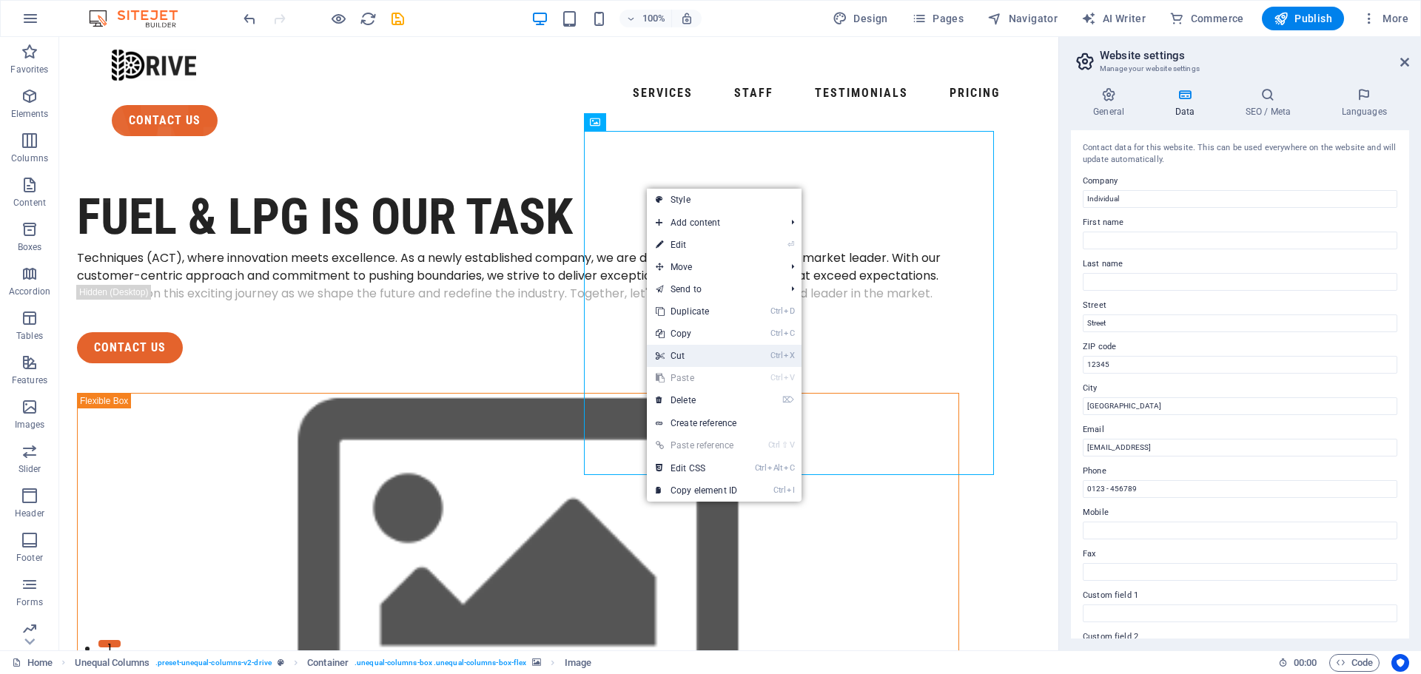
click at [703, 356] on link "Ctrl X Cut" at bounding box center [696, 356] width 99 height 22
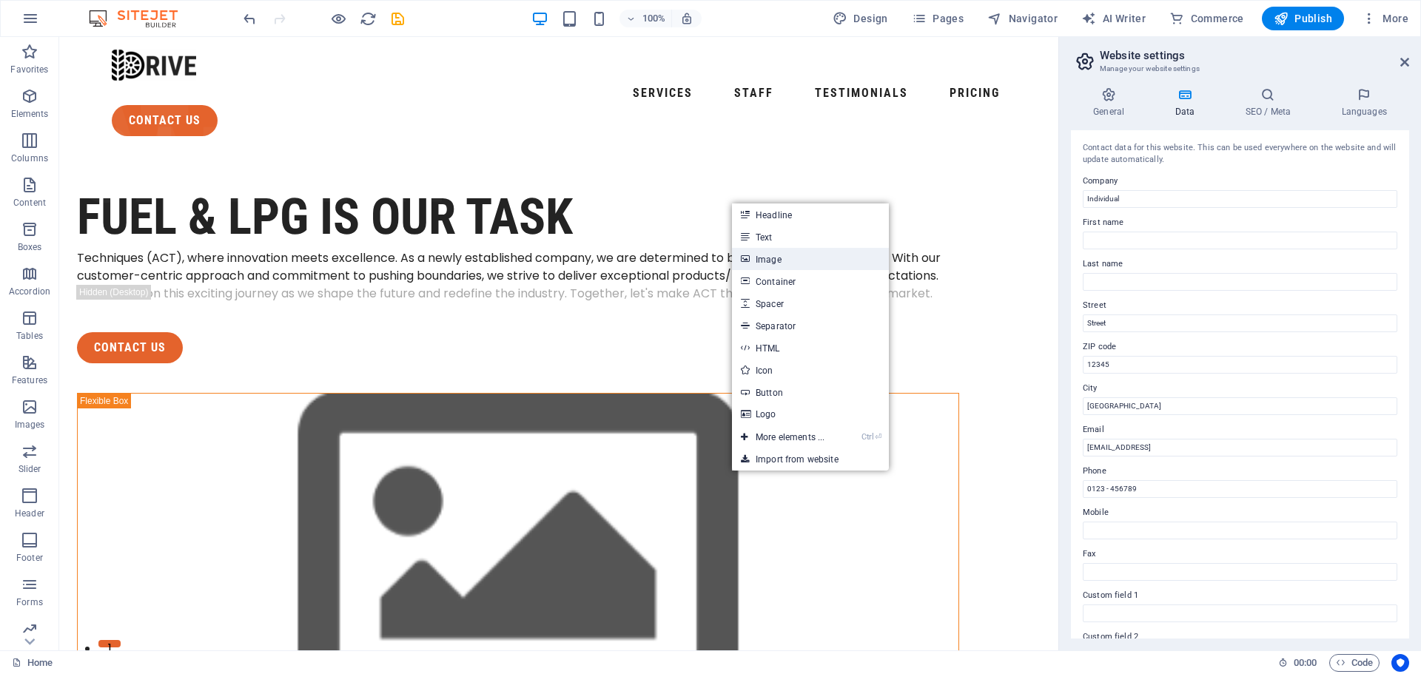
click at [776, 261] on link "Image" at bounding box center [810, 259] width 157 height 22
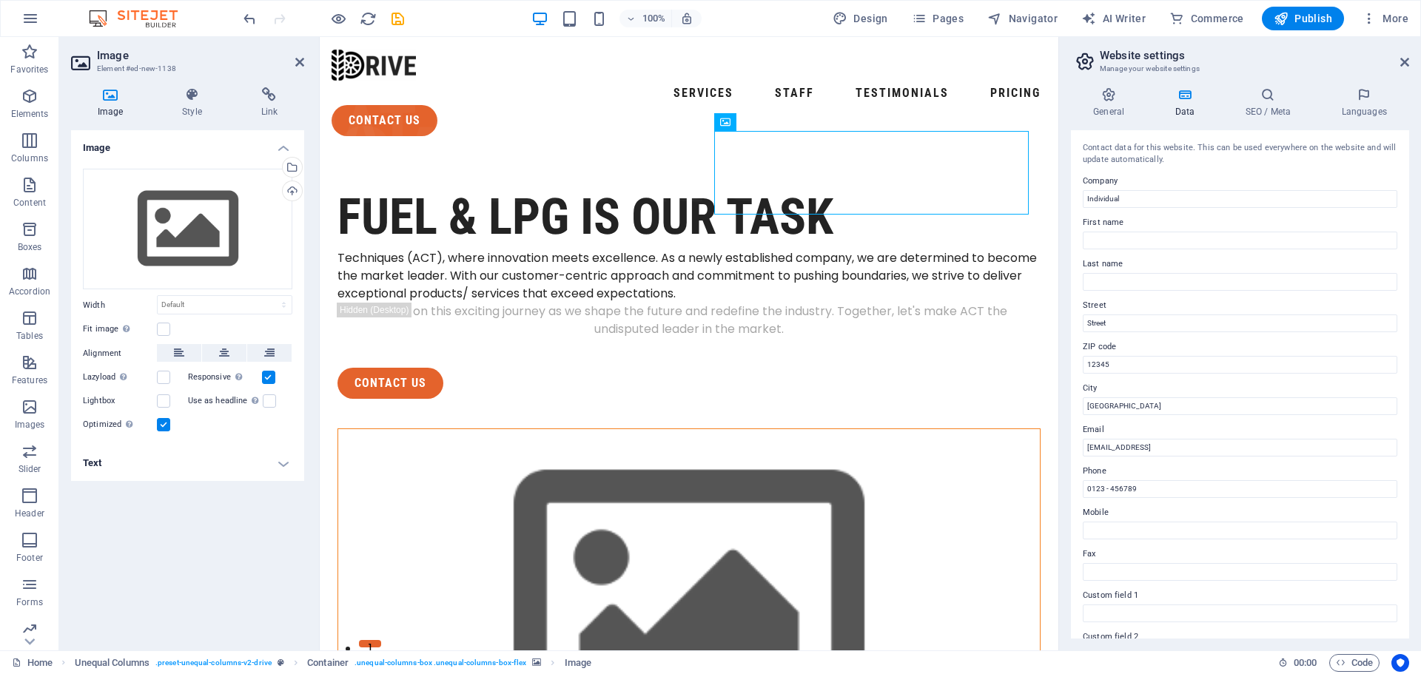
drag, startPoint x: 775, startPoint y: 212, endPoint x: 787, endPoint y: 292, distance: 80.8
click at [787, 428] on div at bounding box center [688, 645] width 703 height 434
click at [764, 124] on span "Container" at bounding box center [755, 121] width 38 height 9
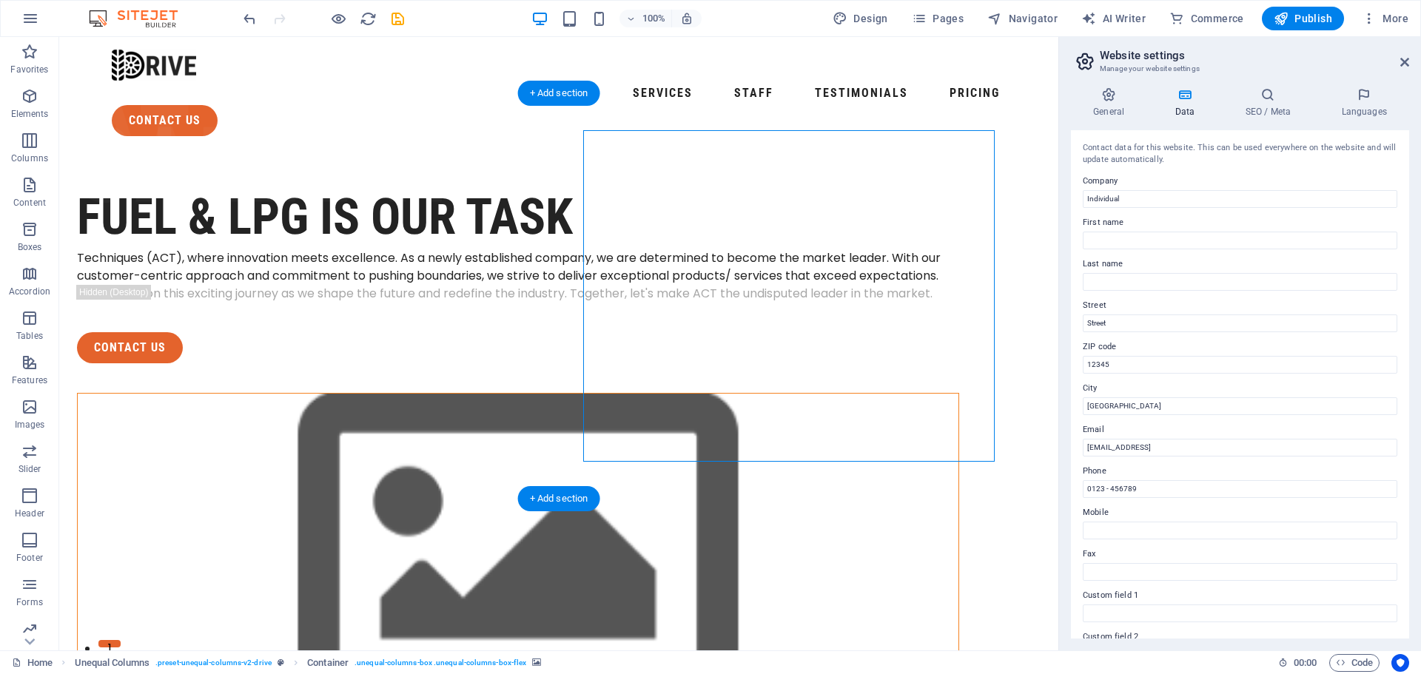
click at [785, 394] on figure at bounding box center [518, 560] width 881 height 332
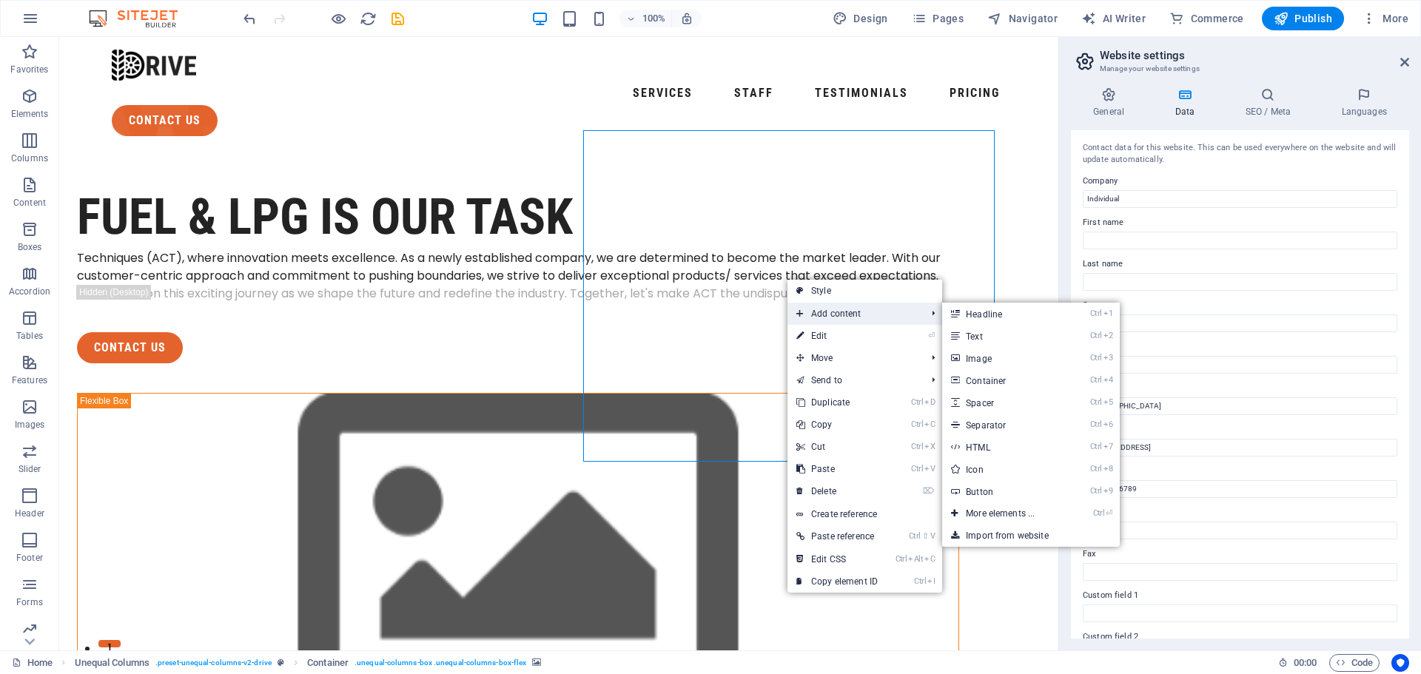
click at [814, 308] on span "Add content" at bounding box center [853, 314] width 132 height 22
click at [972, 355] on link "Ctrl 3 Image" at bounding box center [1003, 358] width 122 height 22
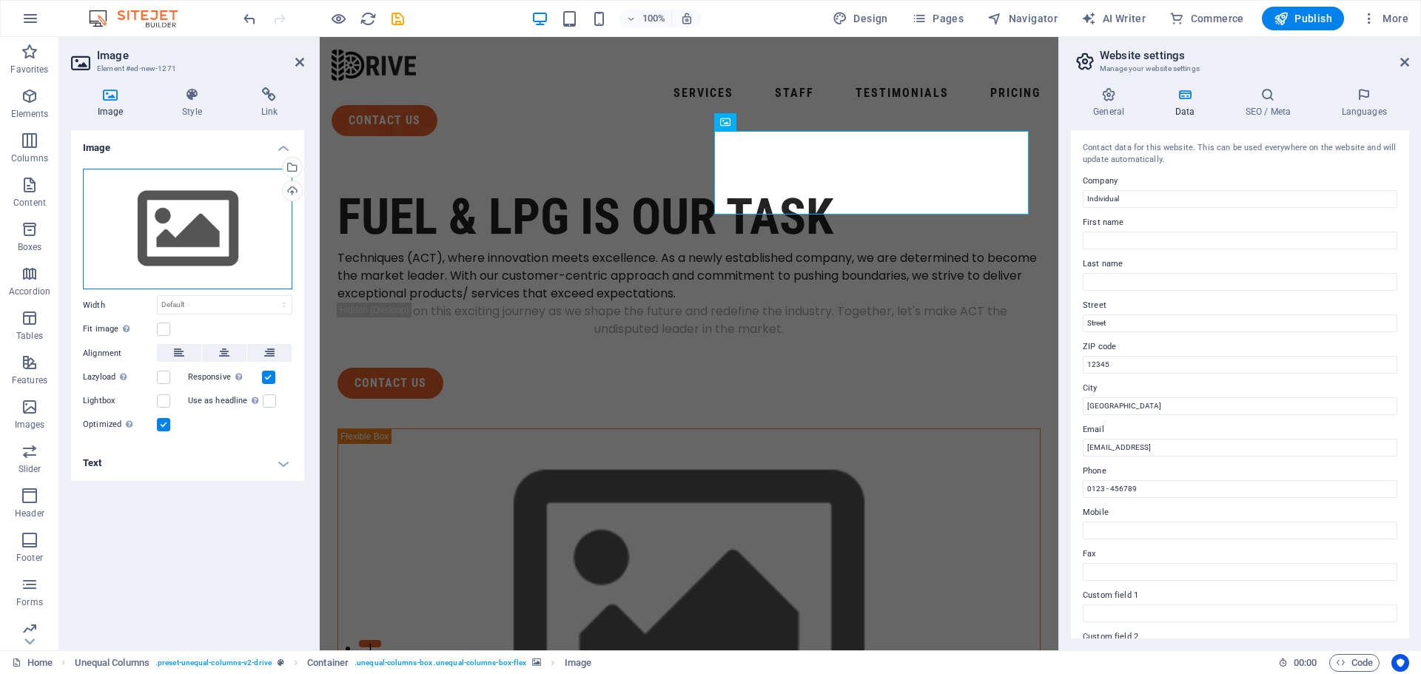
click at [213, 228] on div "Drag files here, click to choose files or select files from Files or our free s…" at bounding box center [187, 229] width 209 height 121
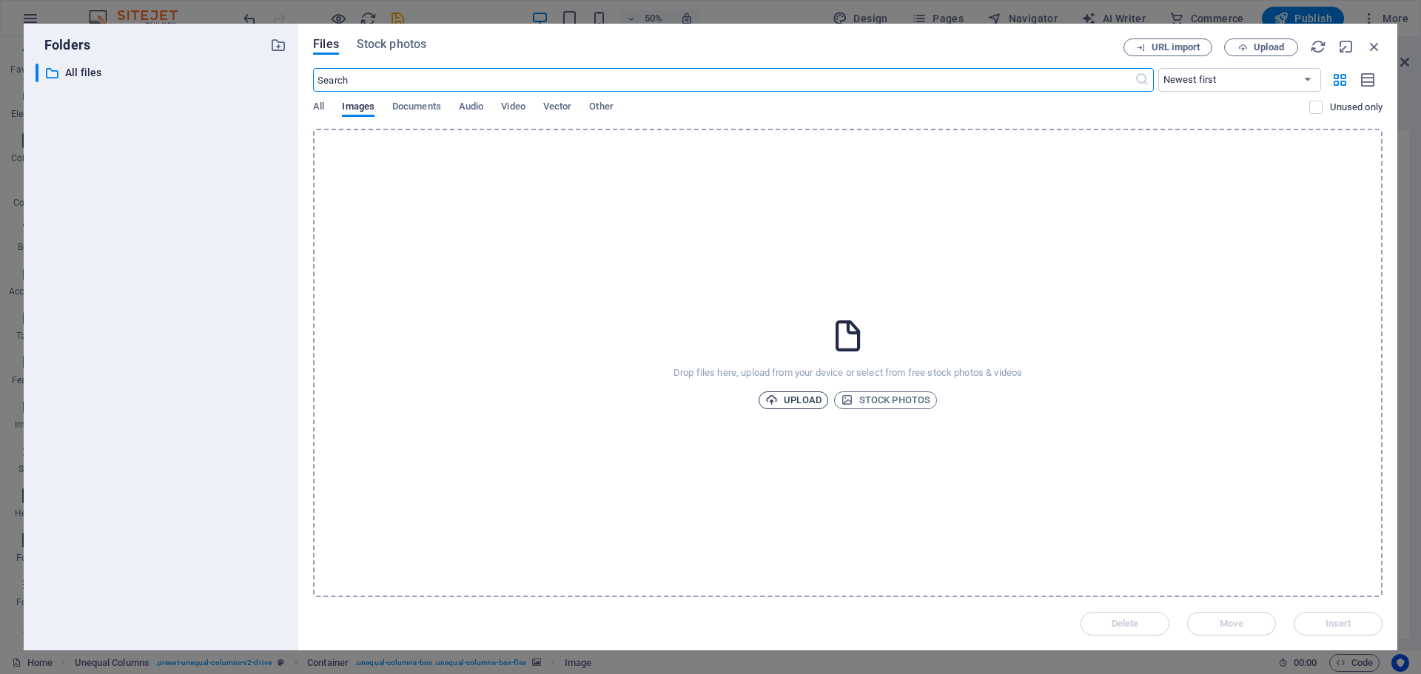
click at [810, 401] on span "Upload" at bounding box center [793, 400] width 56 height 18
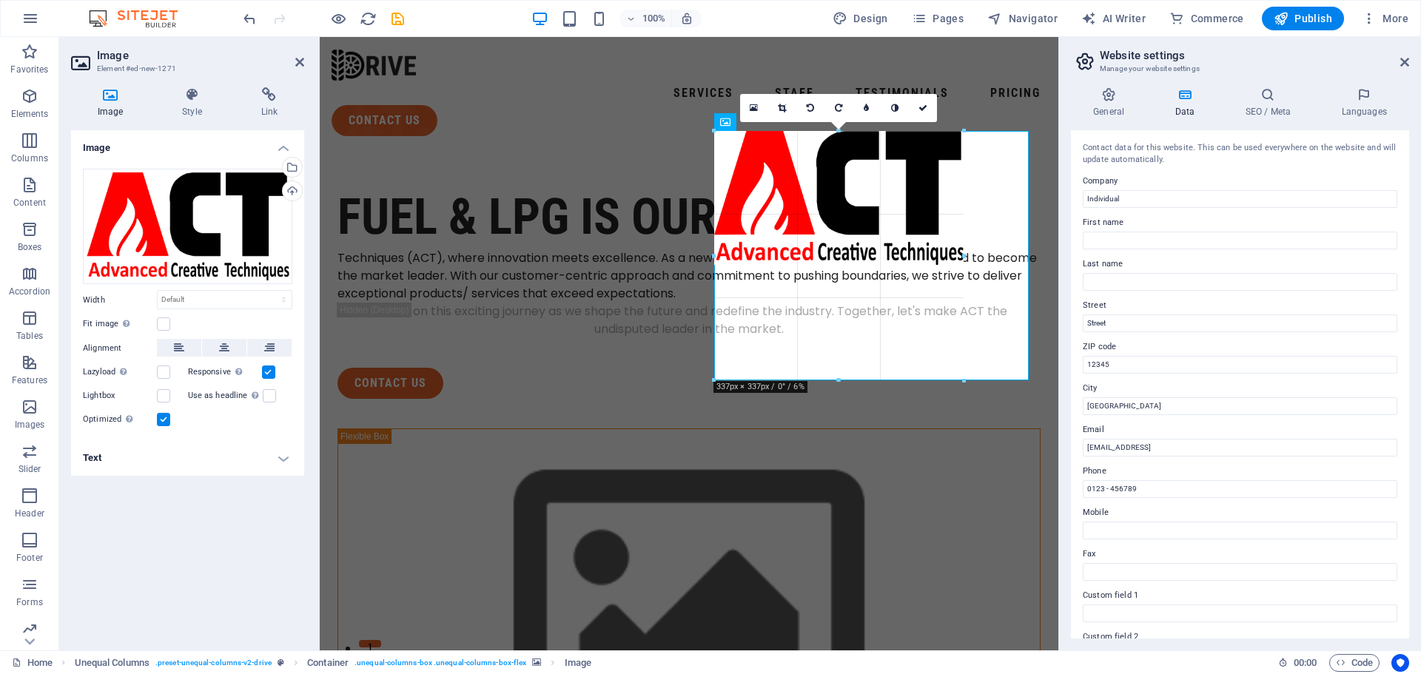
drag, startPoint x: 869, startPoint y: 301, endPoint x: 570, endPoint y: 339, distance: 301.4
type input "337"
select select "px"
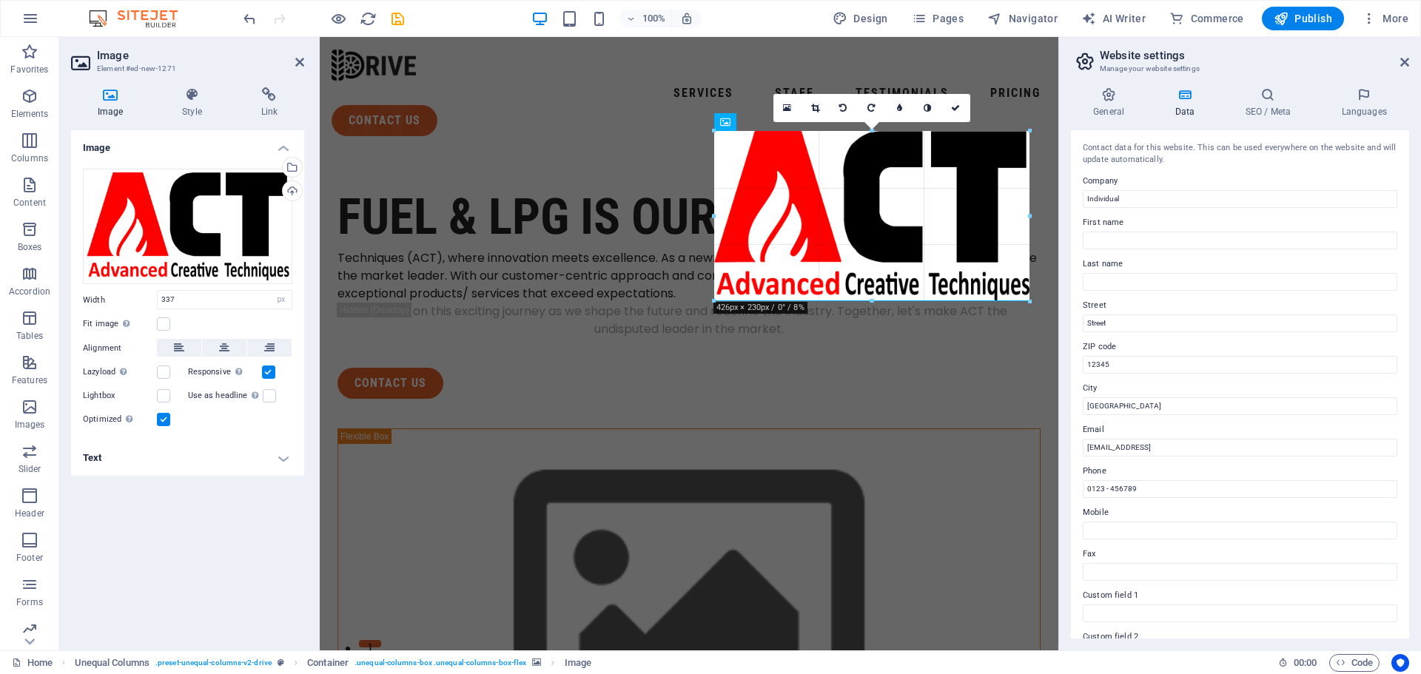
drag, startPoint x: 964, startPoint y: 198, endPoint x: 1029, endPoint y: 210, distance: 66.3
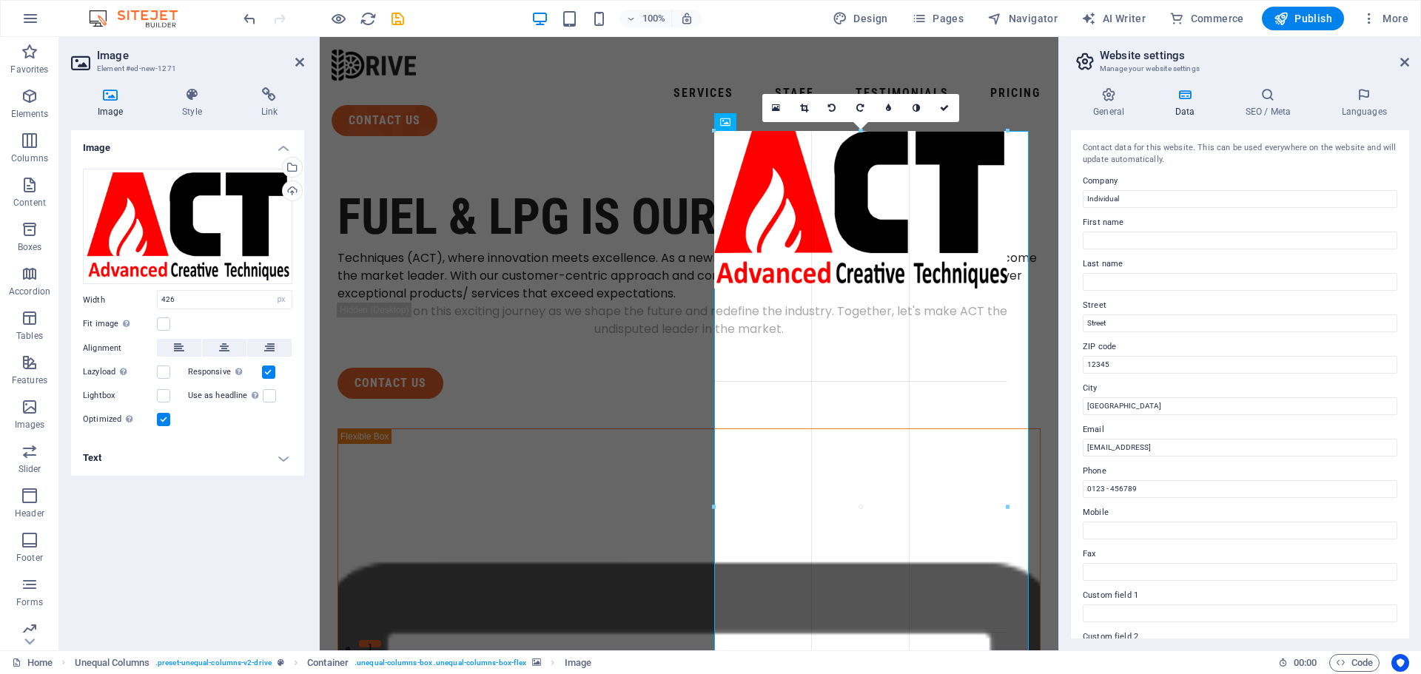
drag, startPoint x: 712, startPoint y: 215, endPoint x: 734, endPoint y: 211, distance: 22.5
type input "396"
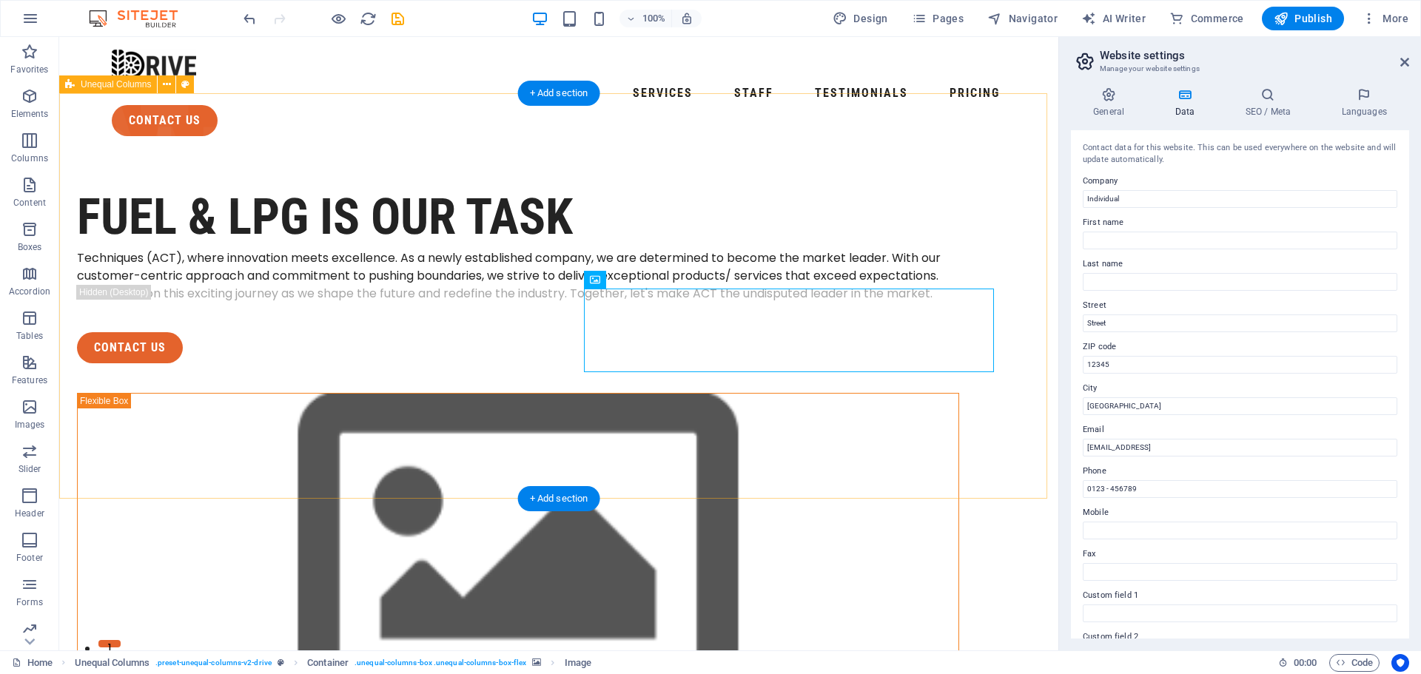
click at [827, 474] on div "FUEL & LPG is our task Techniques (ACT), where innovation meets excellence. As …" at bounding box center [558, 576] width 999 height 856
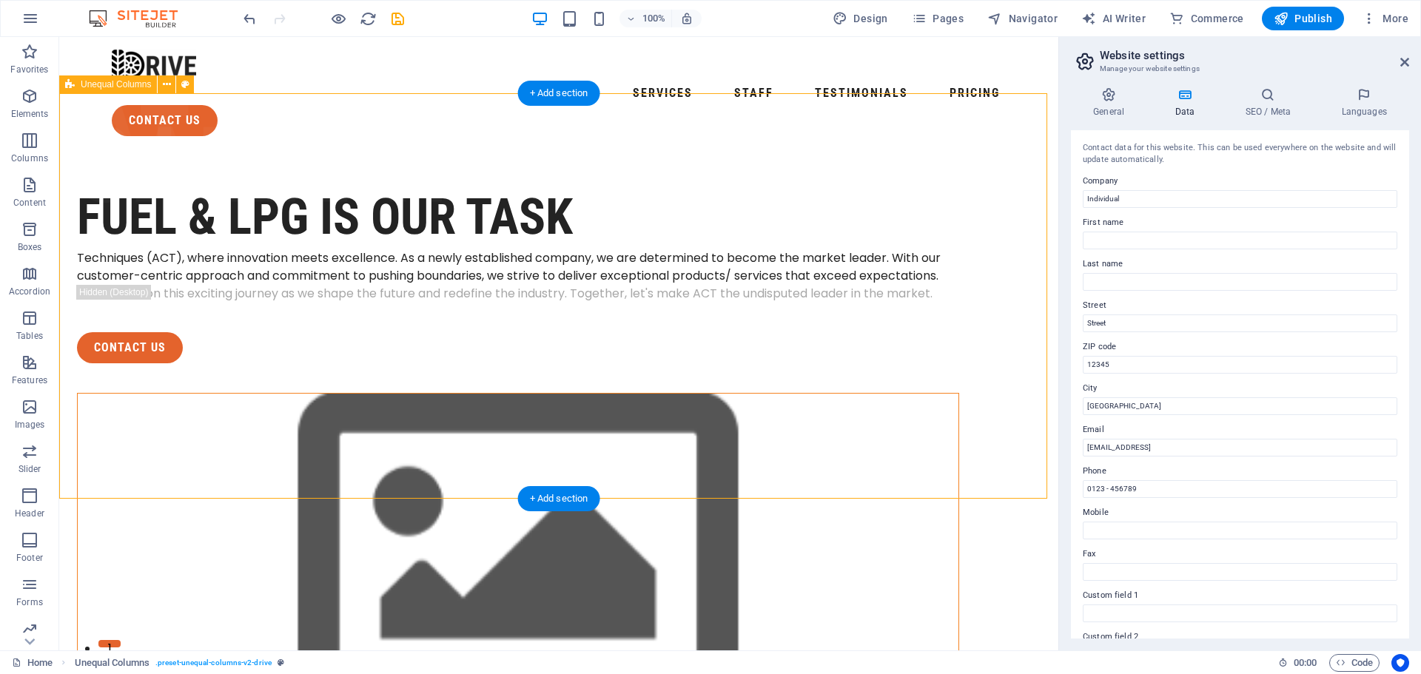
click at [755, 424] on figure at bounding box center [518, 560] width 881 height 332
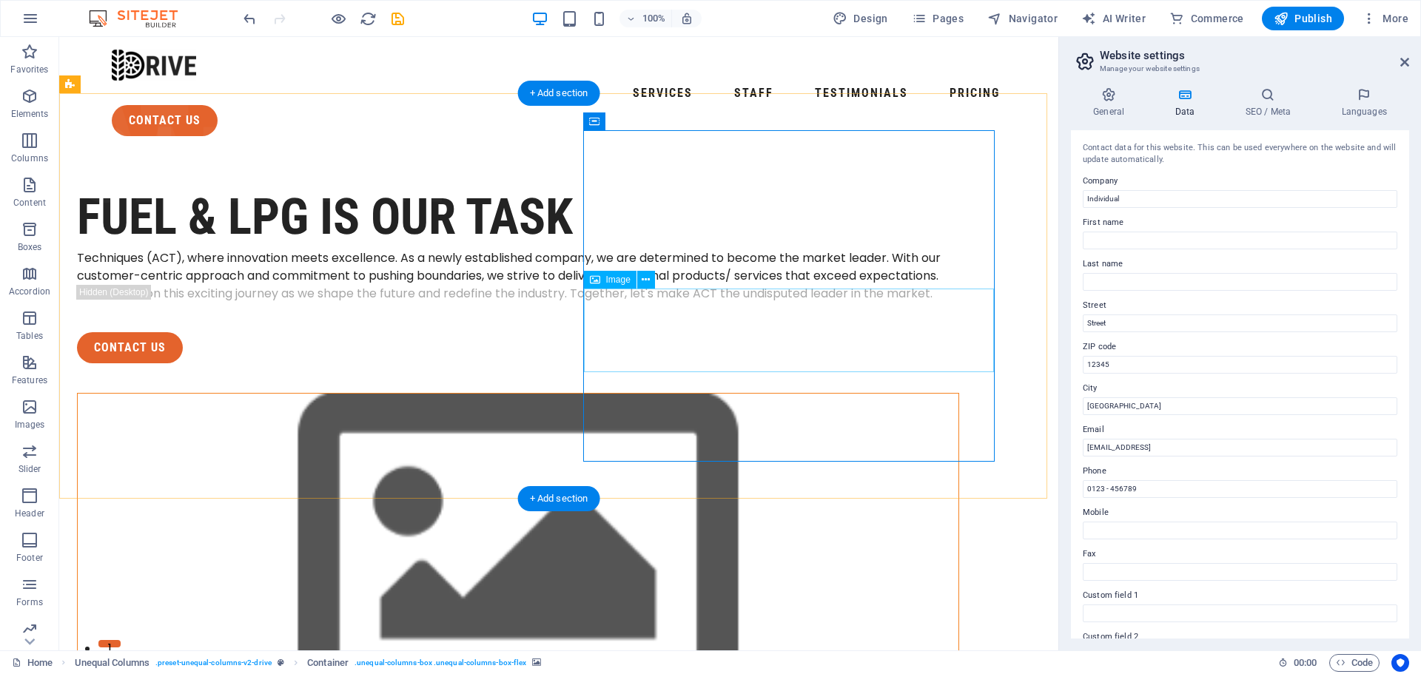
click at [644, 275] on icon at bounding box center [646, 280] width 8 height 16
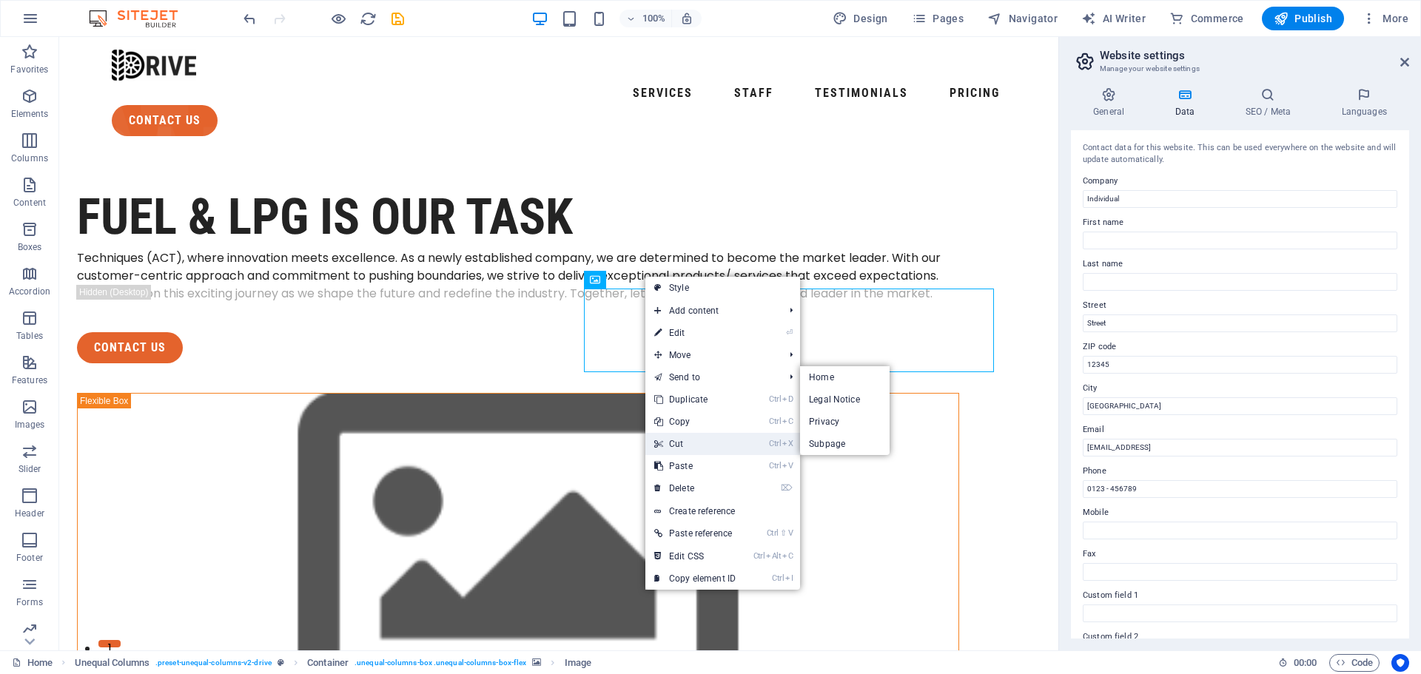
click at [699, 435] on link "Ctrl X Cut" at bounding box center [694, 444] width 99 height 22
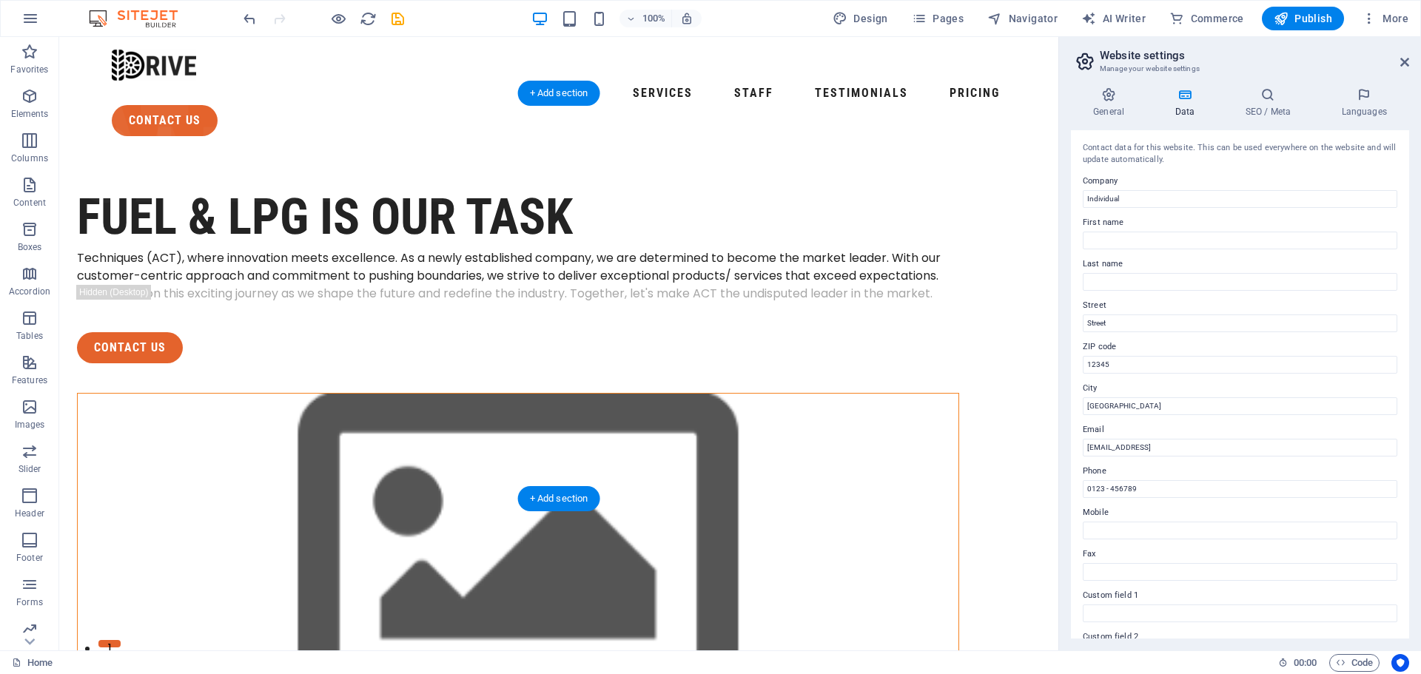
click at [678, 417] on figure at bounding box center [518, 560] width 881 height 332
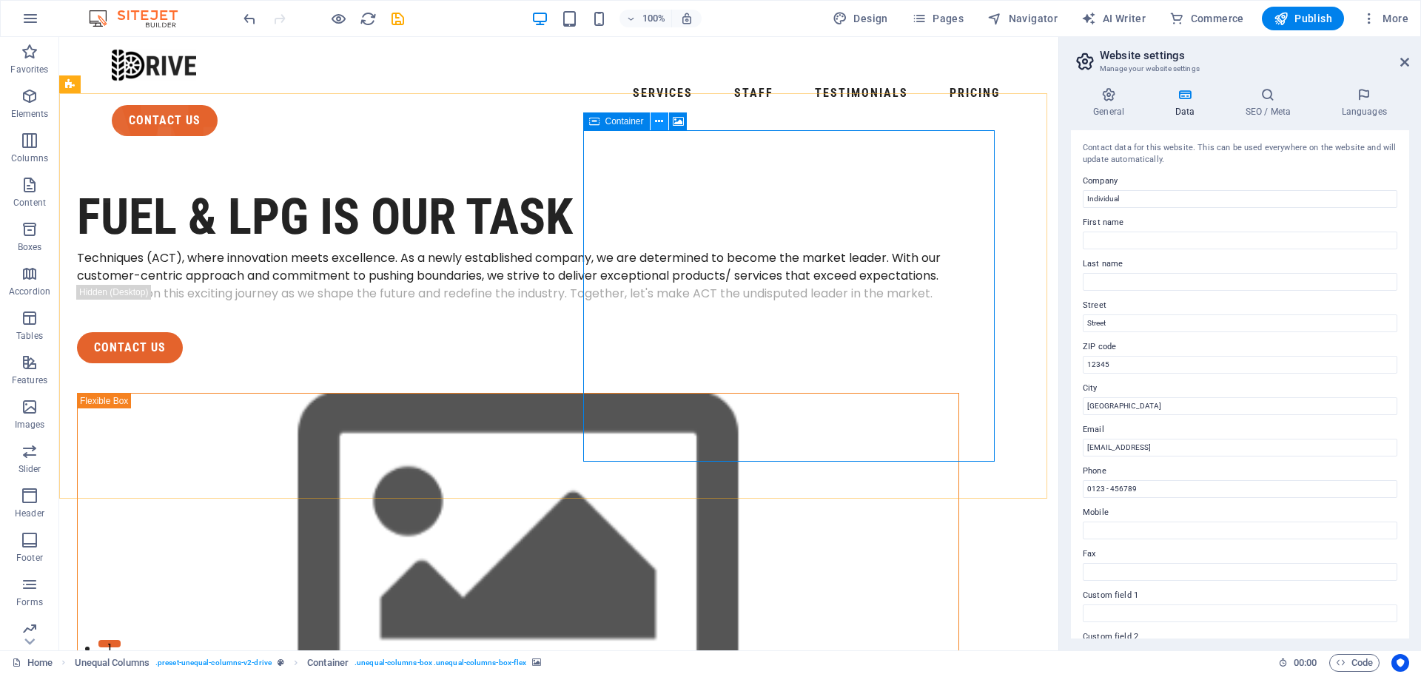
click at [656, 118] on icon at bounding box center [659, 122] width 8 height 16
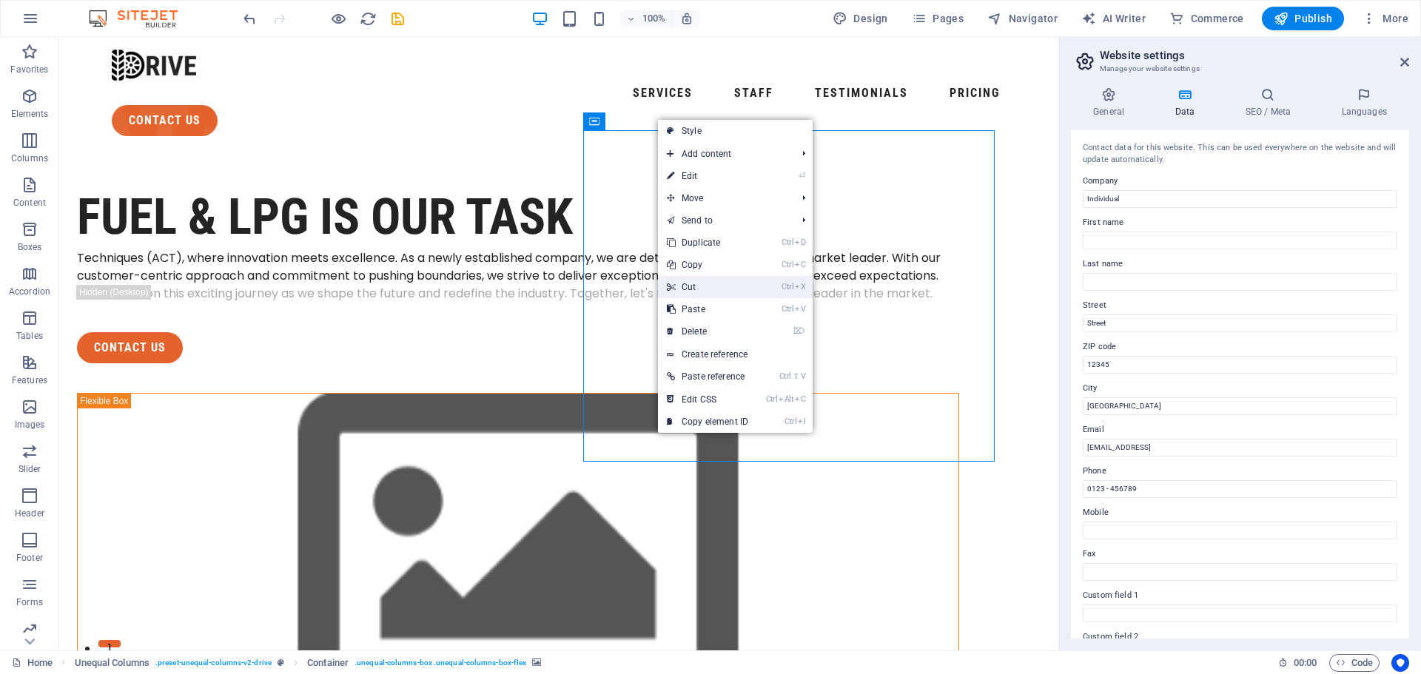
click at [738, 284] on link "Ctrl X Cut" at bounding box center [707, 287] width 99 height 22
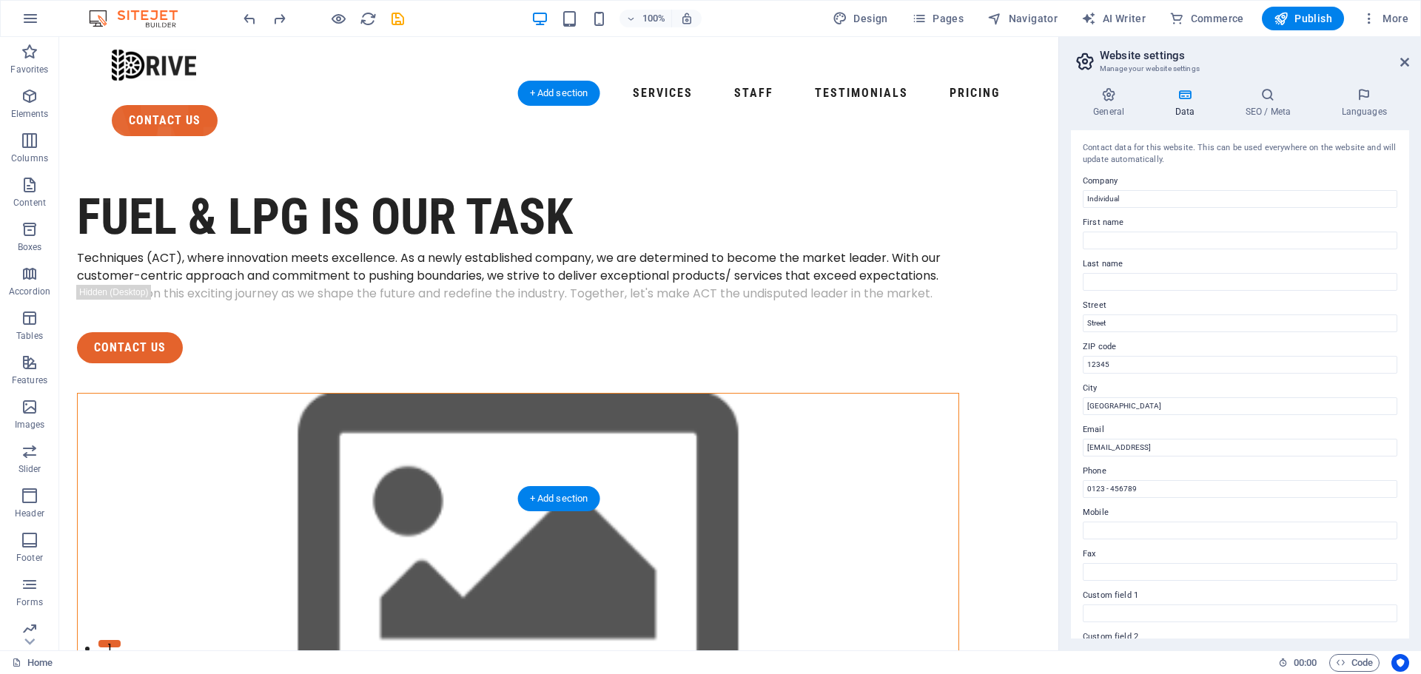
click at [764, 394] on figure at bounding box center [518, 560] width 881 height 332
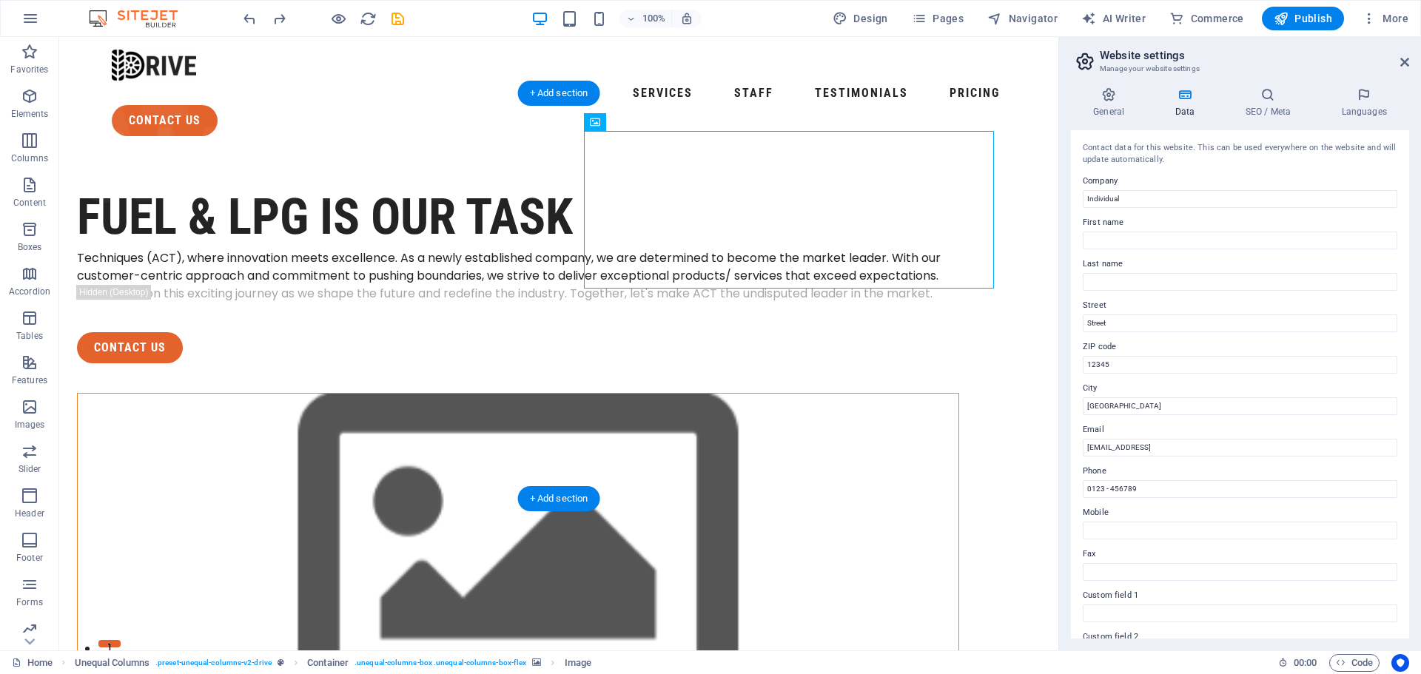
drag, startPoint x: 693, startPoint y: 159, endPoint x: 696, endPoint y: 202, distance: 43.0
drag, startPoint x: 761, startPoint y: 149, endPoint x: 762, endPoint y: 165, distance: 16.3
drag, startPoint x: 763, startPoint y: 191, endPoint x: 502, endPoint y: 191, distance: 261.2
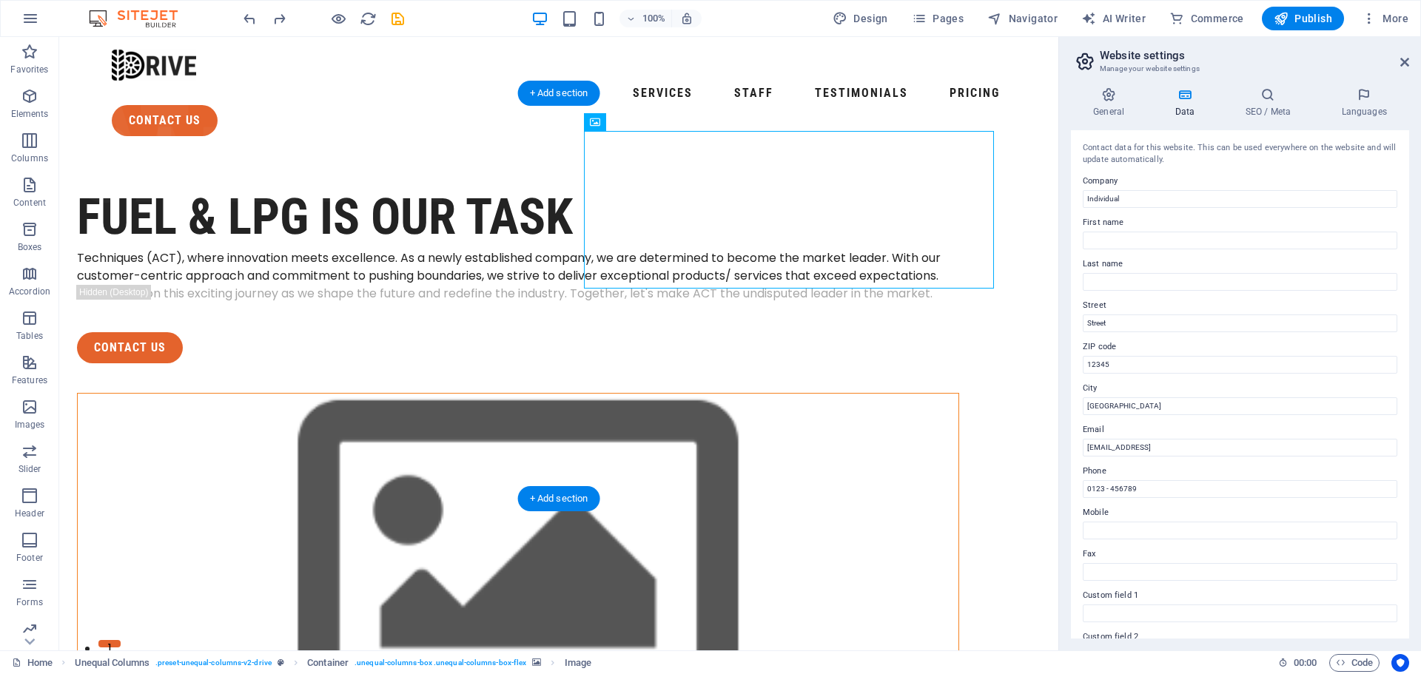
select select "px"
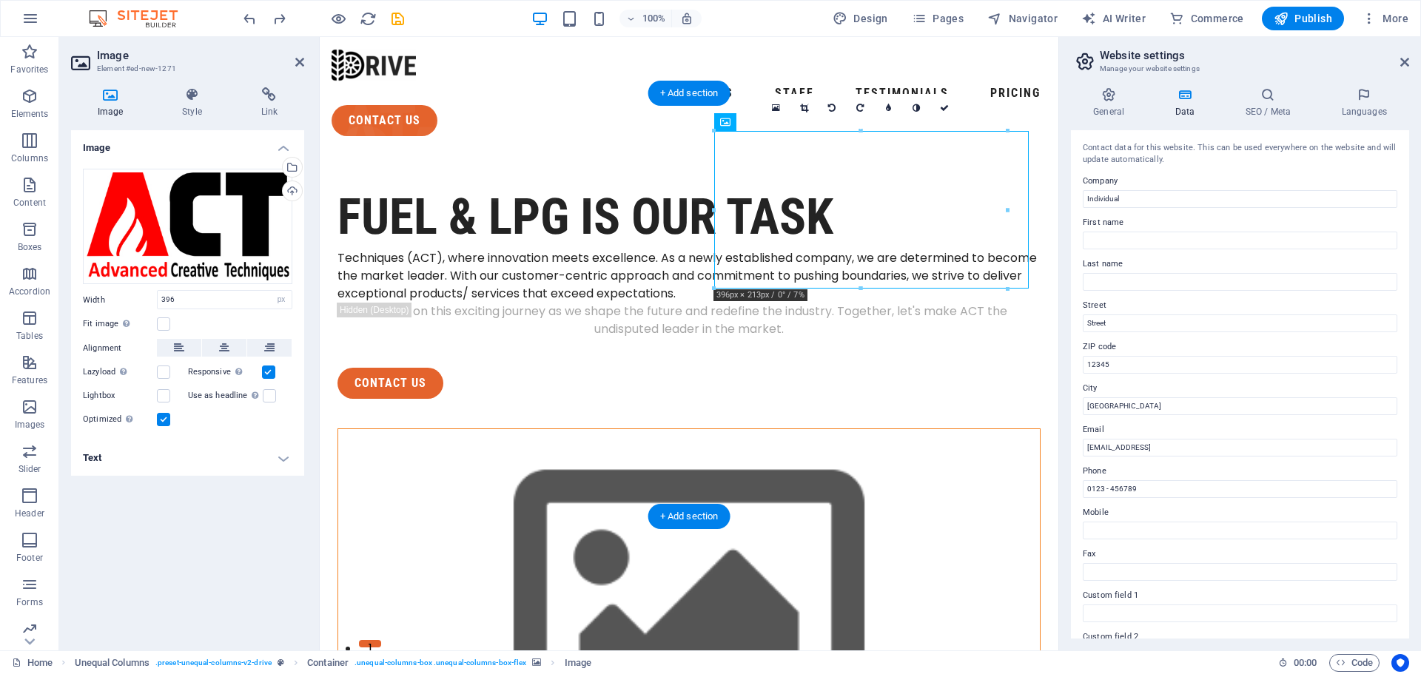
drag, startPoint x: 856, startPoint y: 186, endPoint x: 867, endPoint y: 245, distance: 59.7
drag, startPoint x: 860, startPoint y: 234, endPoint x: 861, endPoint y: 309, distance: 74.8
click at [861, 428] on div at bounding box center [688, 682] width 703 height 508
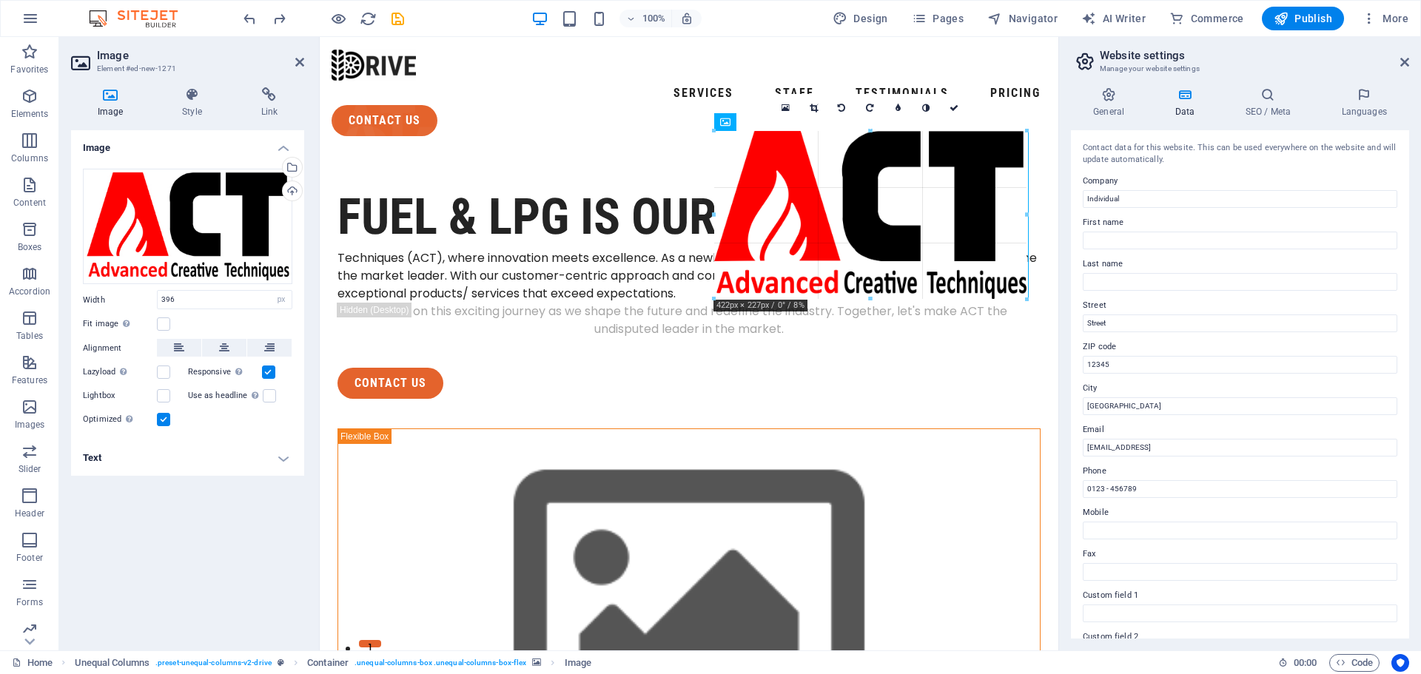
drag, startPoint x: 859, startPoint y: 289, endPoint x: 862, endPoint y: 298, distance: 10.1
type input "422"
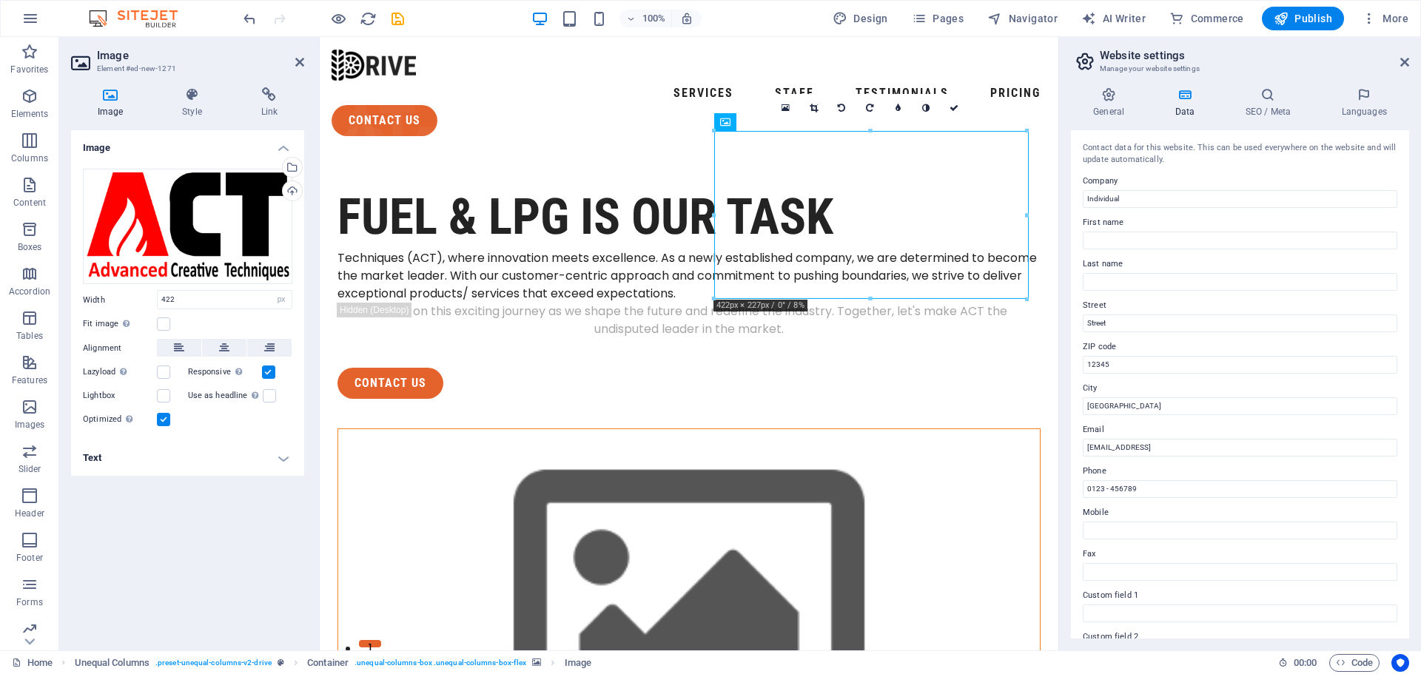
click at [873, 429] on figure at bounding box center [689, 603] width 702 height 349
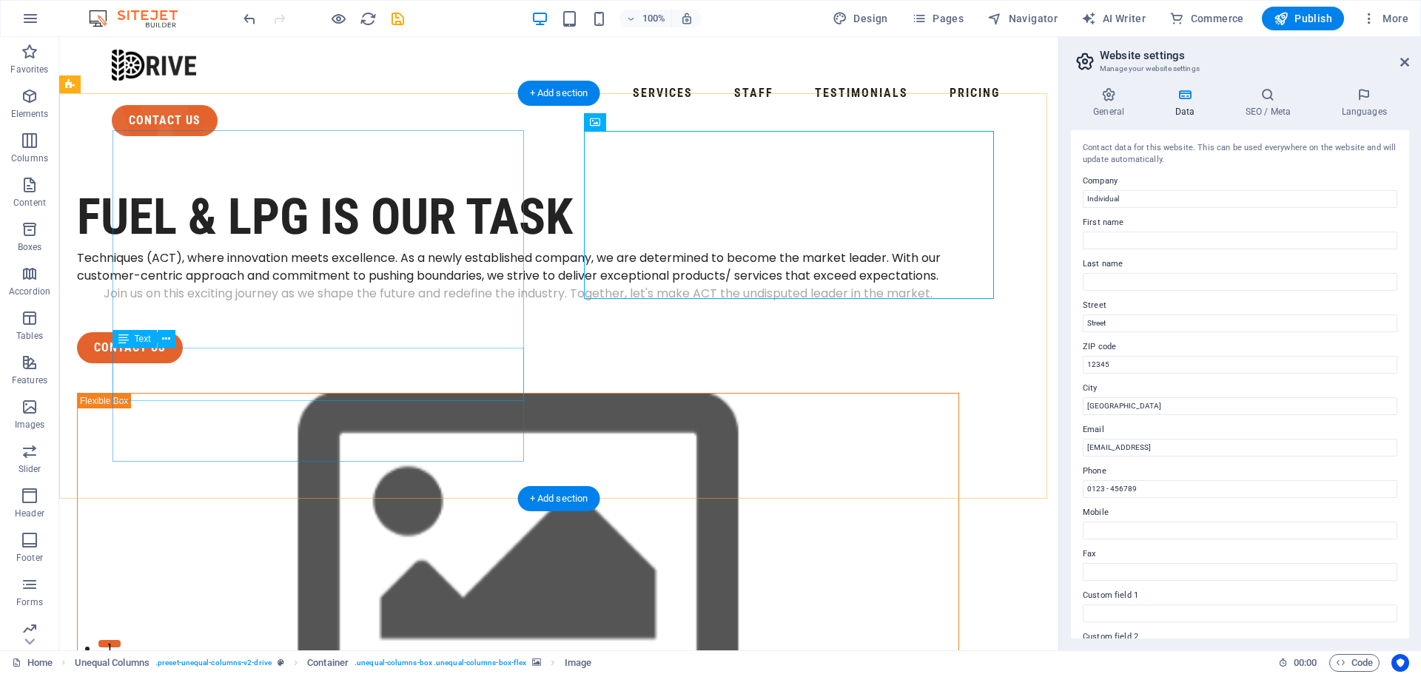
click at [497, 303] on div "Join us on this exciting journey as we shape the future and redefine the indust…" at bounding box center [518, 294] width 882 height 18
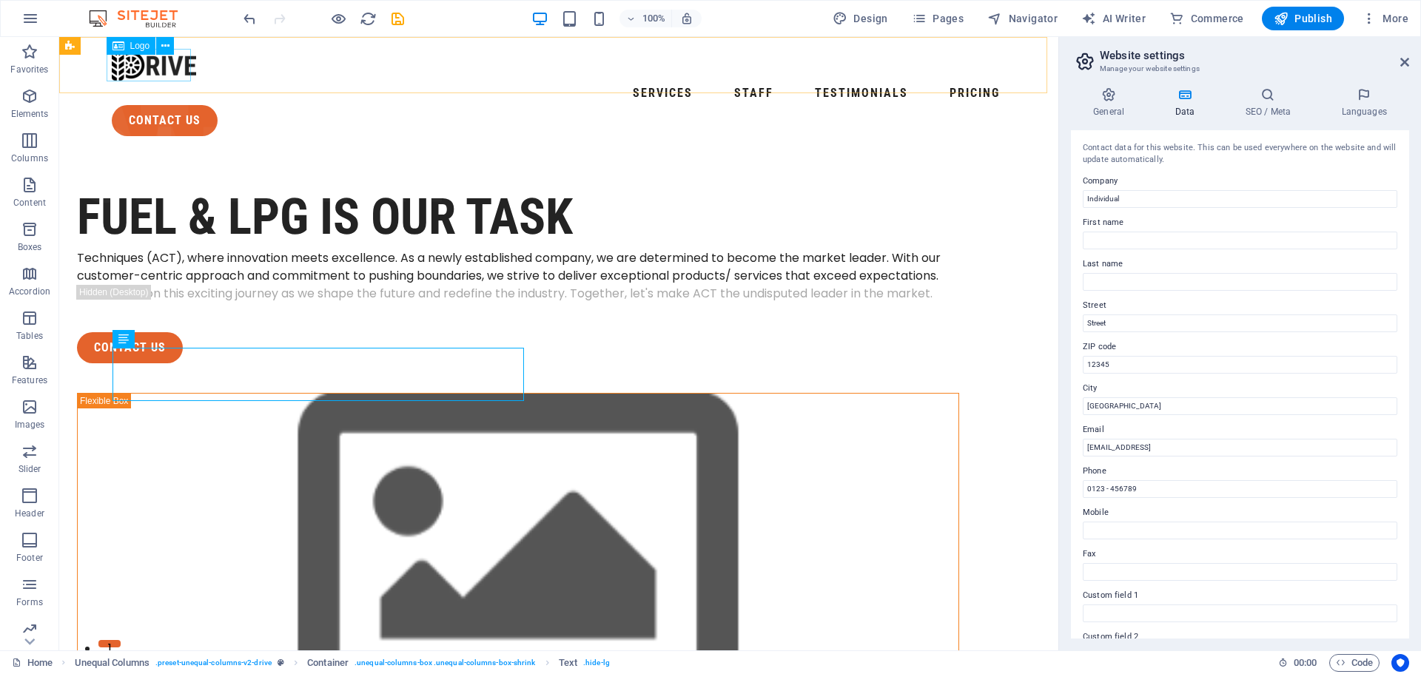
click at [141, 51] on div "Logo" at bounding box center [132, 46] width 50 height 18
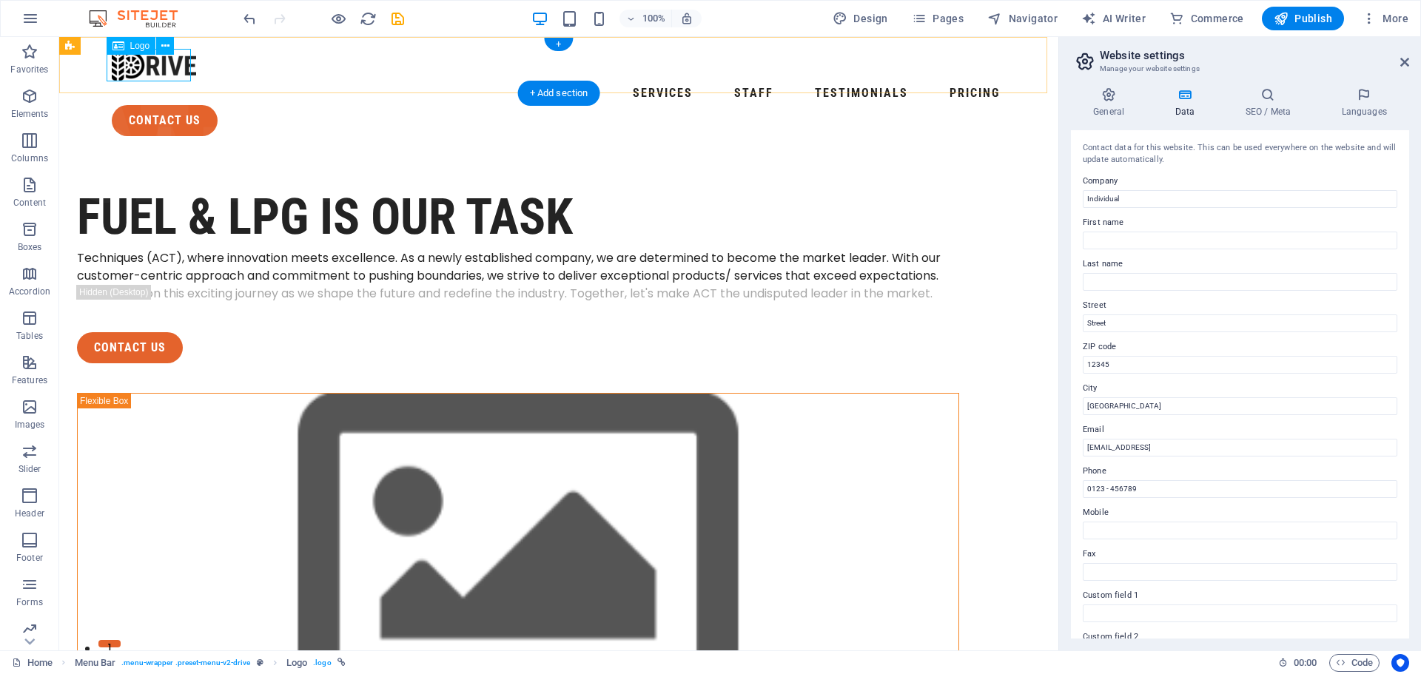
click at [165, 72] on div at bounding box center [559, 65] width 894 height 33
click at [169, 46] on button at bounding box center [165, 46] width 18 height 18
click at [1274, 106] on h4 "SEO / Meta" at bounding box center [1271, 102] width 96 height 31
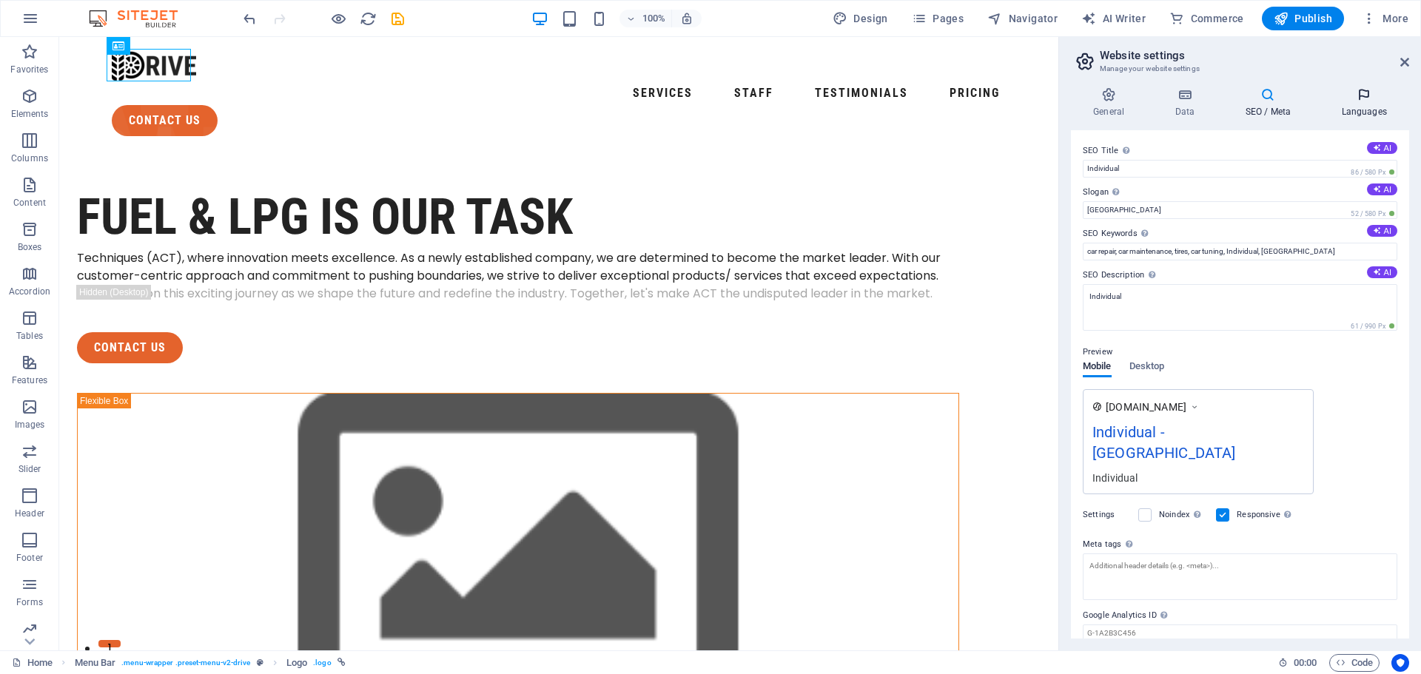
click at [1369, 99] on icon at bounding box center [1364, 94] width 90 height 15
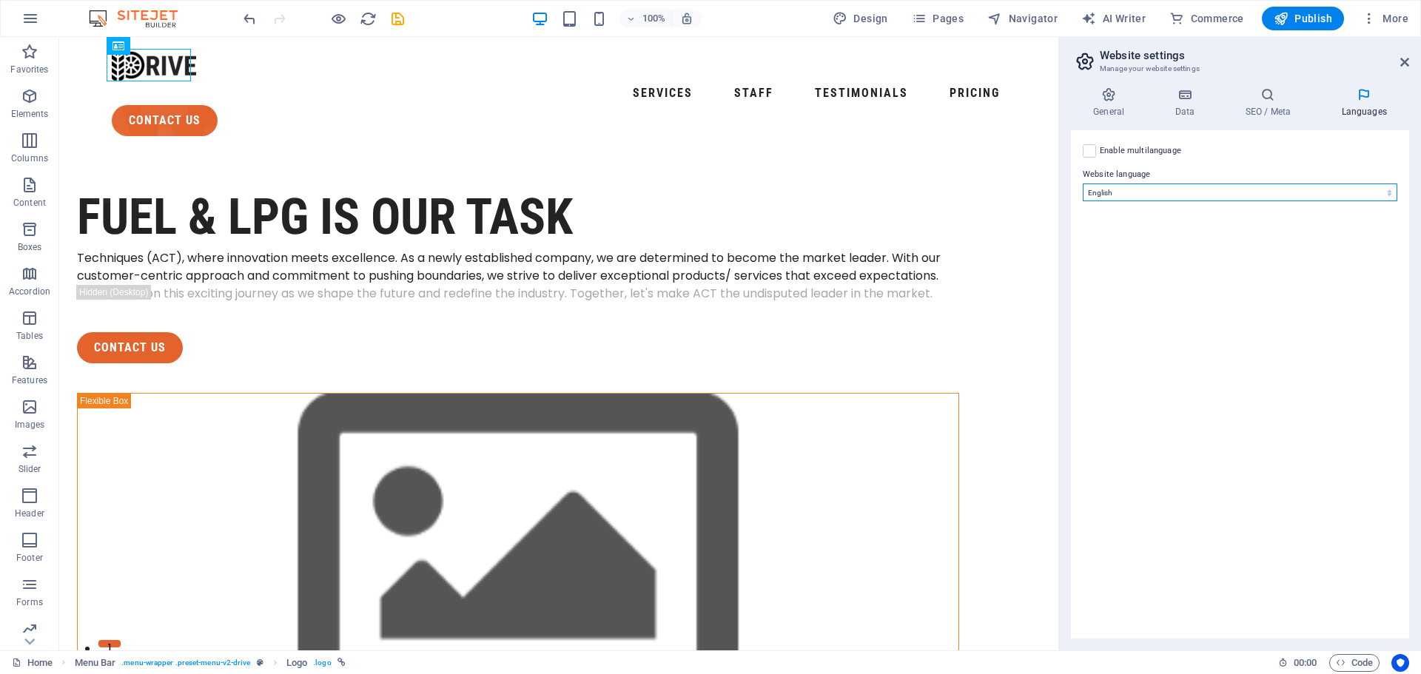
click at [1148, 198] on select "Abkhazian Afar Afrikaans Akan Albanian Amharic Arabic Aragonese Armenian Assame…" at bounding box center [1240, 193] width 315 height 18
click at [1146, 195] on select "Abkhazian Afar Afrikaans Akan Albanian Amharic Arabic Aragonese Armenian Assame…" at bounding box center [1240, 193] width 315 height 18
click at [1088, 154] on label at bounding box center [1089, 150] width 13 height 13
click at [0, 0] on input "Enable multilanguage To disable multilanguage delete all languages until only o…" at bounding box center [0, 0] width 0 height 0
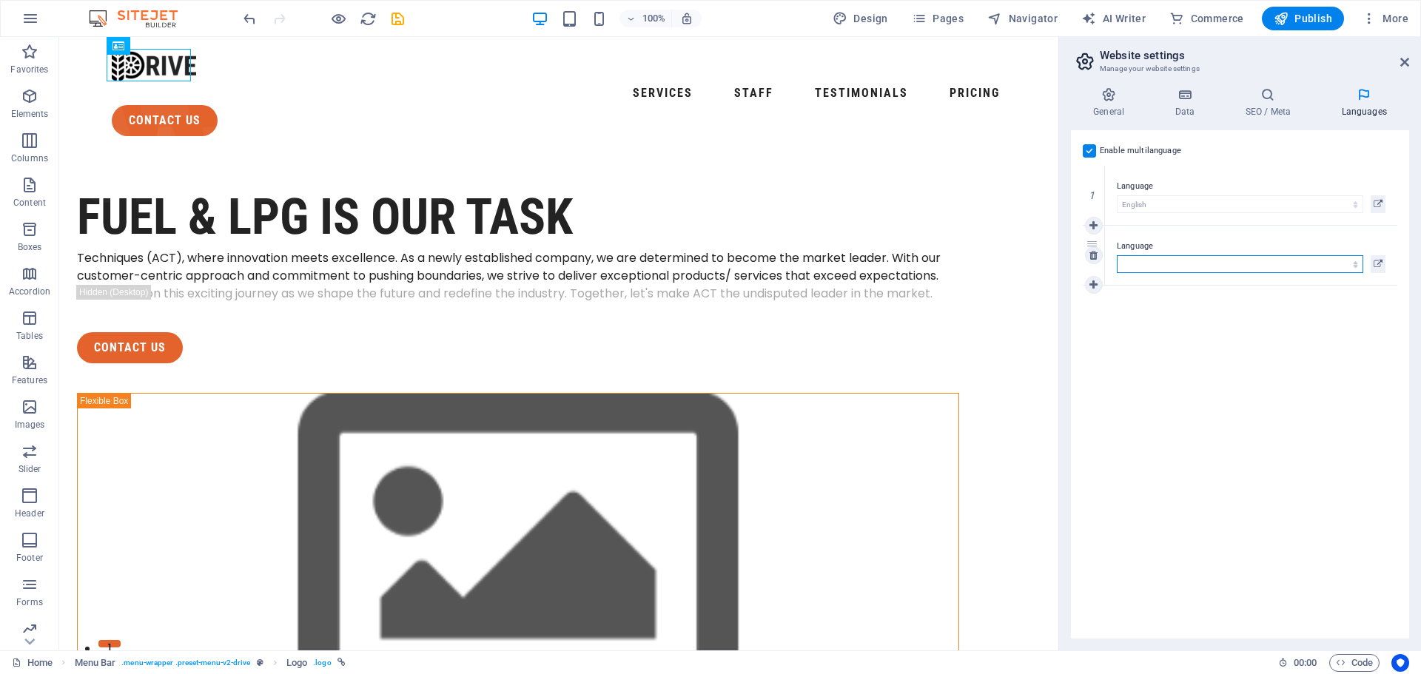
click at [1151, 265] on select "Abkhazian Afar Afrikaans Akan Albanian Amharic Arabic Aragonese Armenian Assame…" at bounding box center [1240, 264] width 246 height 18
click at [1149, 265] on select "Abkhazian Afar Afrikaans Akan Albanian Amharic Arabic Aragonese Armenian Assame…" at bounding box center [1240, 264] width 246 height 18
select select "6"
click at [1117, 255] on select "Abkhazian Afar Afrikaans Akan Albanian Amharic Arabic Aragonese Armenian Assame…" at bounding box center [1240, 264] width 246 height 18
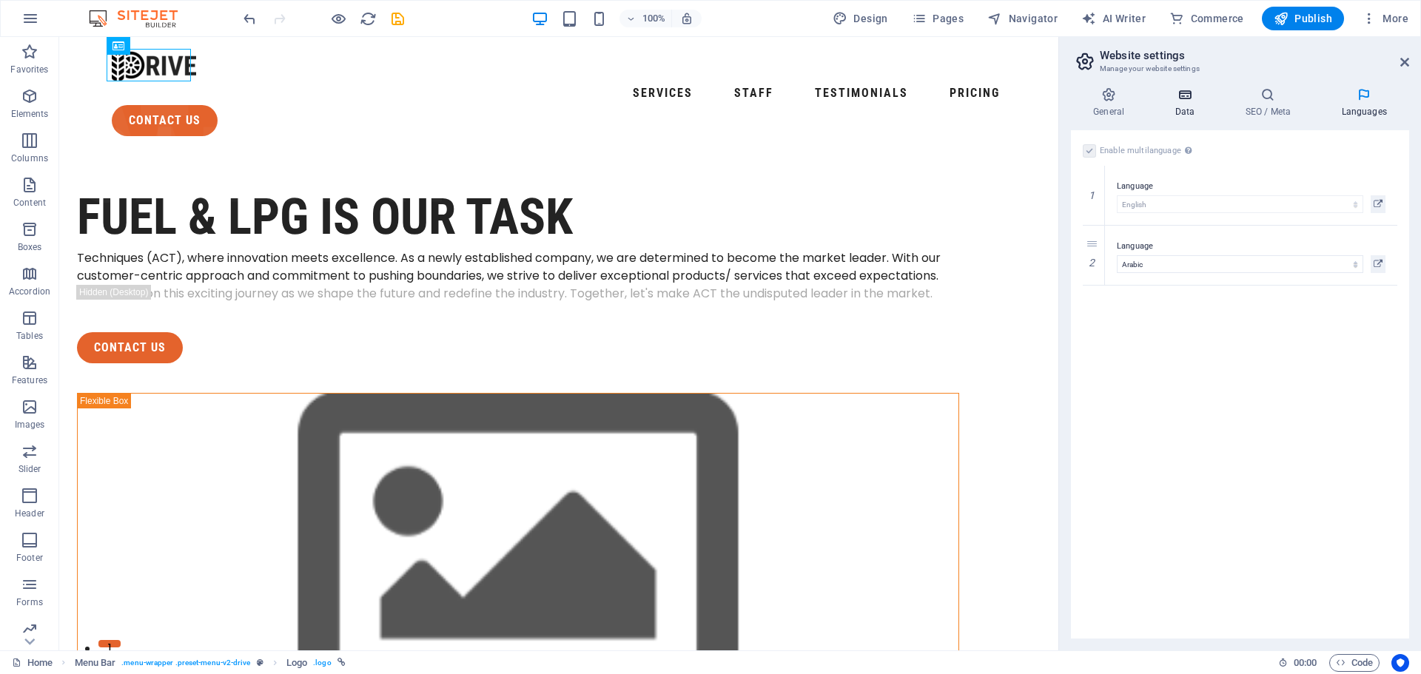
click at [1190, 110] on h4 "Data" at bounding box center [1187, 102] width 70 height 31
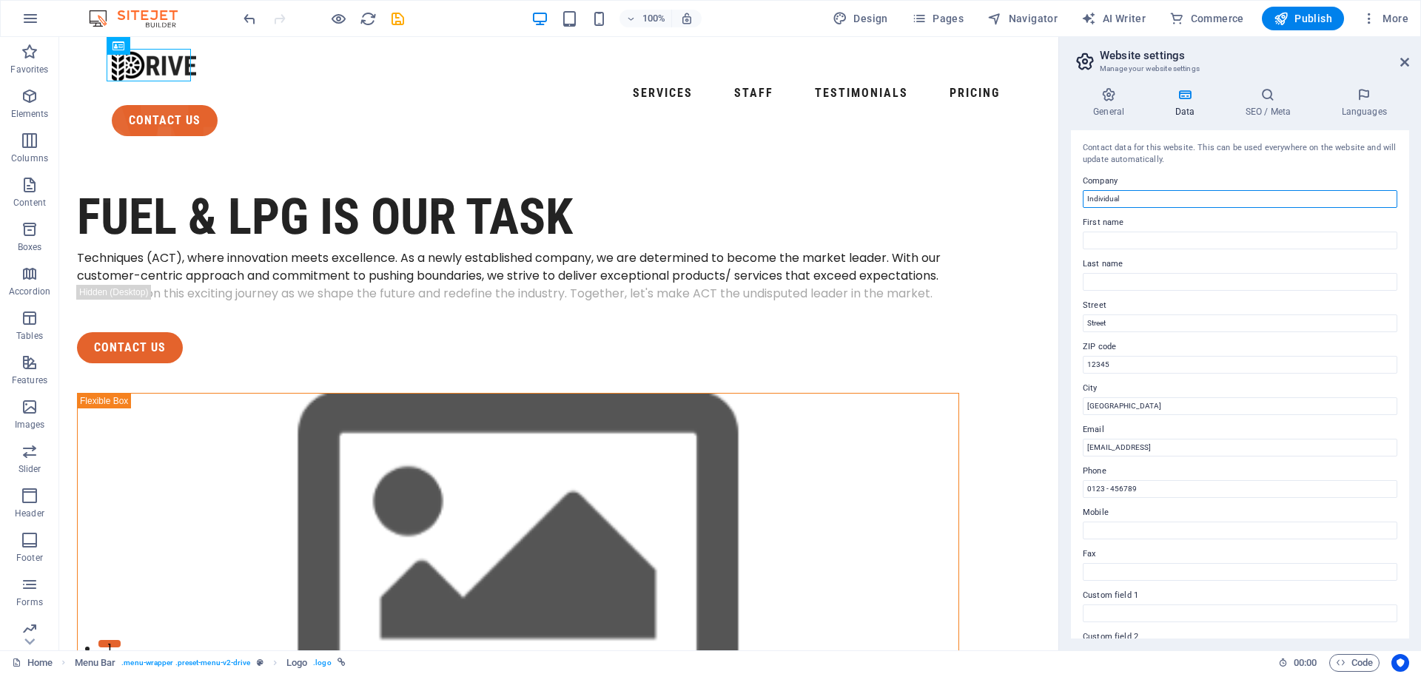
click at [1123, 198] on input "Individual" at bounding box center [1240, 199] width 315 height 18
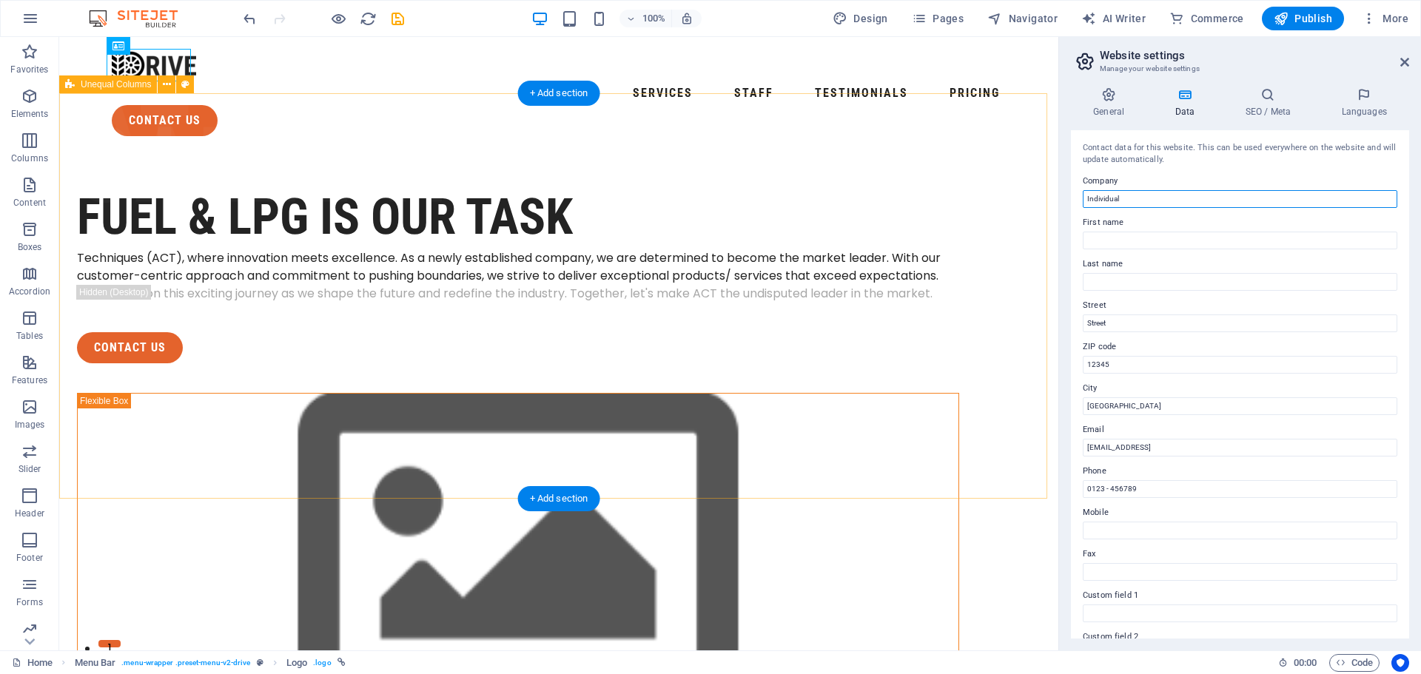
drag, startPoint x: 1186, startPoint y: 232, endPoint x: 1036, endPoint y: 204, distance: 152.7
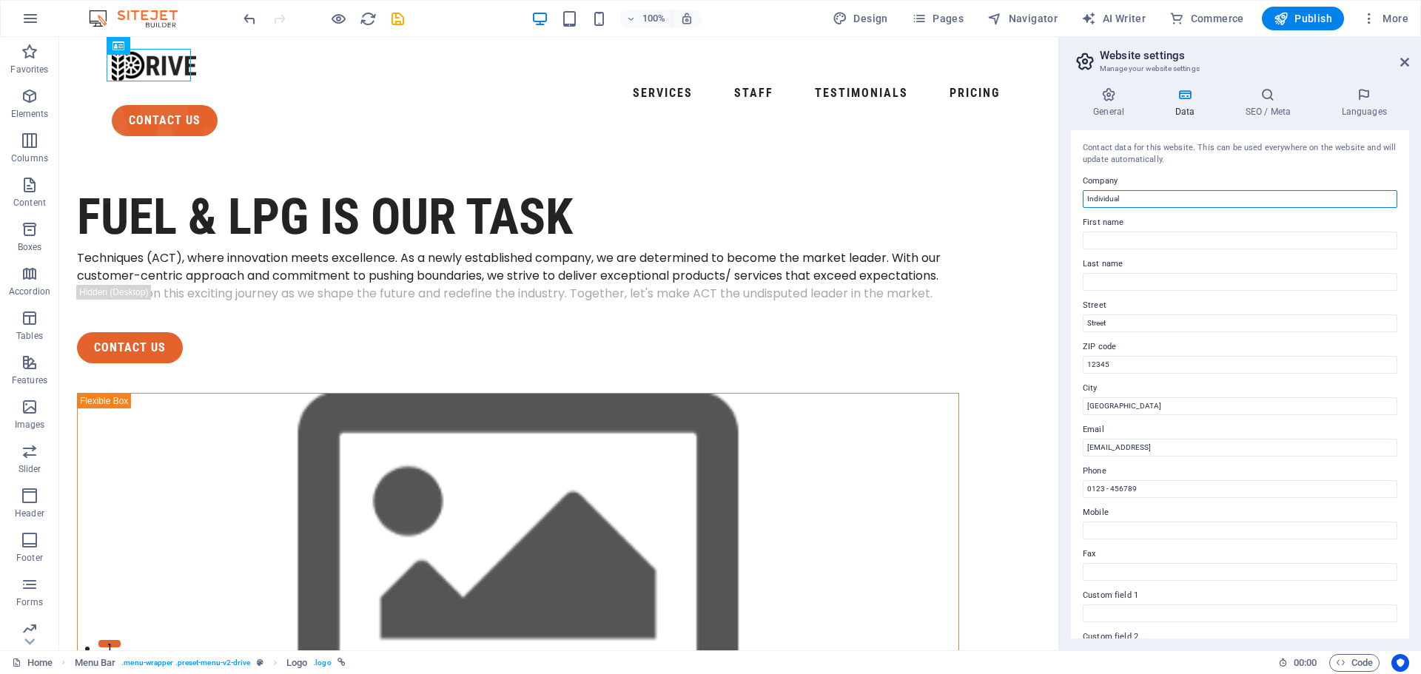
click at [1106, 199] on input "Individual" at bounding box center [1240, 199] width 315 height 18
type input "ِيرشىؤثي }قثشفهرث لإثؤالىهضعثس"
click at [1126, 201] on input "aDVANCE cREATIVE tECHNIQUES" at bounding box center [1240, 199] width 315 height 18
drag, startPoint x: 1092, startPoint y: 201, endPoint x: 1081, endPoint y: 197, distance: 11.7
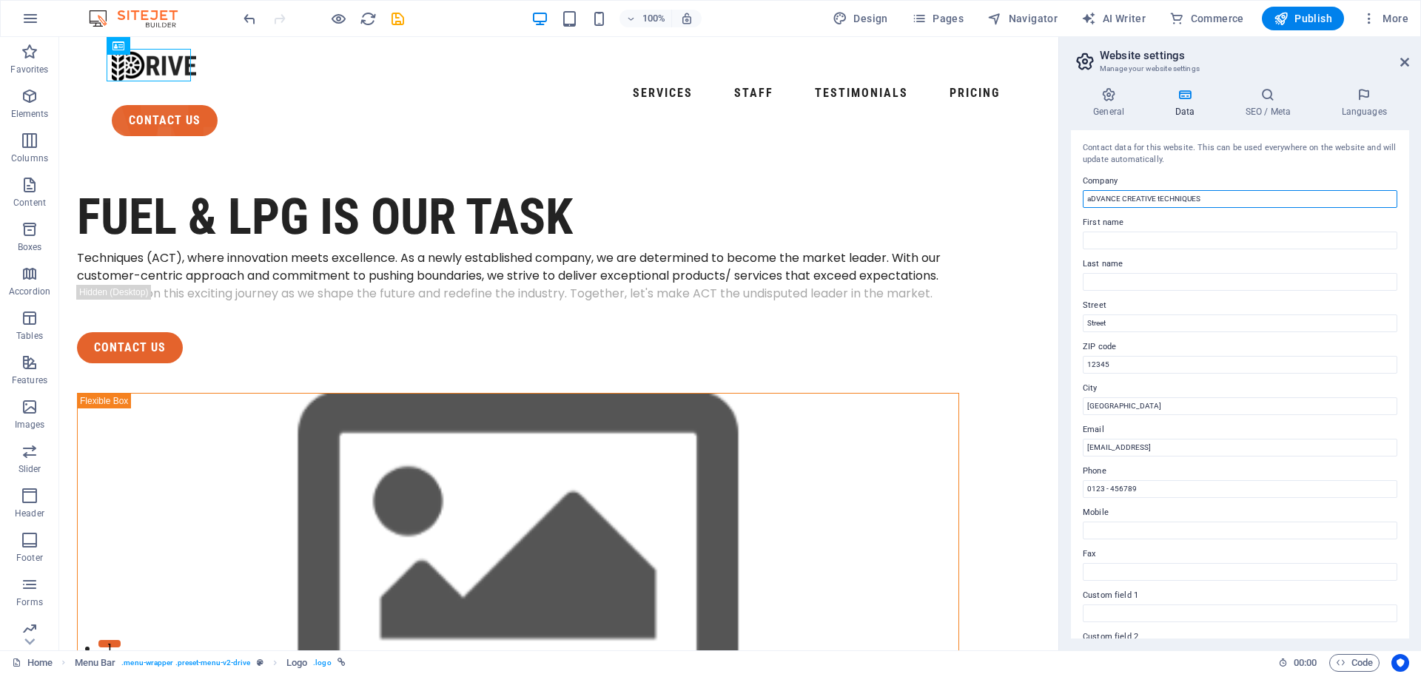
click at [1082, 197] on div "Contact data for this website. This can be used everywhere on the website and w…" at bounding box center [1240, 384] width 338 height 508
click at [1161, 198] on input "ADVANCE CREATIVE tECHNIQUES" at bounding box center [1240, 199] width 315 height 18
type input "ADVANCE CREATIVE TECHNIQUES"
click at [1109, 242] on input "First name" at bounding box center [1240, 241] width 315 height 18
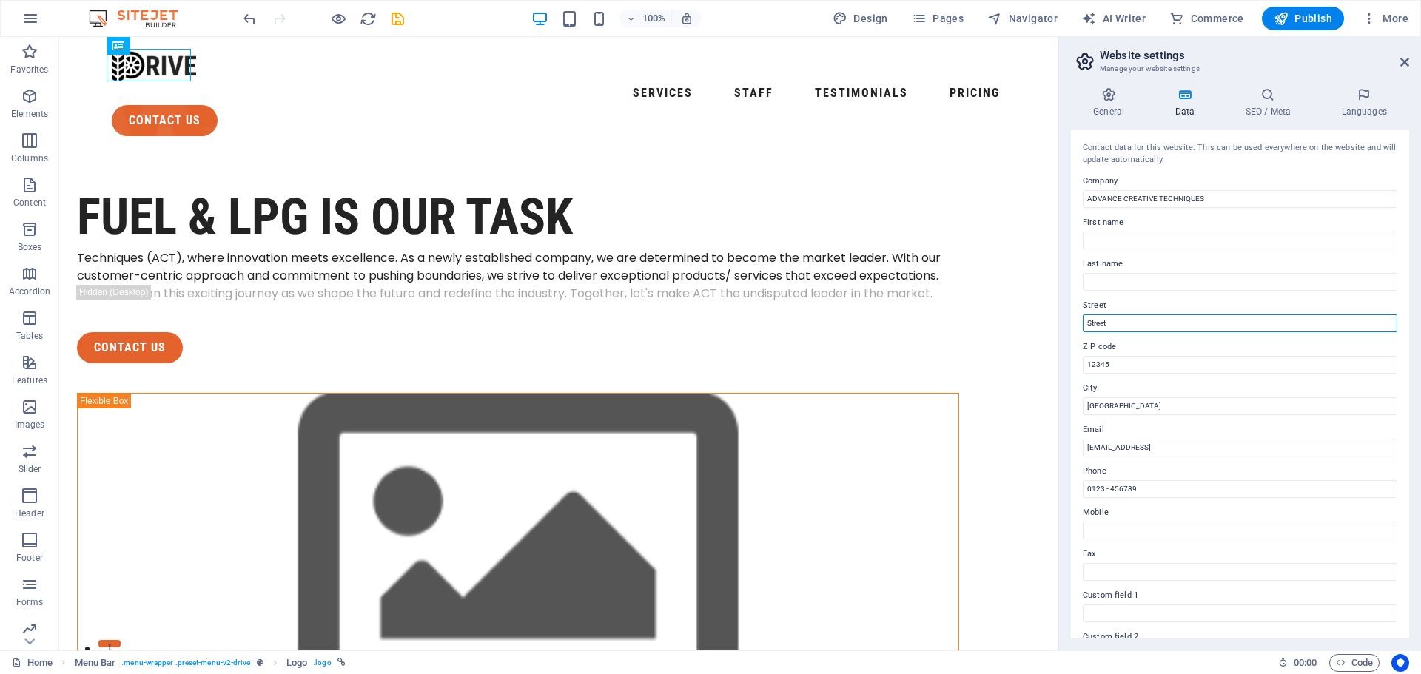
click at [1109, 321] on input "Street" at bounding box center [1240, 324] width 315 height 18
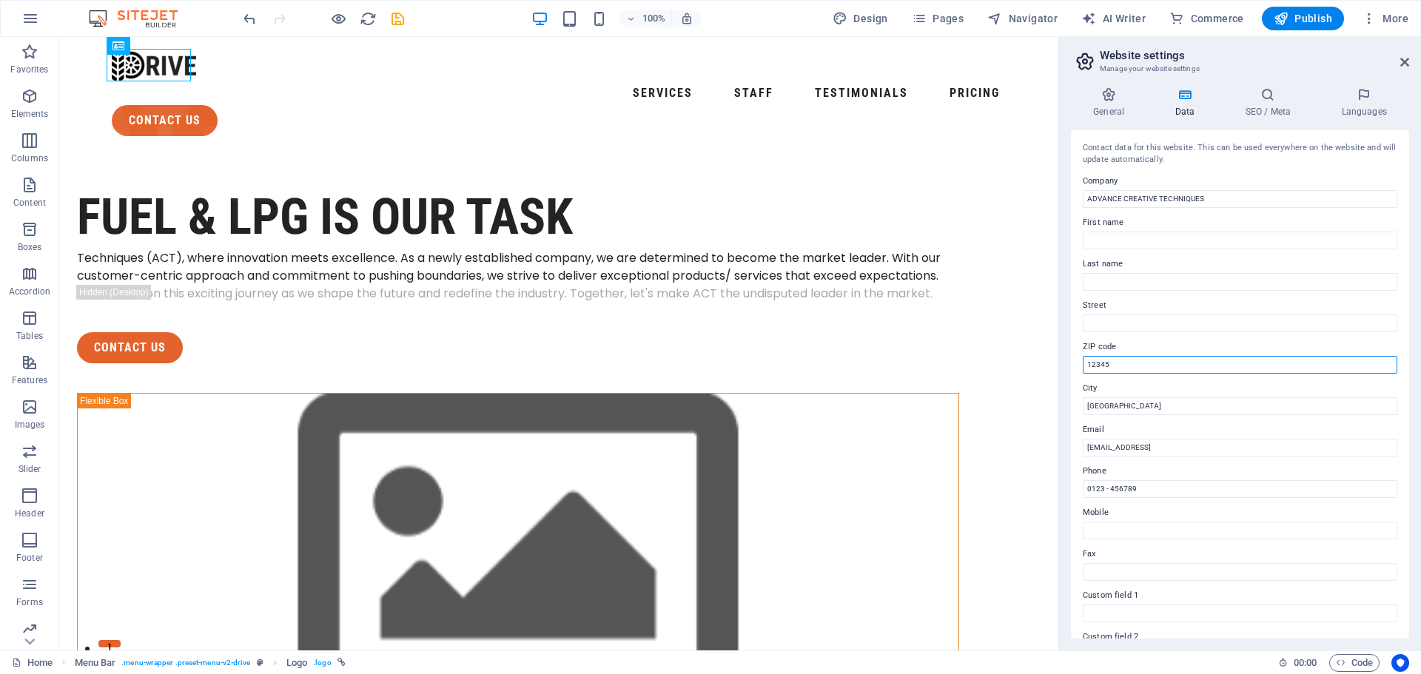
click at [1111, 367] on input "12345" at bounding box center [1240, 365] width 315 height 18
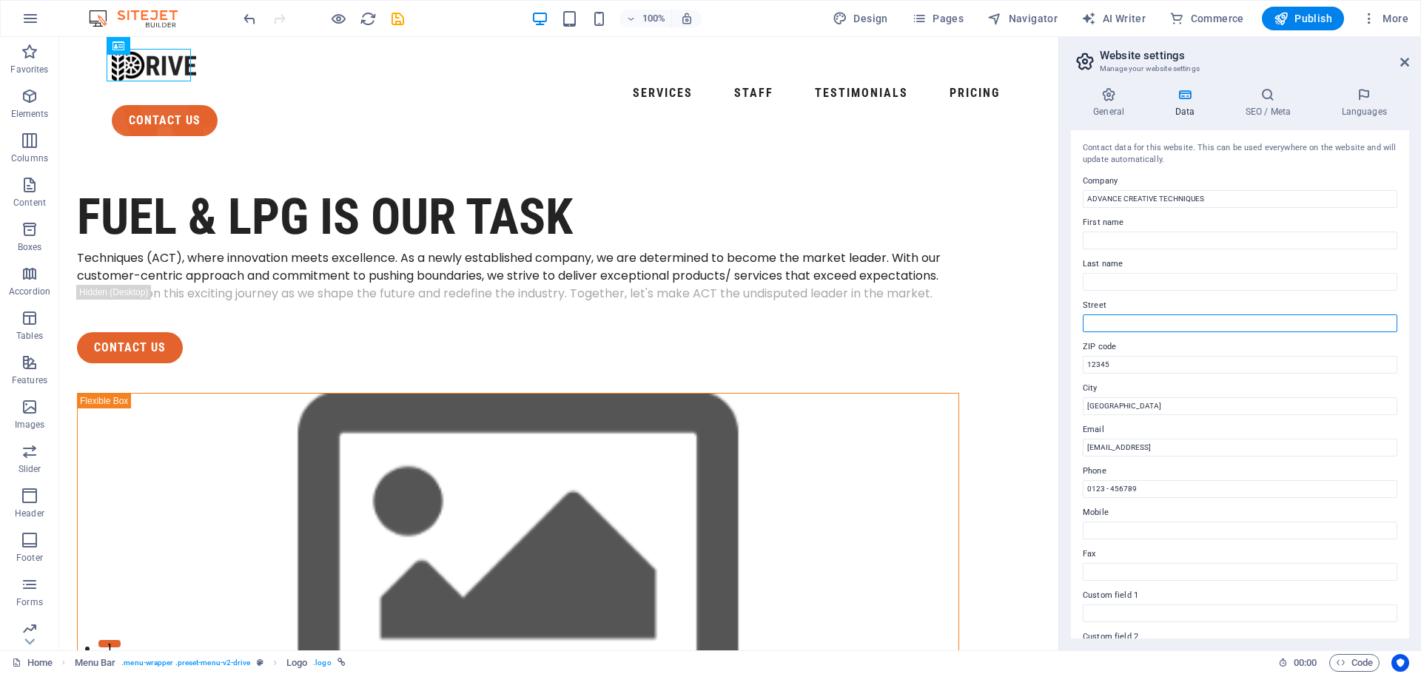
click at [1103, 327] on input "Street" at bounding box center [1240, 324] width 315 height 18
type input "p"
type input "[PERSON_NAME]"
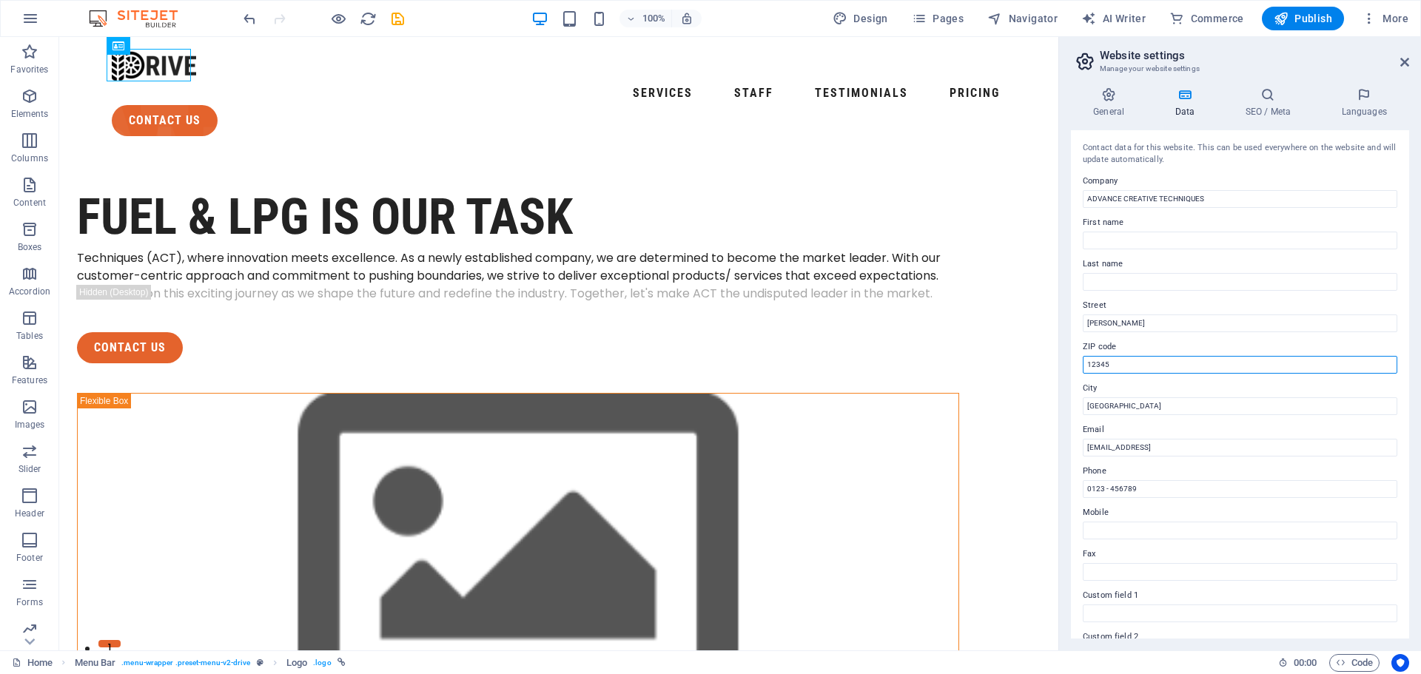
click at [1123, 363] on input "12345" at bounding box center [1240, 365] width 315 height 18
type input "12841"
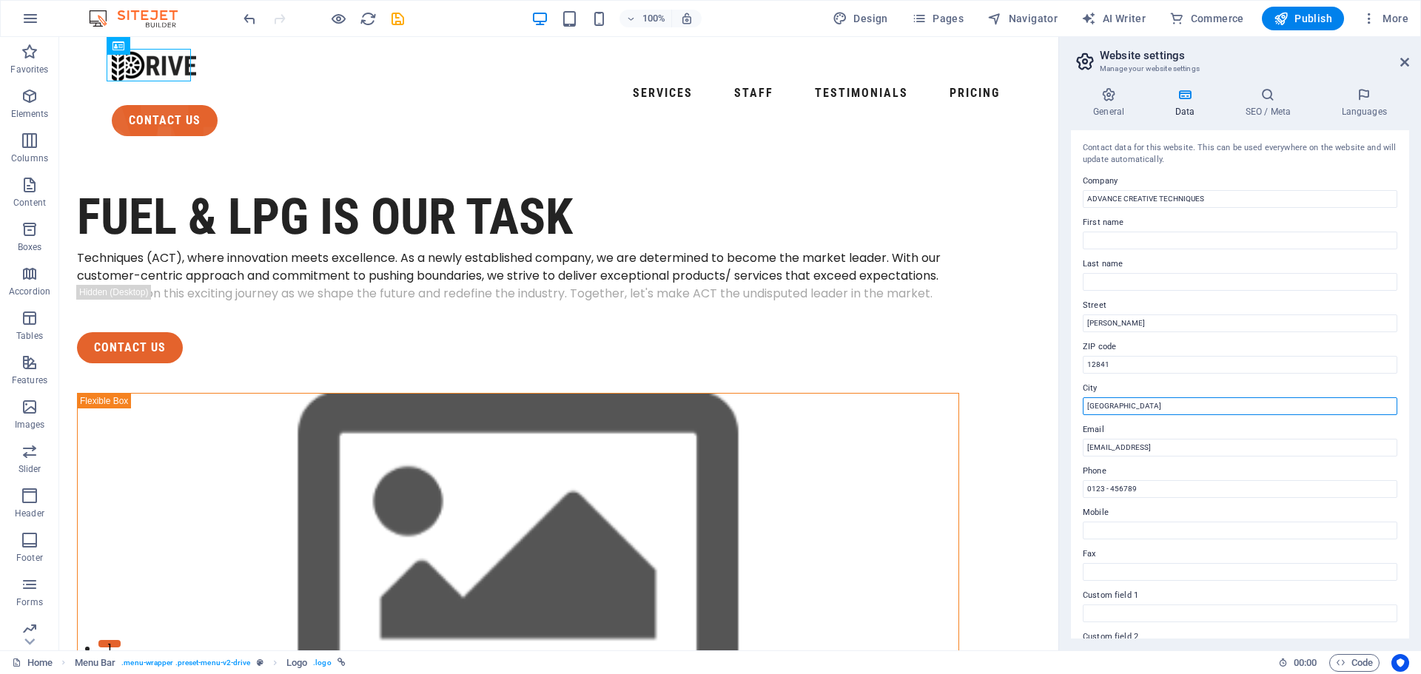
click at [1114, 403] on input "[GEOGRAPHIC_DATA]" at bounding box center [1240, 406] width 315 height 18
type input "[GEOGRAPHIC_DATA]"
click at [1131, 452] on input "[EMAIL_ADDRESS]" at bounding box center [1240, 448] width 315 height 18
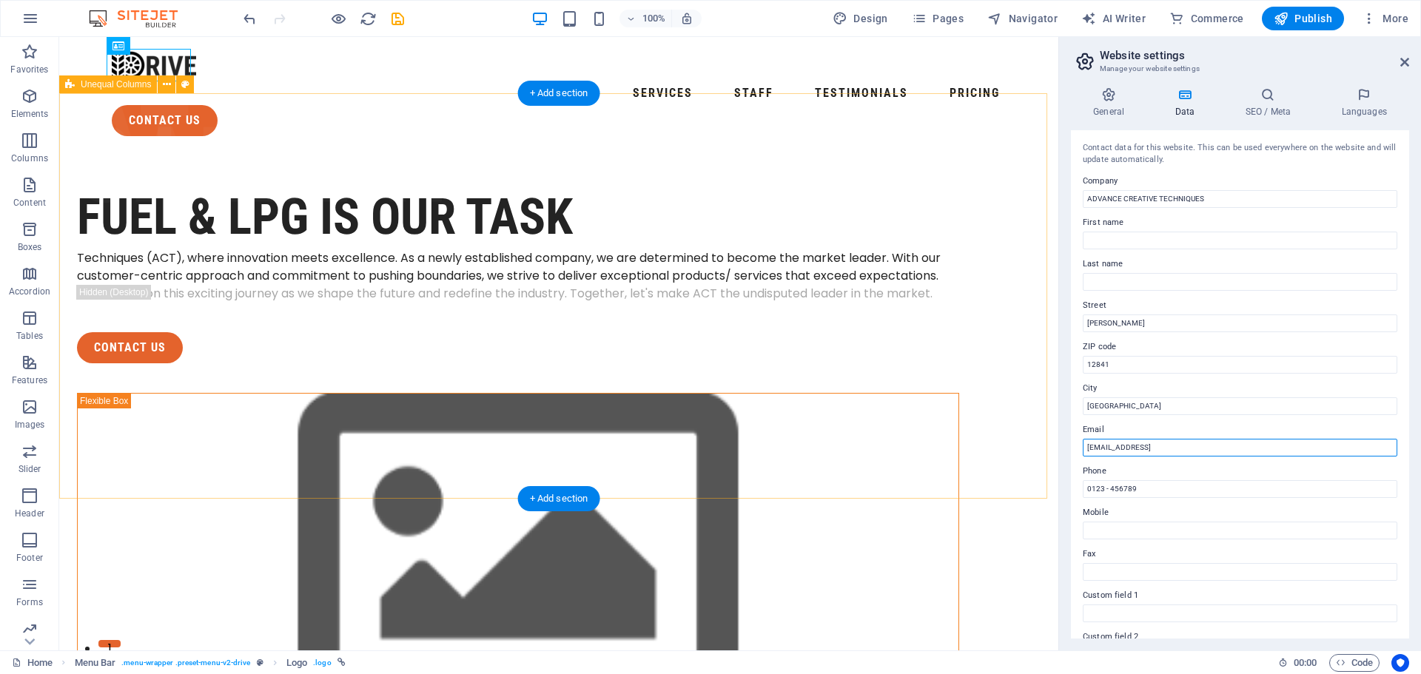
drag, startPoint x: 1266, startPoint y: 485, endPoint x: 1001, endPoint y: 464, distance: 265.0
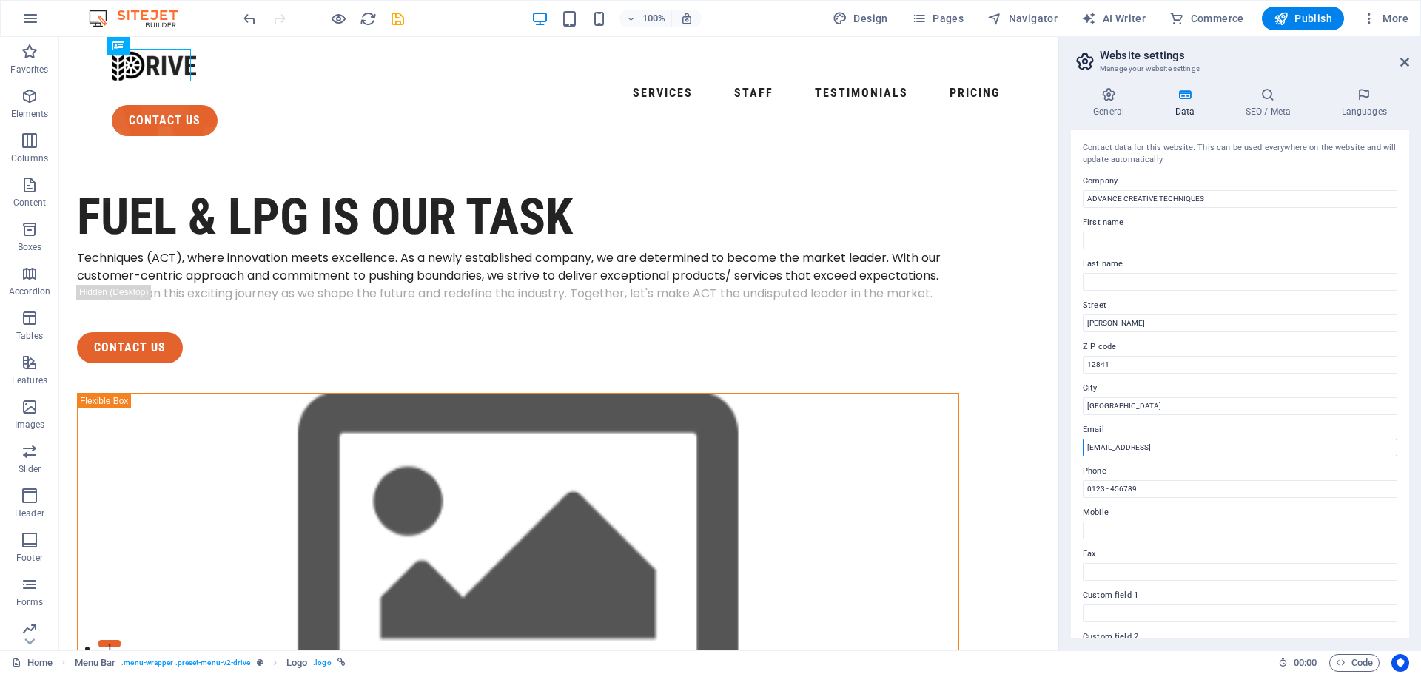
drag, startPoint x: 1107, startPoint y: 447, endPoint x: 1210, endPoint y: 445, distance: 102.9
click at [1210, 445] on input "[EMAIL_ADDRESS]" at bounding box center [1240, 448] width 315 height 18
type input "[EMAIL_ADDRESS][DOMAIN_NAME]"
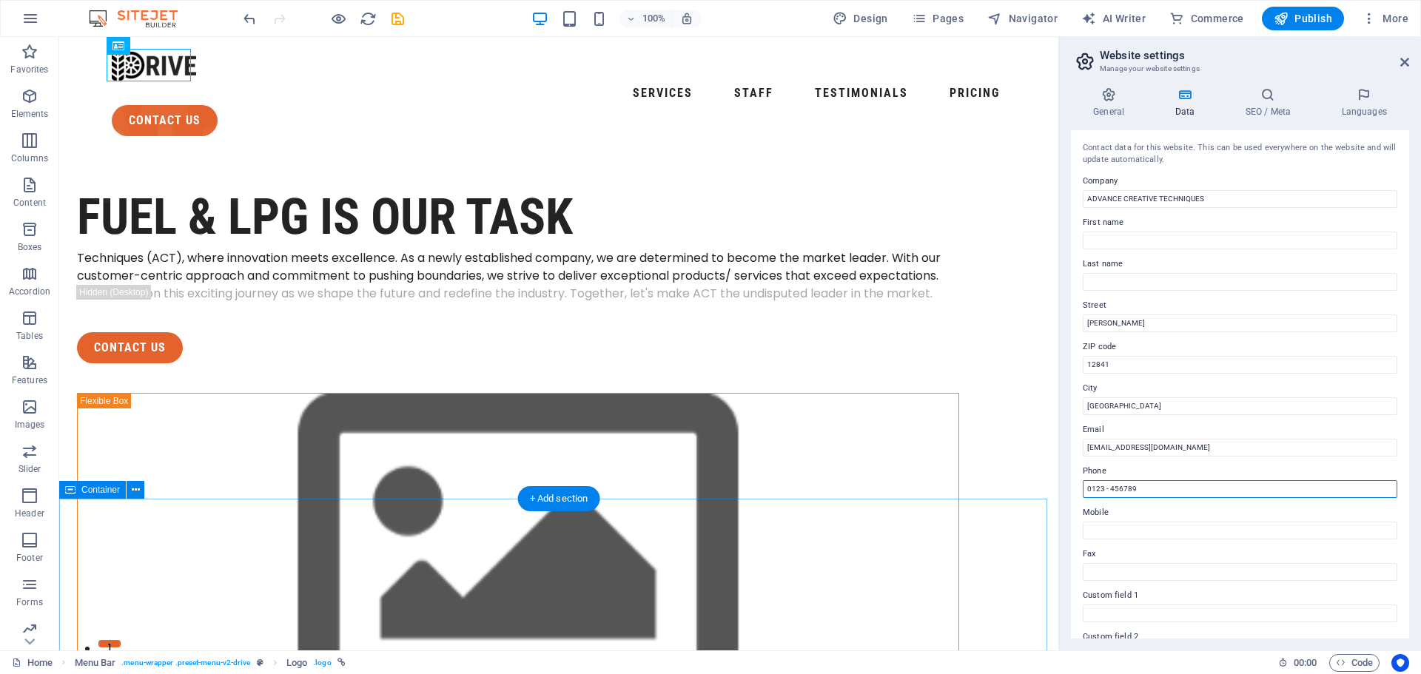
drag, startPoint x: 1231, startPoint y: 528, endPoint x: 1137, endPoint y: 531, distance: 94.8
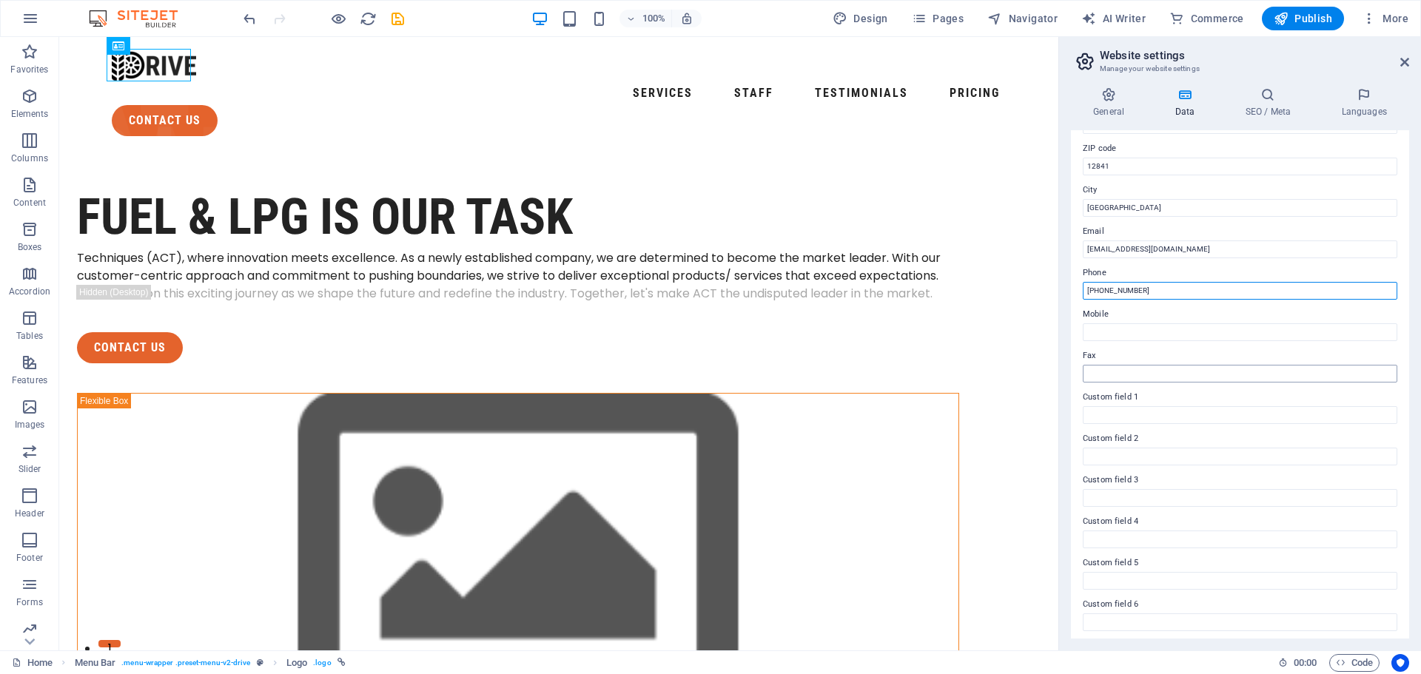
scroll to position [203, 0]
type input "[PHONE_NUMBER]"
click at [1374, 95] on icon at bounding box center [1364, 94] width 90 height 15
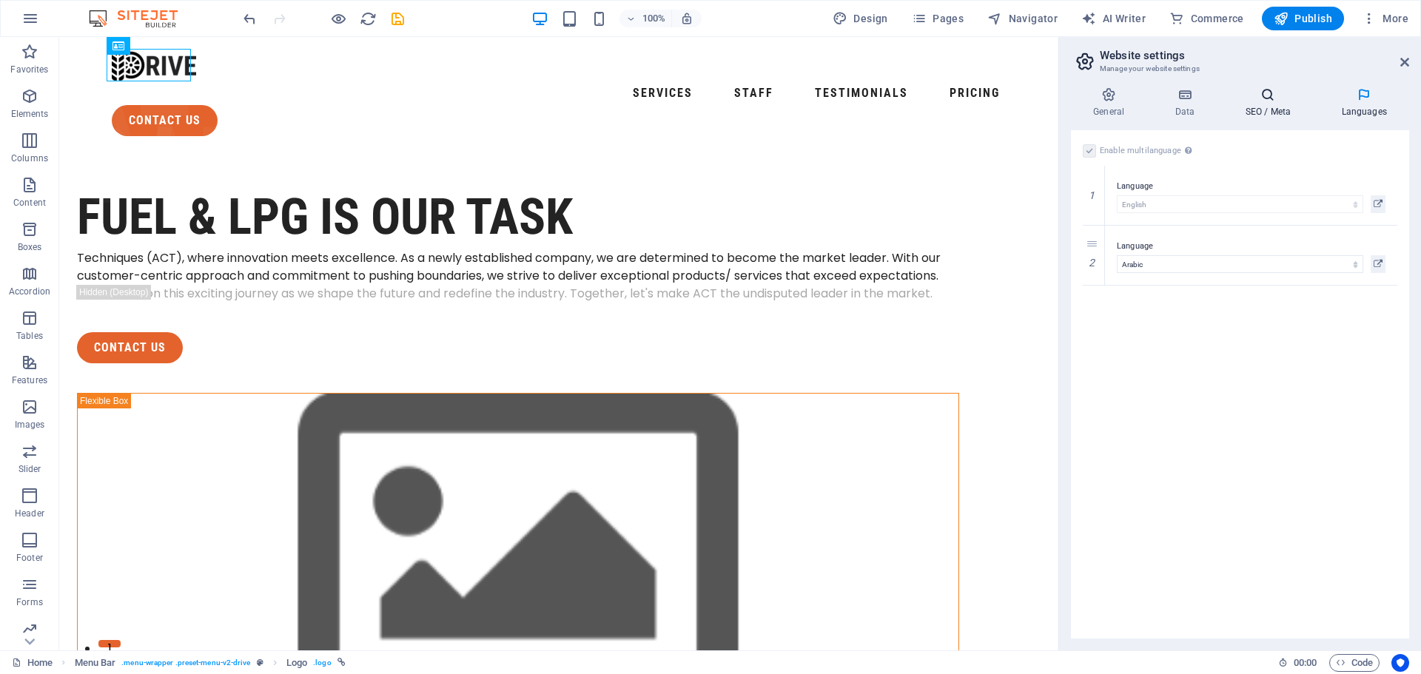
click at [1267, 105] on h4 "SEO / Meta" at bounding box center [1271, 102] width 96 height 31
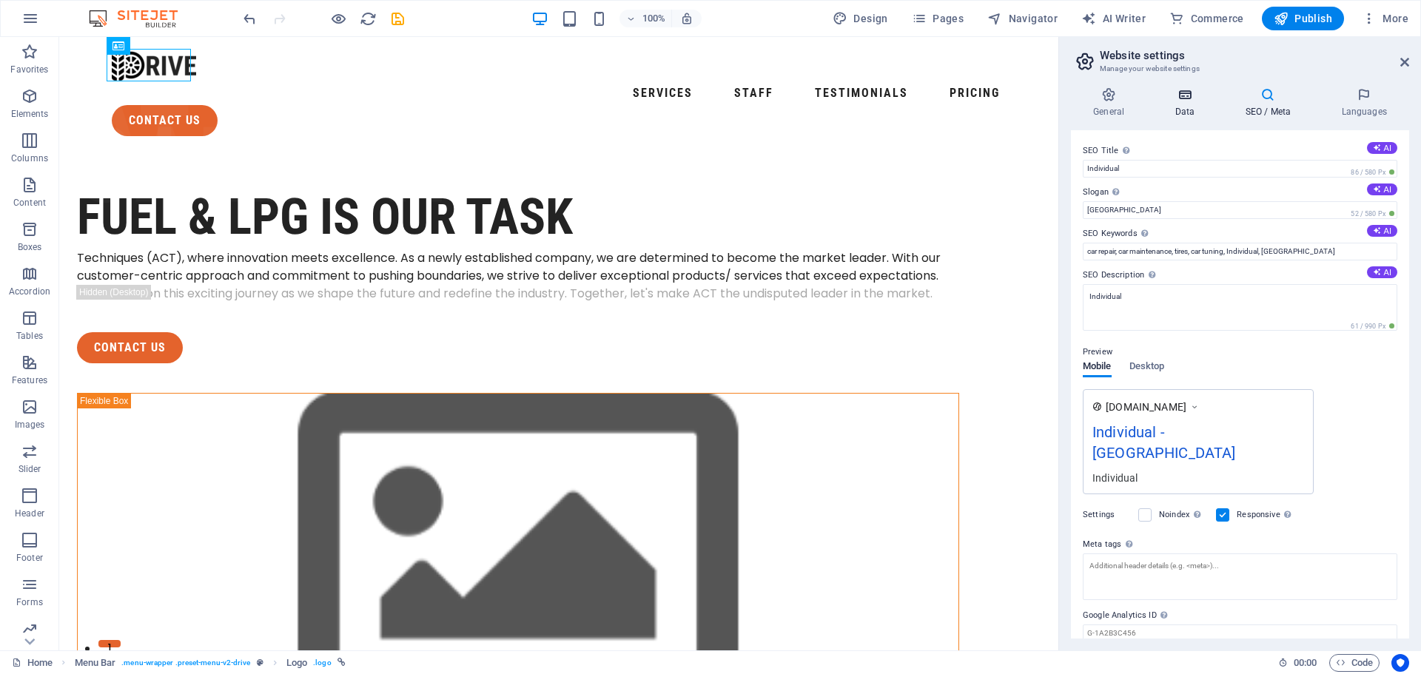
click at [1174, 101] on icon at bounding box center [1184, 94] width 64 height 15
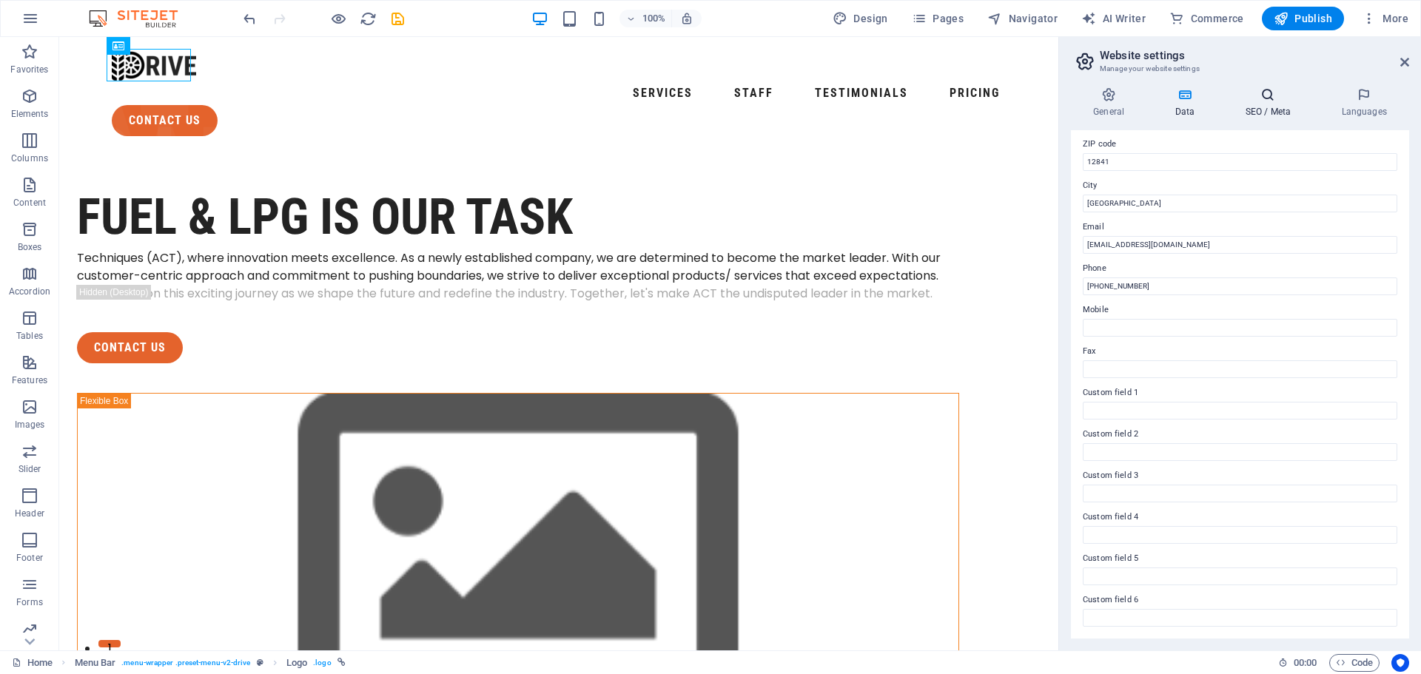
click at [1254, 90] on icon at bounding box center [1268, 94] width 90 height 15
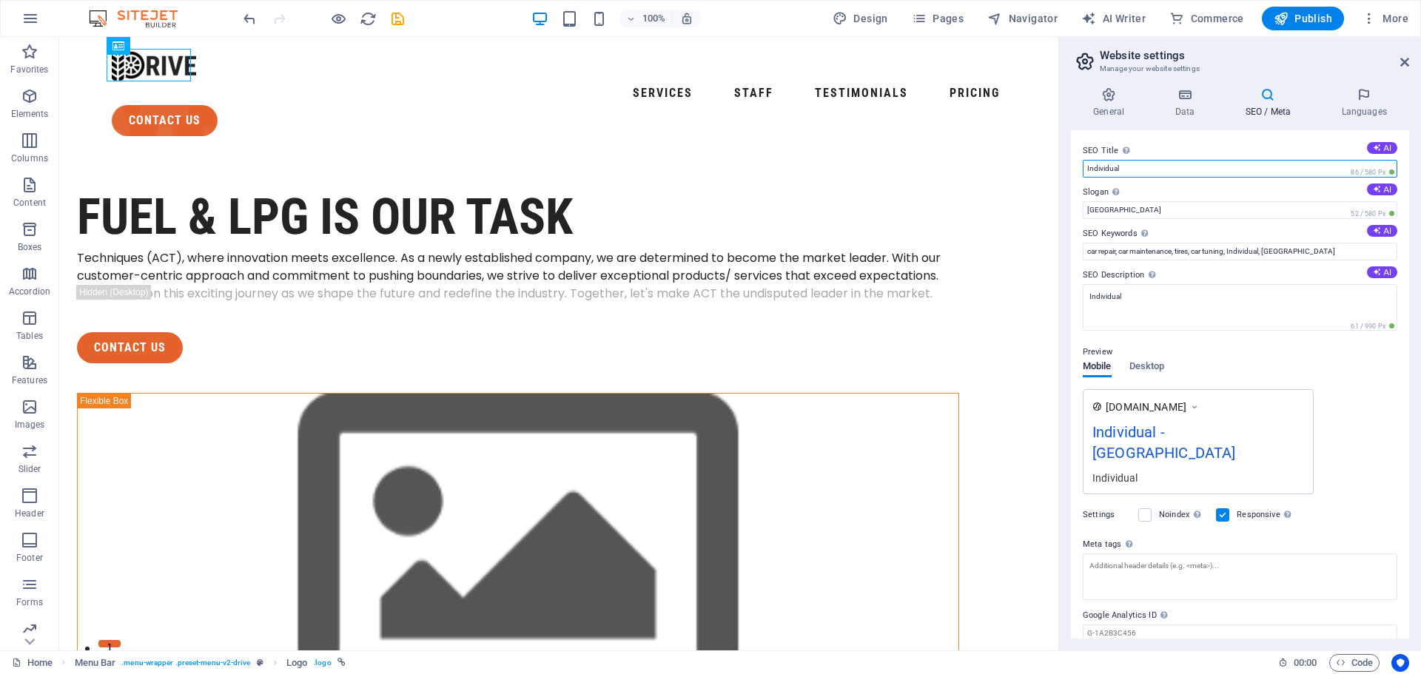
click at [1190, 172] on input "Individual" at bounding box center [1240, 169] width 315 height 18
click at [1132, 218] on input "[GEOGRAPHIC_DATA]" at bounding box center [1240, 210] width 315 height 18
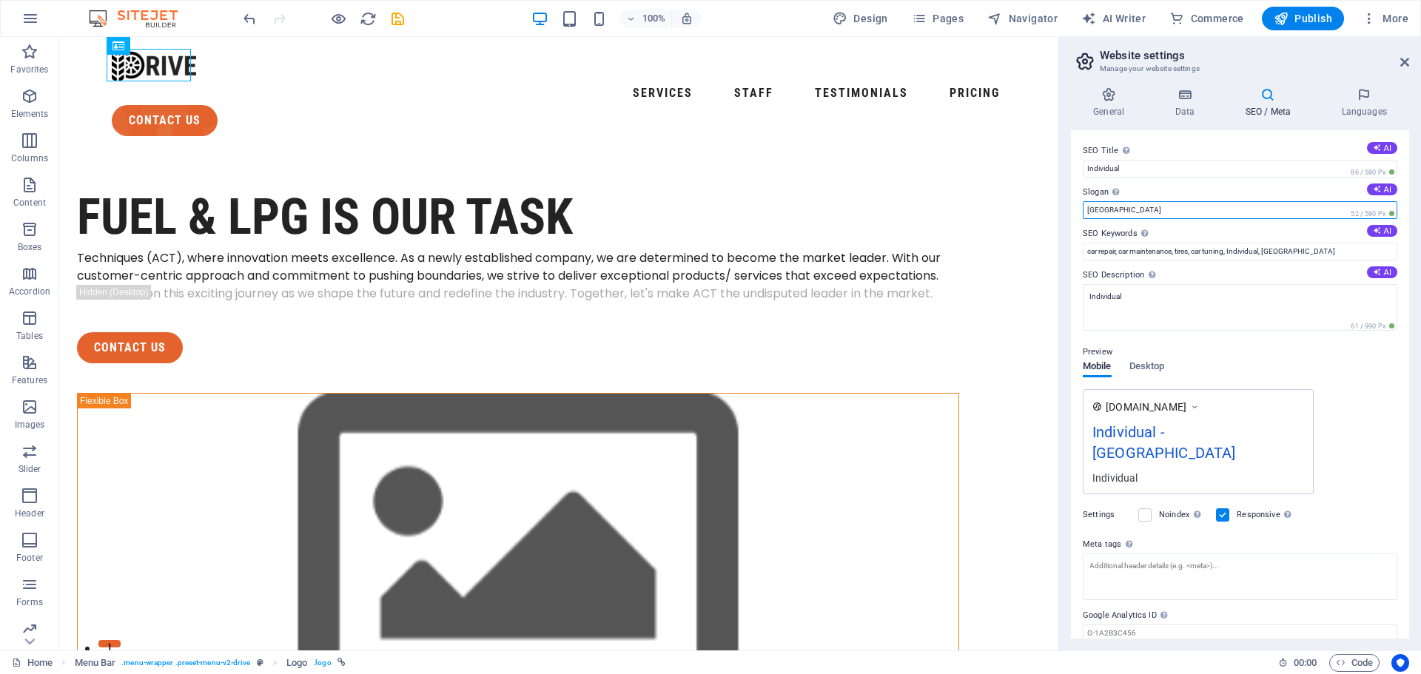
click at [1131, 218] on input "[GEOGRAPHIC_DATA]" at bounding box center [1240, 210] width 315 height 18
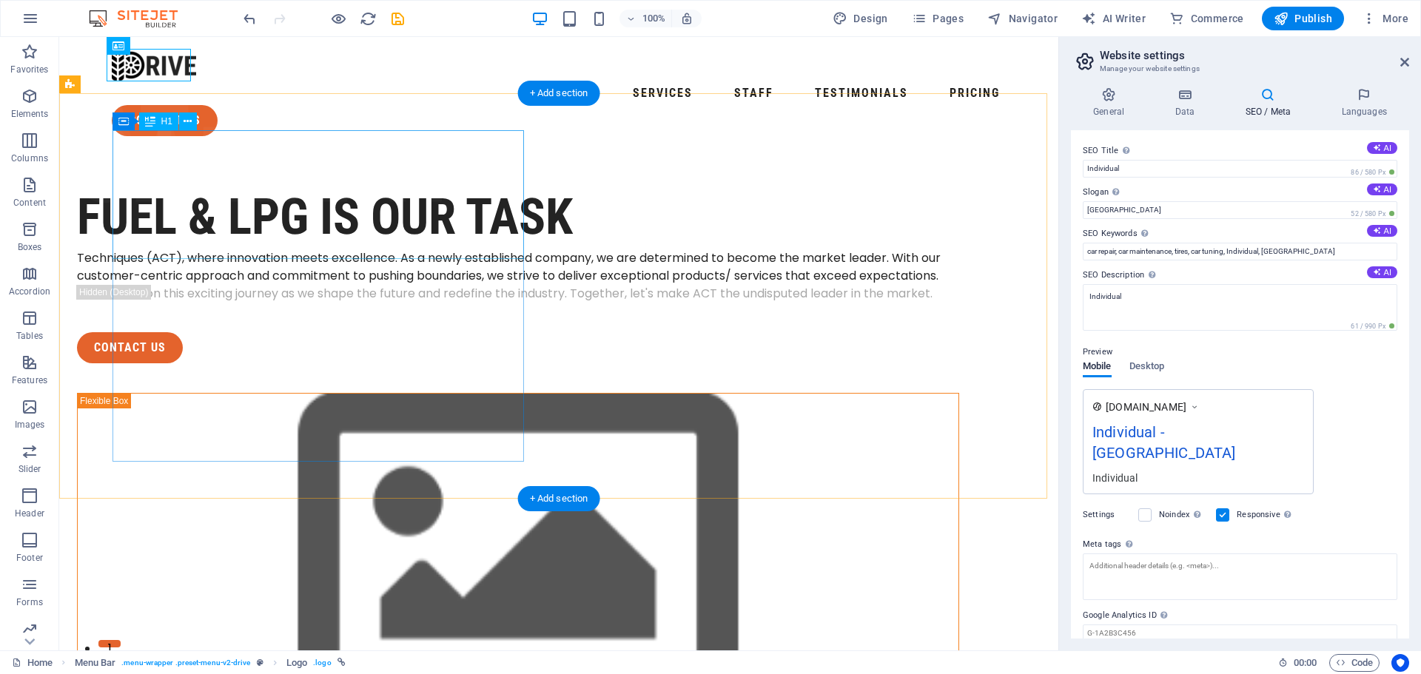
click at [332, 185] on div "FUEL & LPG is our task" at bounding box center [518, 217] width 882 height 64
click at [320, 185] on div "FUEL & LPG is our task" at bounding box center [518, 217] width 882 height 64
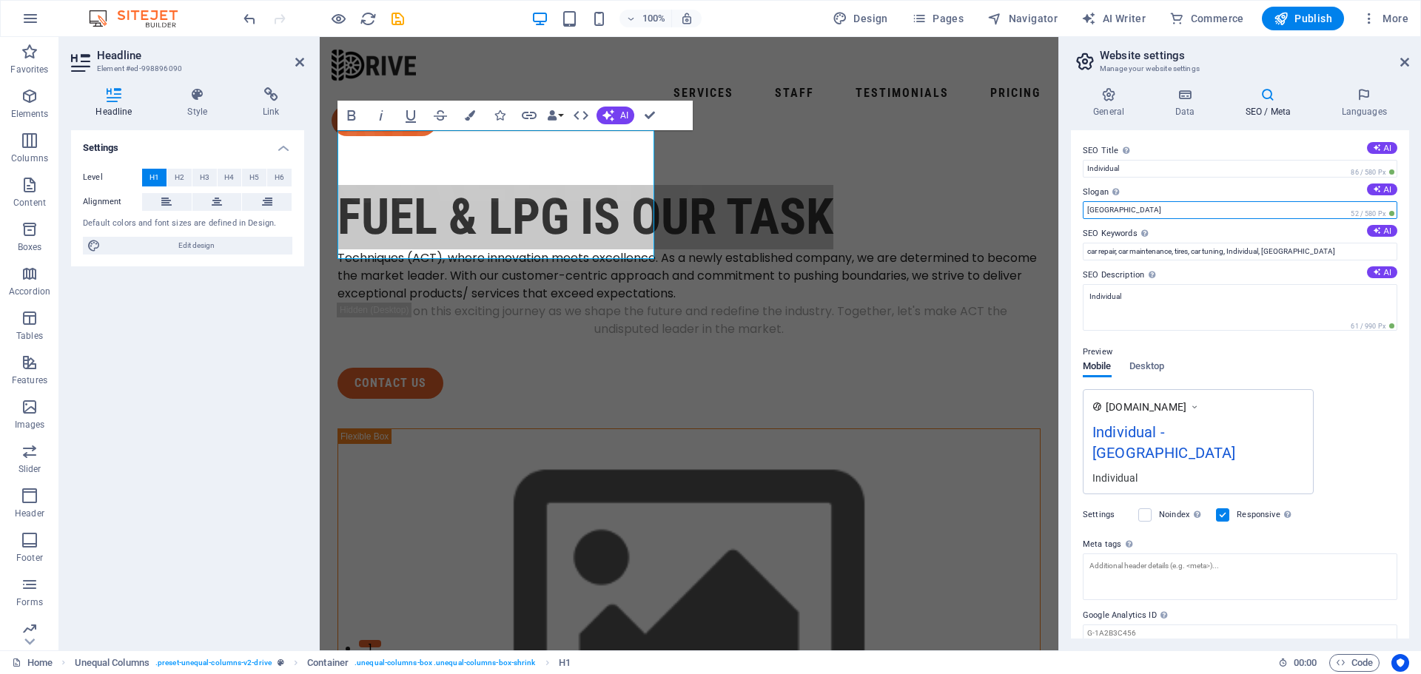
click at [1117, 208] on input "[GEOGRAPHIC_DATA]" at bounding box center [1240, 210] width 315 height 18
paste input "FUEL & LPG is our task"
type input "FUEL & LPG is our task"
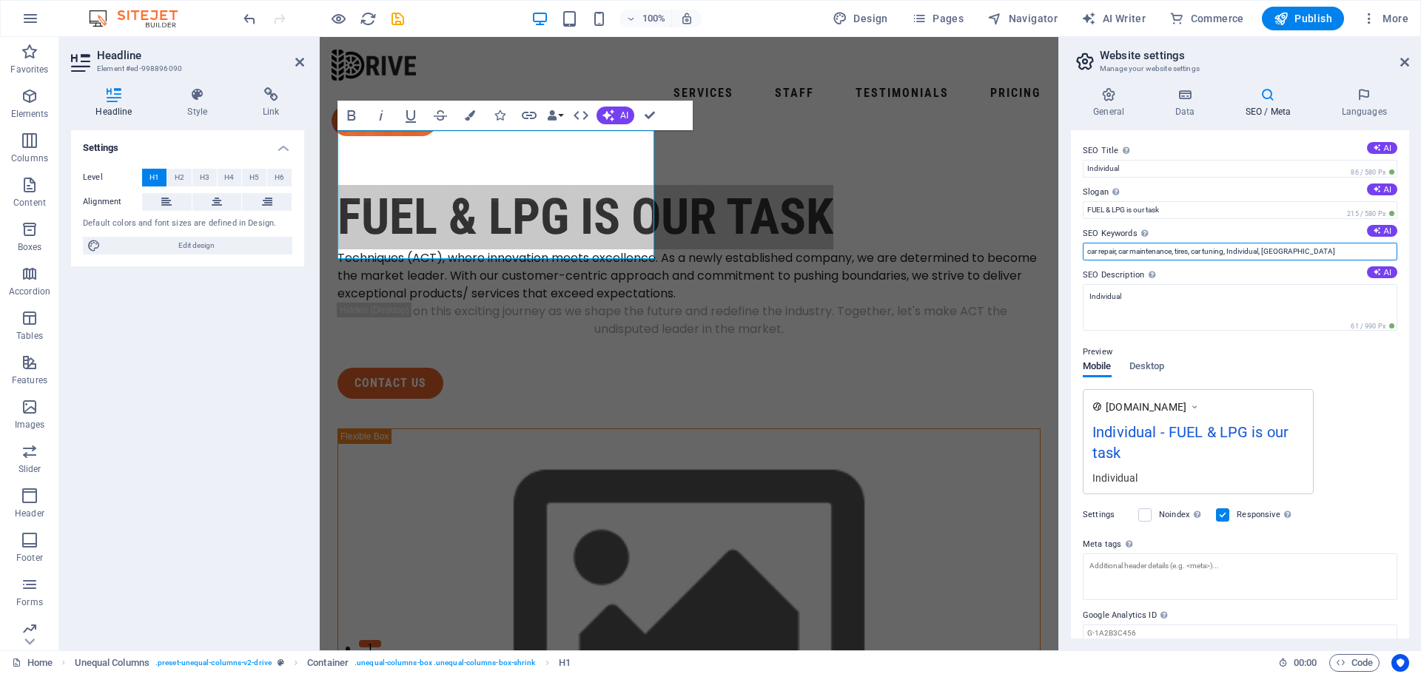
click at [1128, 248] on input "car repair, car maintenance, tires, car tuning, Individual, [GEOGRAPHIC_DATA]" at bounding box center [1240, 252] width 315 height 18
type input "Fuel System, Fuel Tank, Fuel Pump, LPG, LPG Tank"
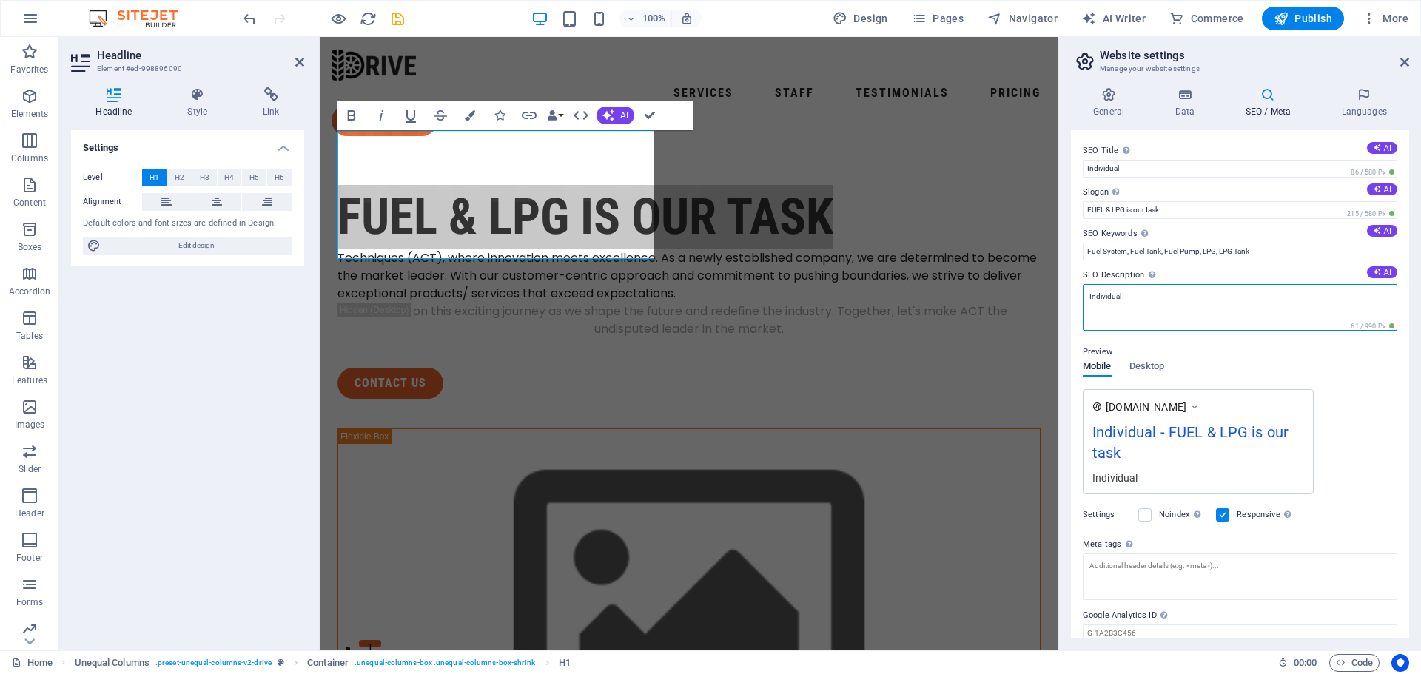
click at [1160, 300] on textarea "Individual" at bounding box center [1240, 307] width 315 height 47
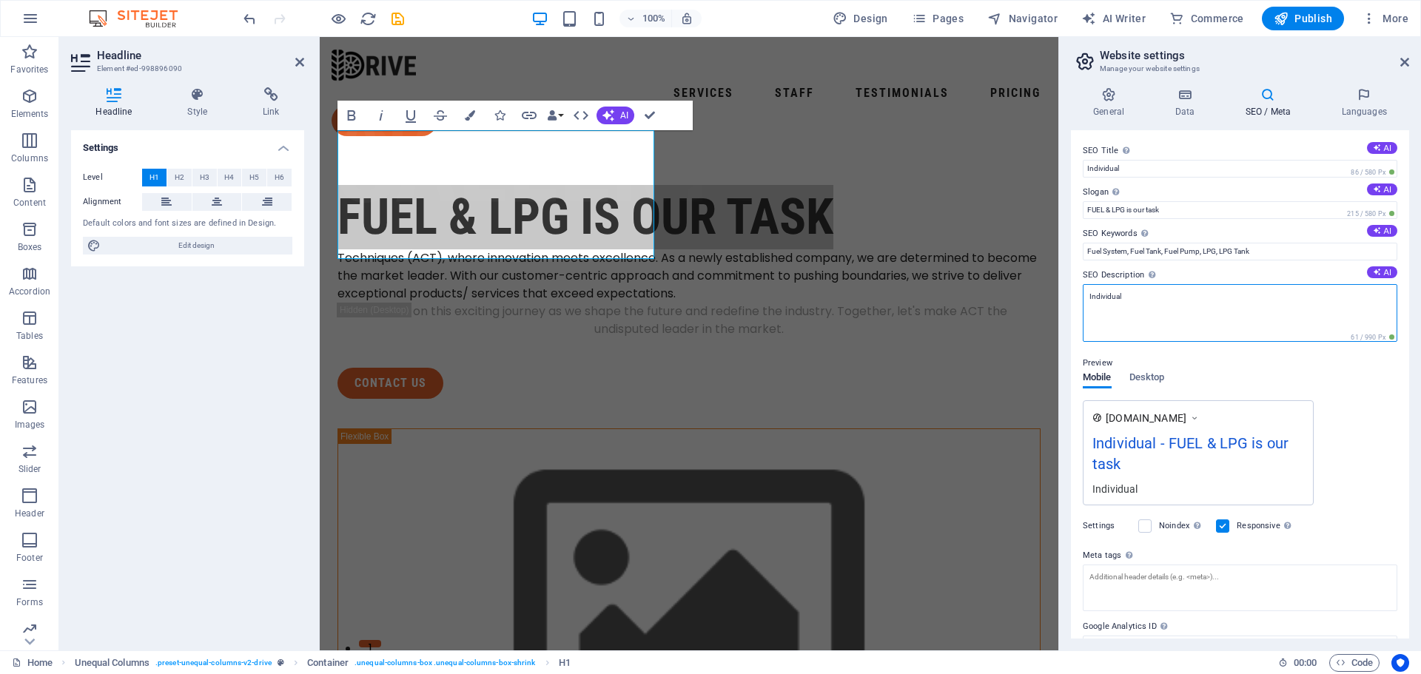
click at [1160, 300] on textarea "Individual" at bounding box center [1240, 313] width 315 height 58
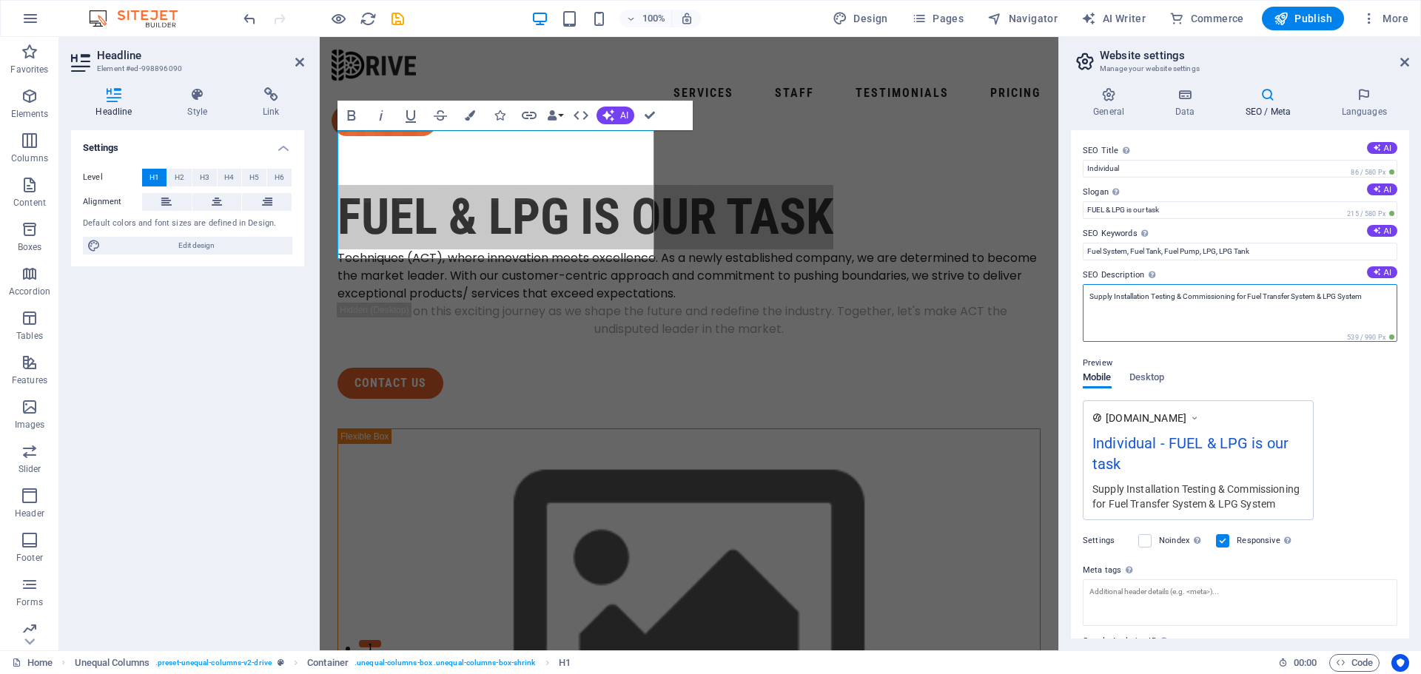
type textarea "Supply Installation Testing & Commissioning for Fuel Transfer System & LPG Syst…"
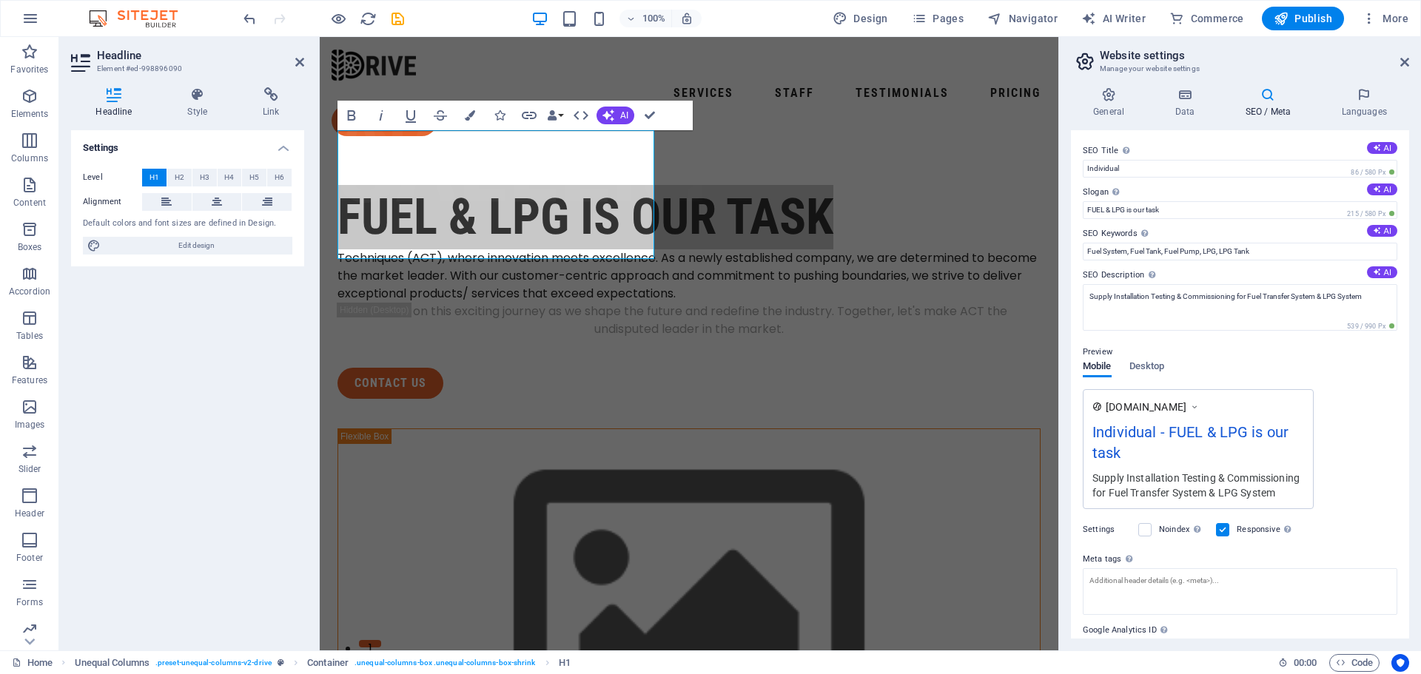
click at [1203, 417] on div "[DOMAIN_NAME] Individual - FUEL & LPG is our task Supply Installation Testing &…" at bounding box center [1198, 449] width 231 height 120
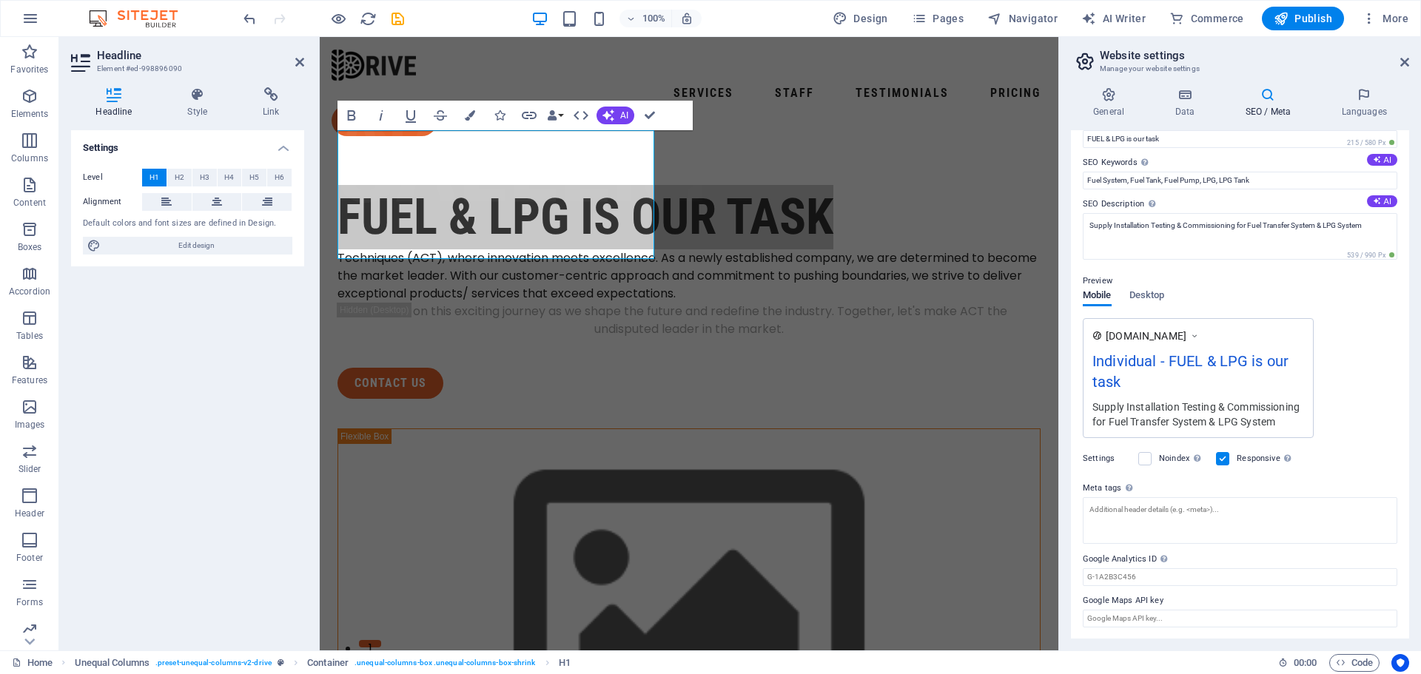
scroll to position [72, 0]
click at [1163, 577] on input "Google Analytics ID Please only add the Google Analytics ID. We automatically i…" at bounding box center [1240, 577] width 315 height 18
click at [1150, 617] on input "Google Maps API key" at bounding box center [1240, 618] width 315 height 18
click at [1190, 97] on icon at bounding box center [1184, 94] width 64 height 15
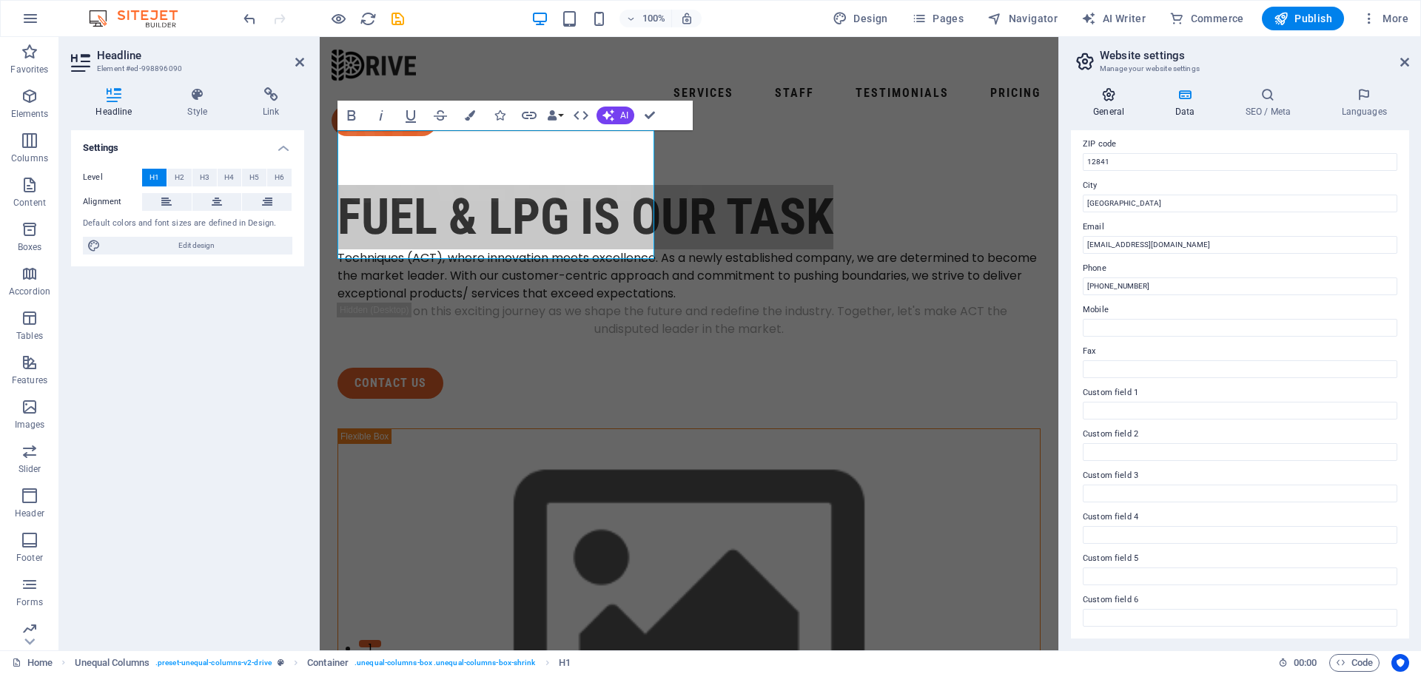
click at [1117, 102] on h4 "General" at bounding box center [1111, 102] width 81 height 31
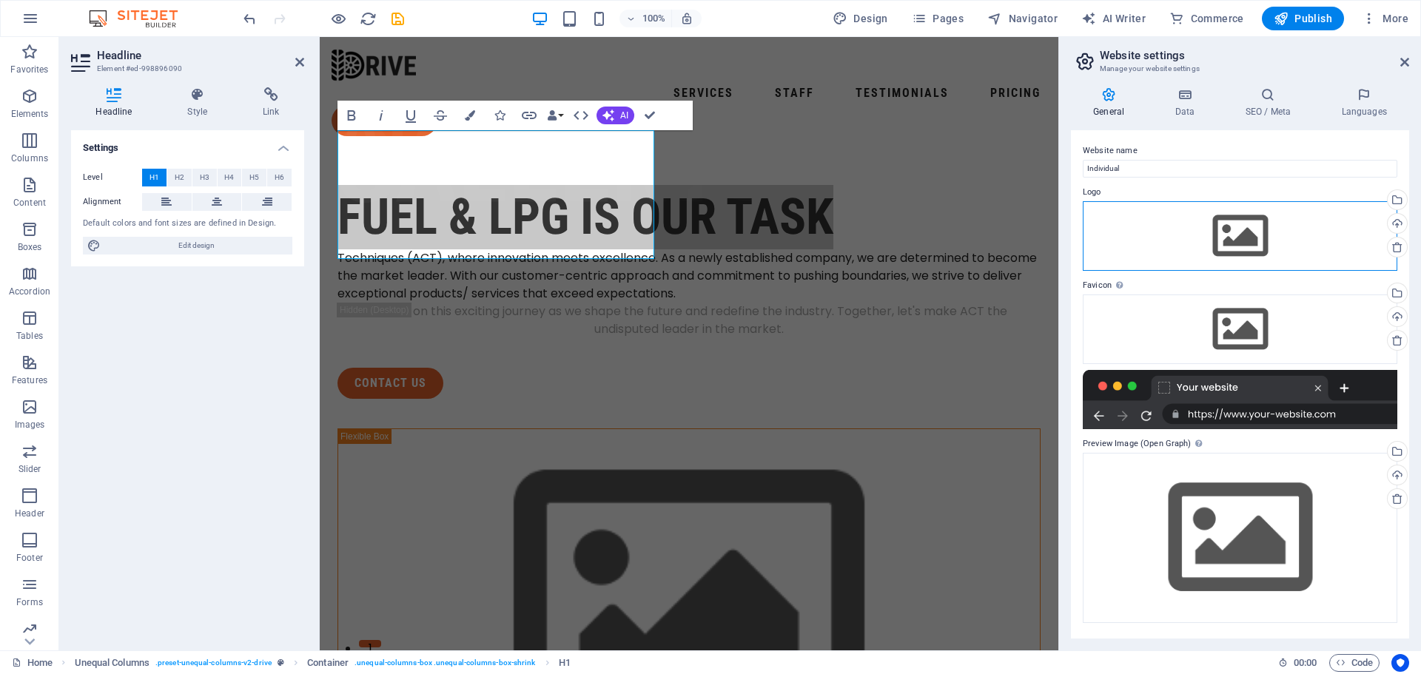
click at [1162, 238] on div "Drag files here, click to choose files or select files from Files or our free s…" at bounding box center [1240, 236] width 315 height 70
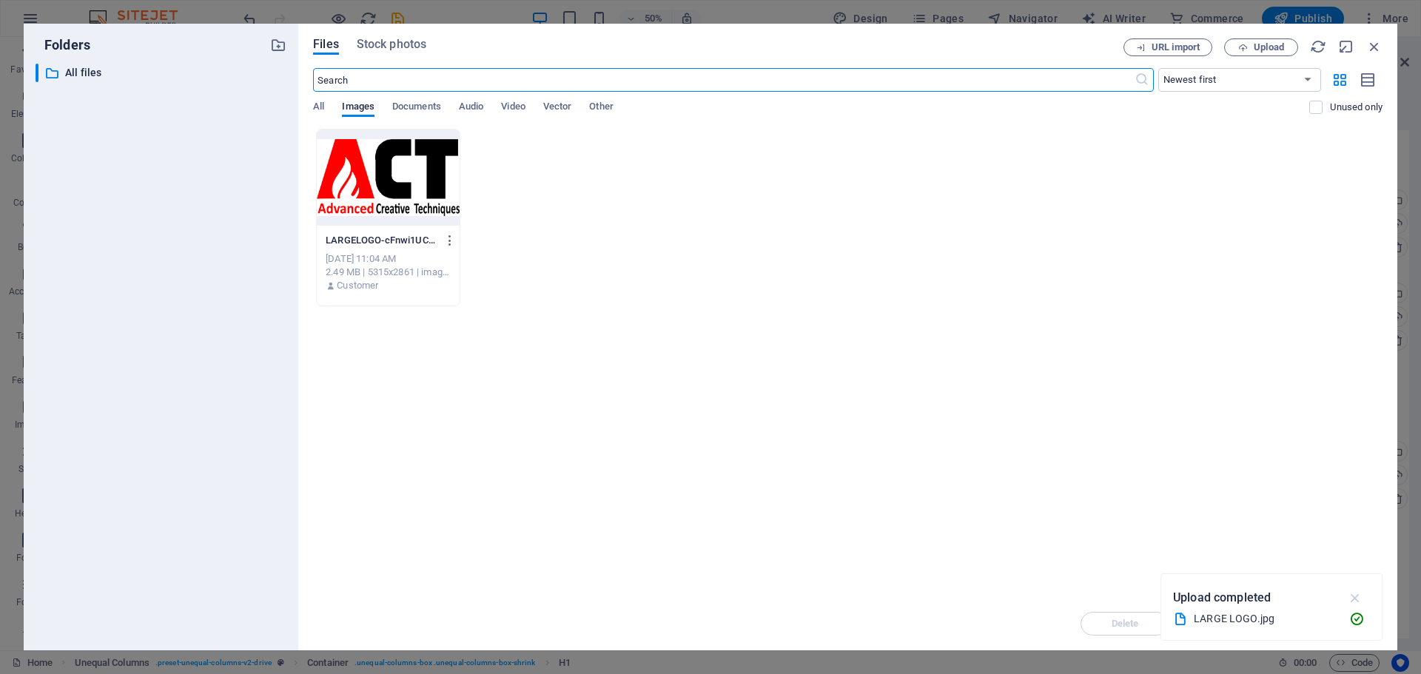
click at [1362, 599] on icon "button" at bounding box center [1355, 598] width 17 height 16
click at [1316, 105] on label at bounding box center [1315, 107] width 13 height 13
click at [0, 0] on input "checkbox" at bounding box center [0, 0] width 0 height 0
click at [1311, 106] on label at bounding box center [1315, 107] width 13 height 13
click at [0, 0] on input "checkbox" at bounding box center [0, 0] width 0 height 0
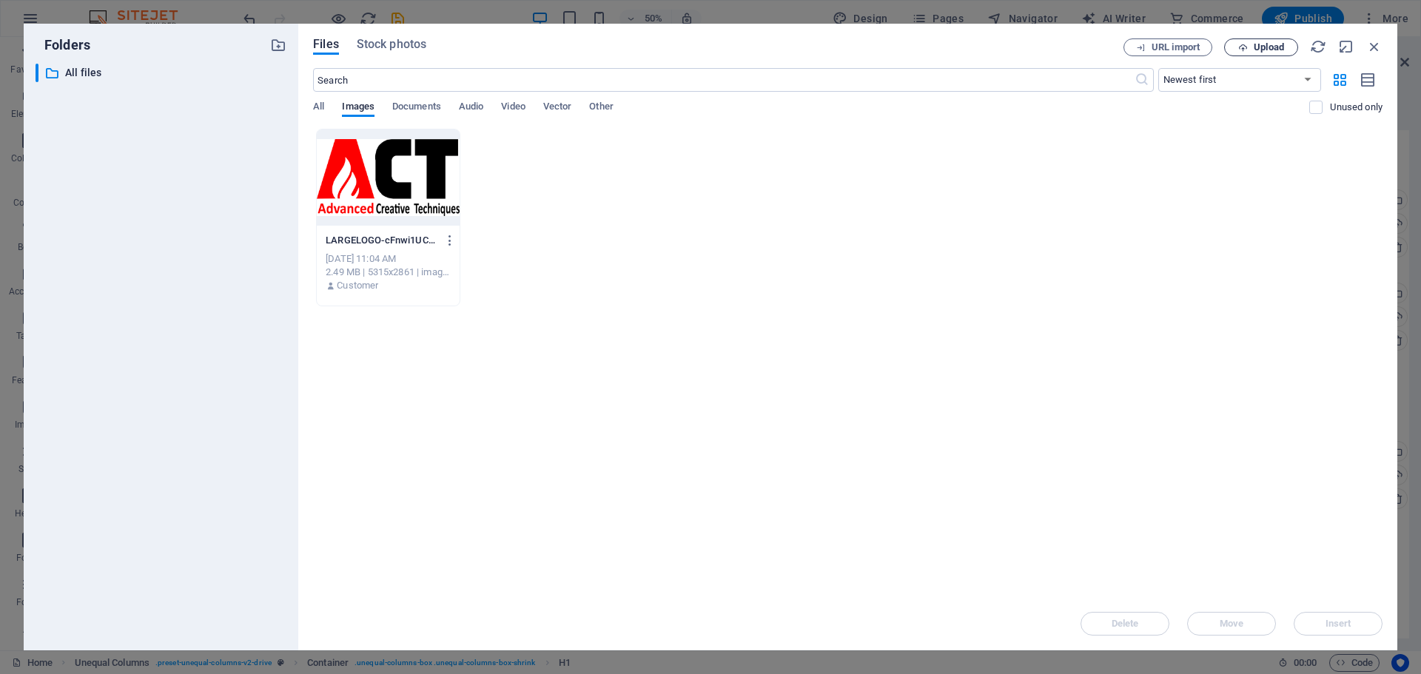
click at [1261, 53] on button "Upload" at bounding box center [1261, 47] width 74 height 18
